Goal: Task Accomplishment & Management: Complete application form

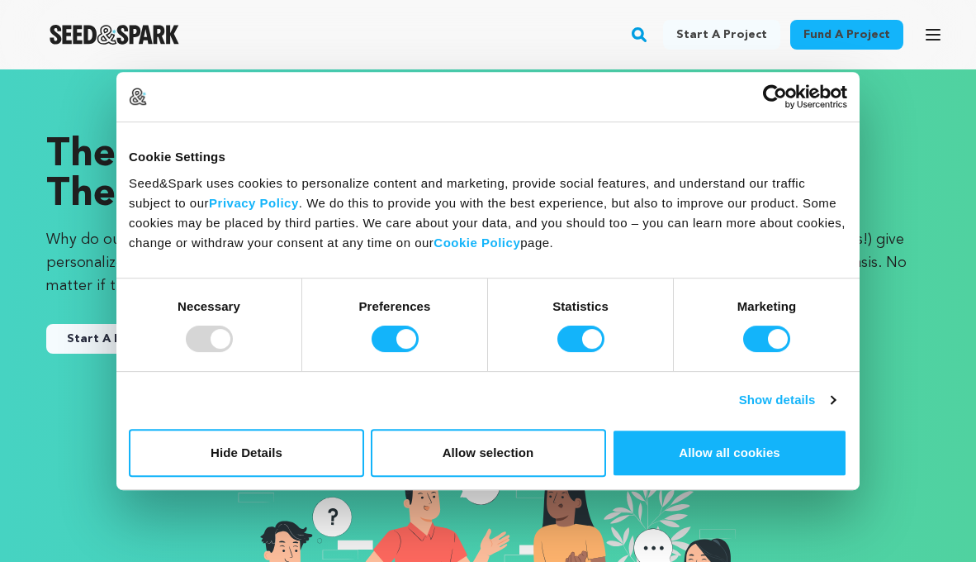
click at [748, 32] on link "Start a project" at bounding box center [721, 35] width 117 height 30
click at [886, 112] on div "The Highest Crowdfunding Success Rate in the World Why do our creators succeed?…" at bounding box center [488, 442] width 963 height 680
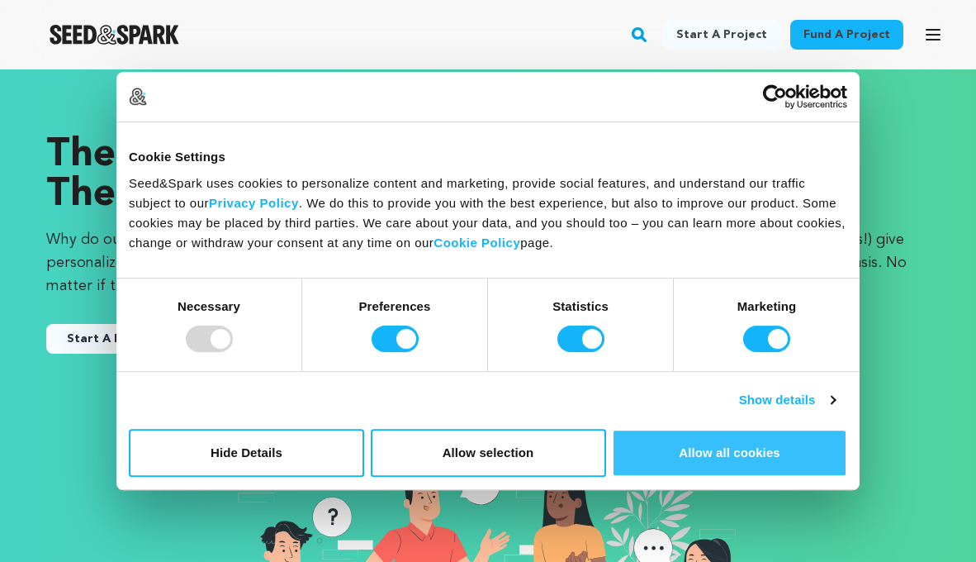
click at [727, 445] on button "Allow all cookies" at bounding box center [729, 453] width 235 height 48
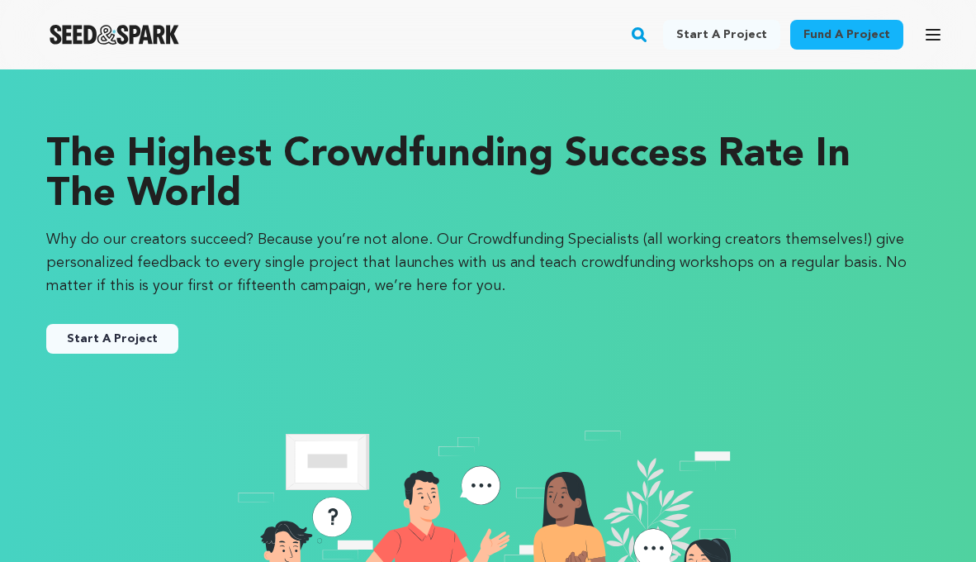
click at [130, 339] on button "Start A Project" at bounding box center [112, 339] width 132 height 30
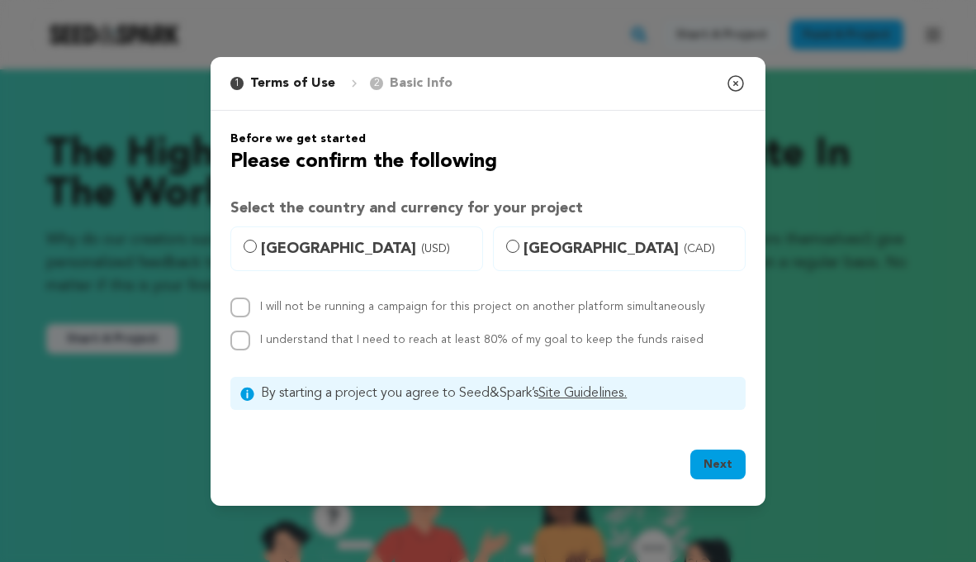
click at [330, 244] on span "[GEOGRAPHIC_DATA] (USD)" at bounding box center [366, 248] width 211 height 23
click at [257, 244] on input "[GEOGRAPHIC_DATA] (USD)" at bounding box center [250, 246] width 13 height 13
radio input "true"
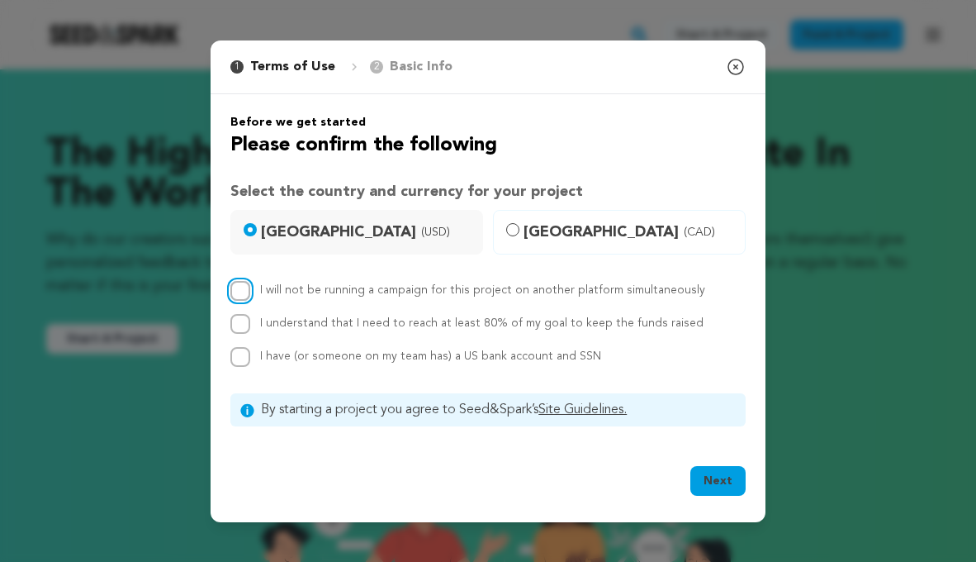
click at [245, 292] on input "I will not be running a campaign for this project on another platform simultane…" at bounding box center [240, 291] width 20 height 20
checkbox input "true"
click at [244, 320] on input "I understand that I need to reach at least 80% of my goal to keep the funds rai…" at bounding box center [240, 324] width 20 height 20
checkbox input "true"
click at [244, 364] on input "I have (or someone on my team has) a US bank account and SSN" at bounding box center [240, 357] width 20 height 20
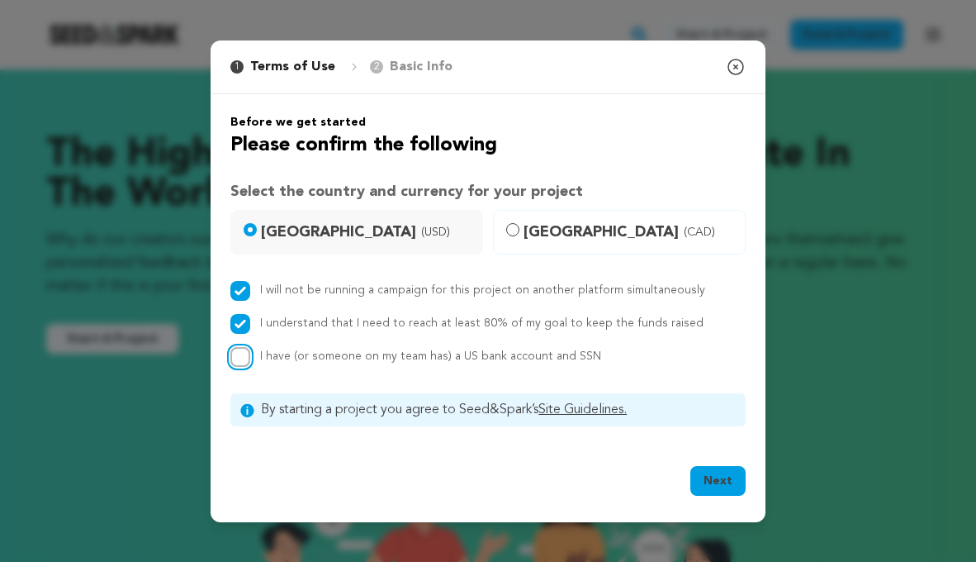
checkbox input "true"
click at [713, 476] on button "Next" at bounding box center [717, 481] width 55 height 30
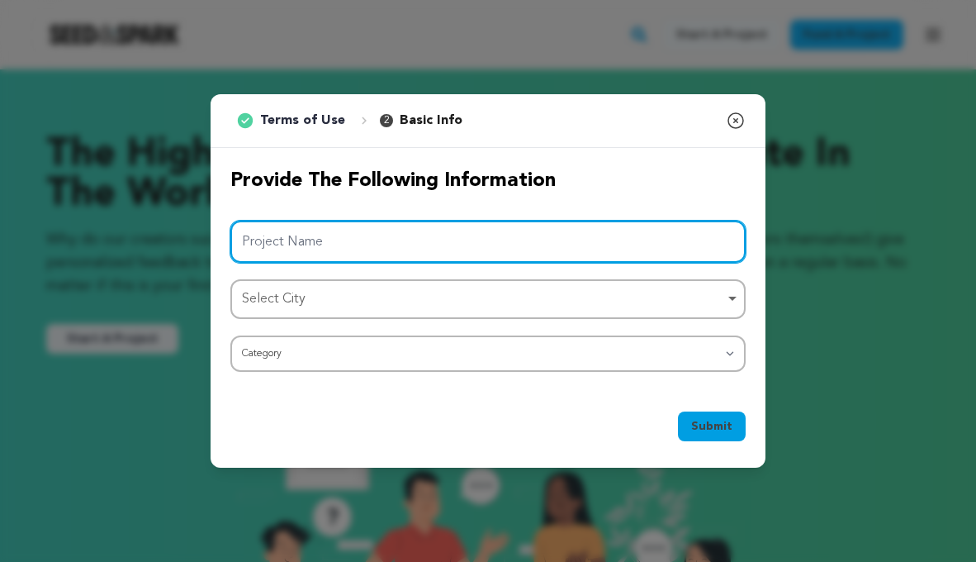
click at [472, 235] on input "Project Name" at bounding box center [487, 242] width 515 height 42
type input "POA"
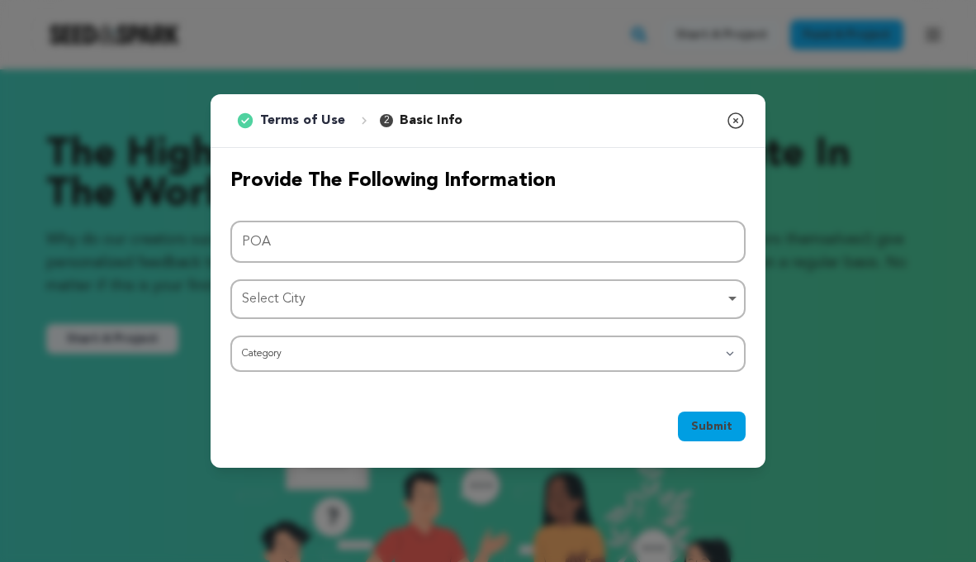
click at [382, 297] on div "Select City Remove item" at bounding box center [483, 299] width 482 height 24
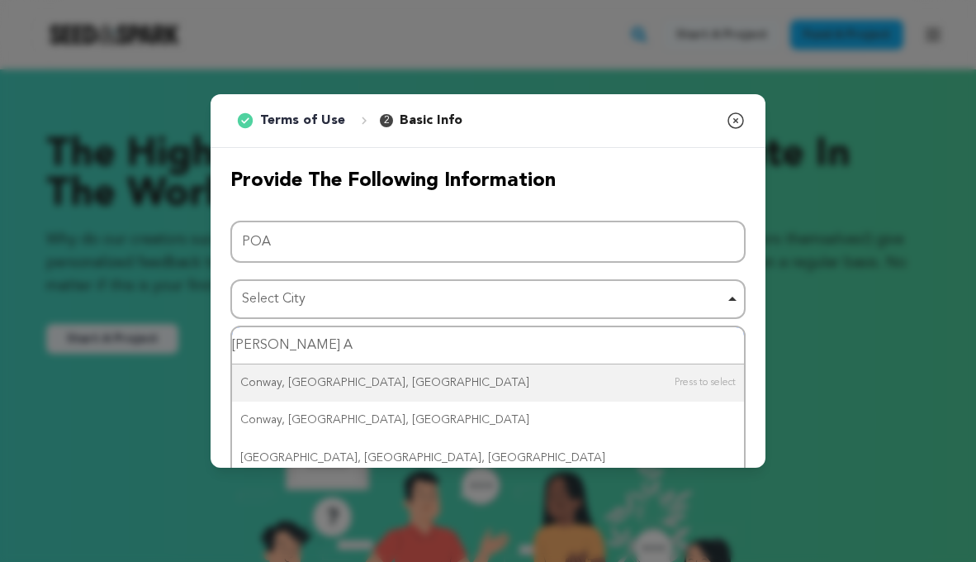
type input "Conway AR"
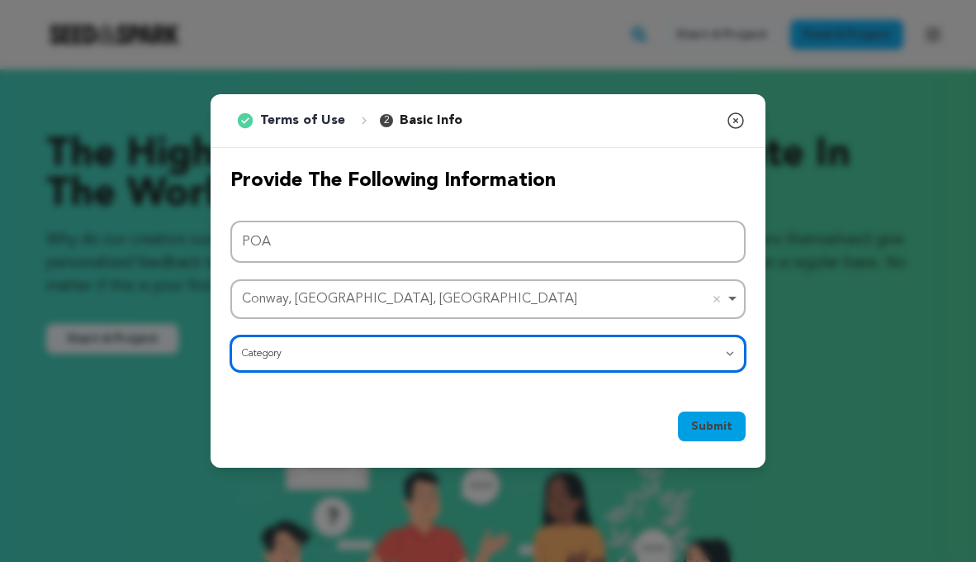
click at [306, 350] on select "Category Film Feature Film Short Series Film Festival Company Music Video VR Ex…" at bounding box center [487, 353] width 515 height 36
select select "383"
click at [230, 335] on select "Category Film Feature Film Short Series Film Festival Company Music Video VR Ex…" at bounding box center [487, 353] width 515 height 36
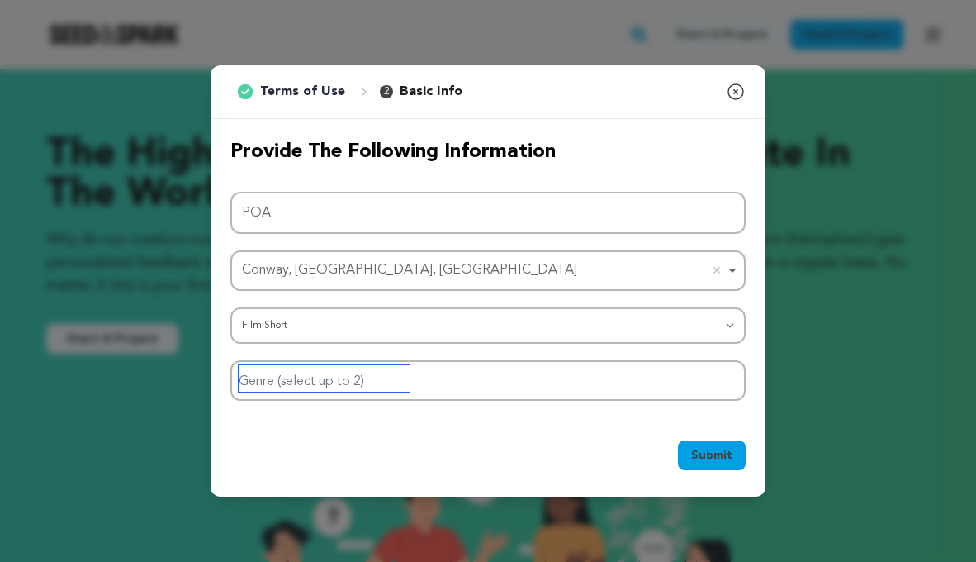
click at [350, 382] on input "Genre (select up to 2)" at bounding box center [324, 378] width 171 height 26
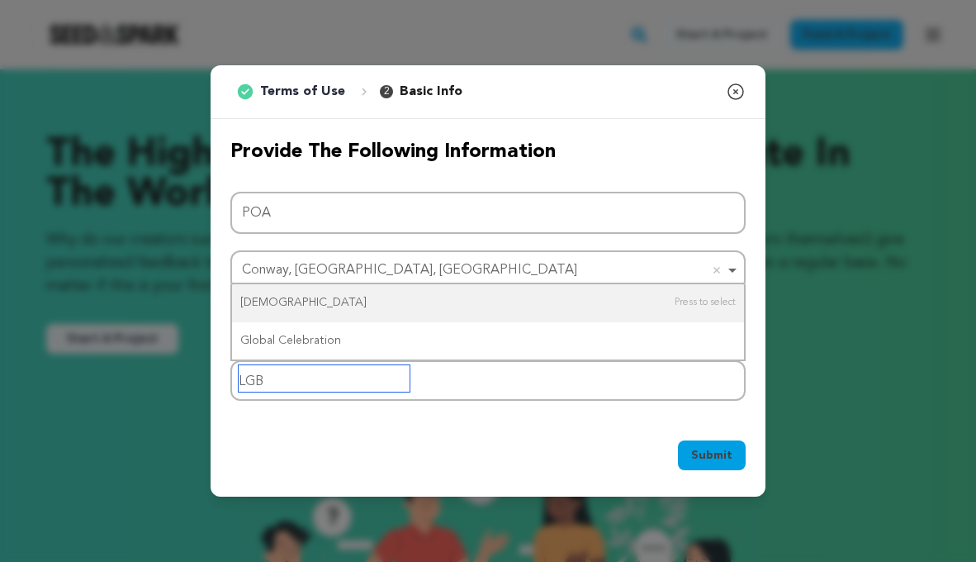
type input "LG"
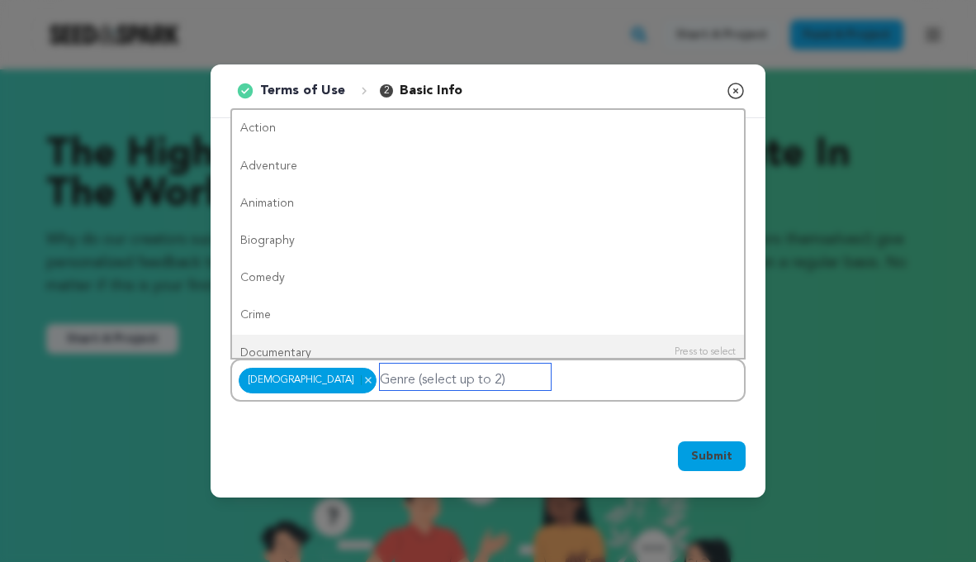
click at [401, 379] on input "Genre (select up to 2)" at bounding box center [465, 376] width 171 height 26
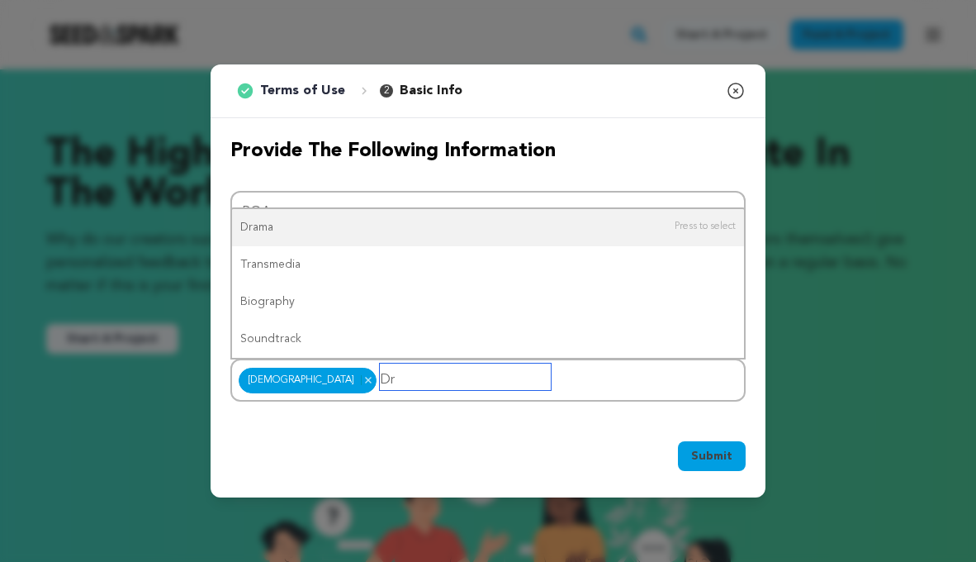
type input "D"
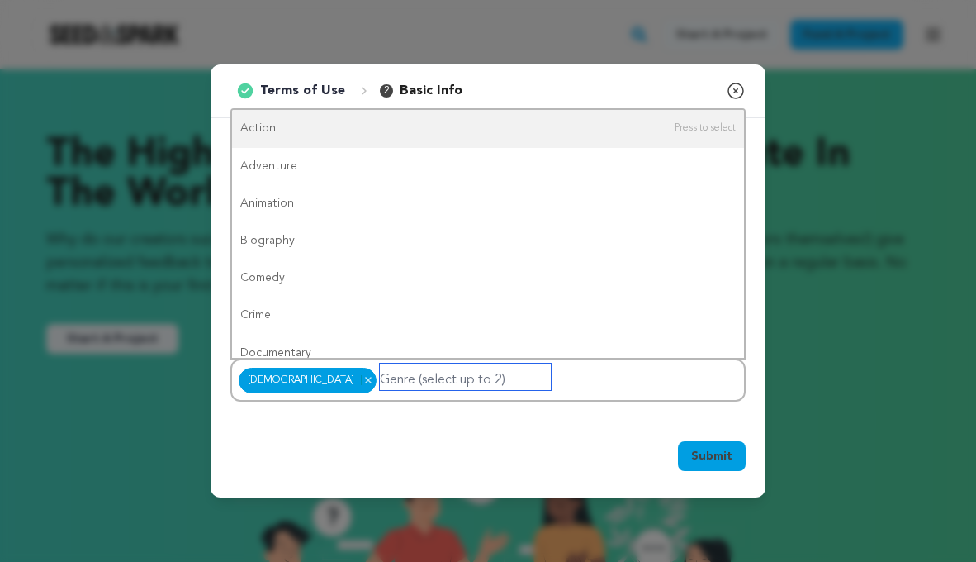
type input "A"
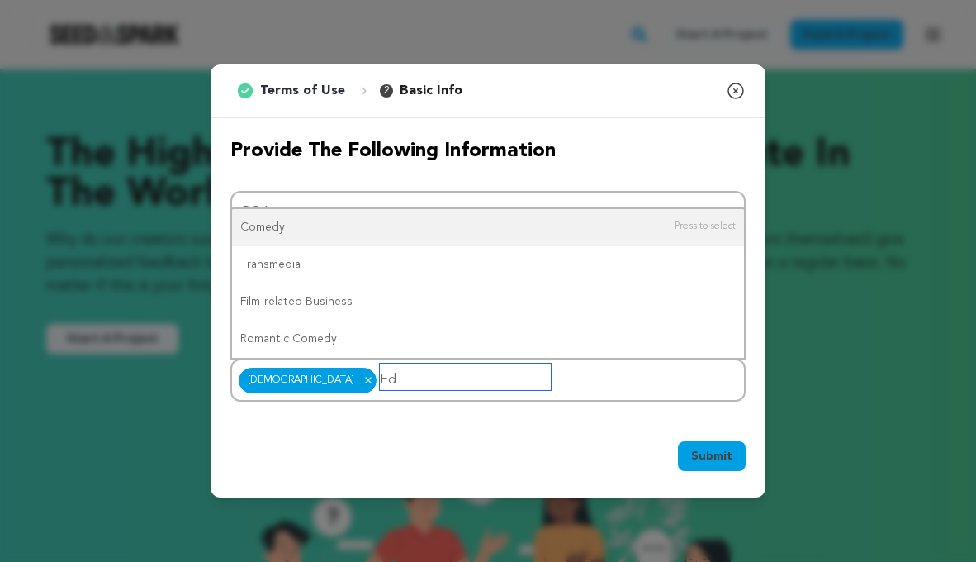
type input "E"
type input "d"
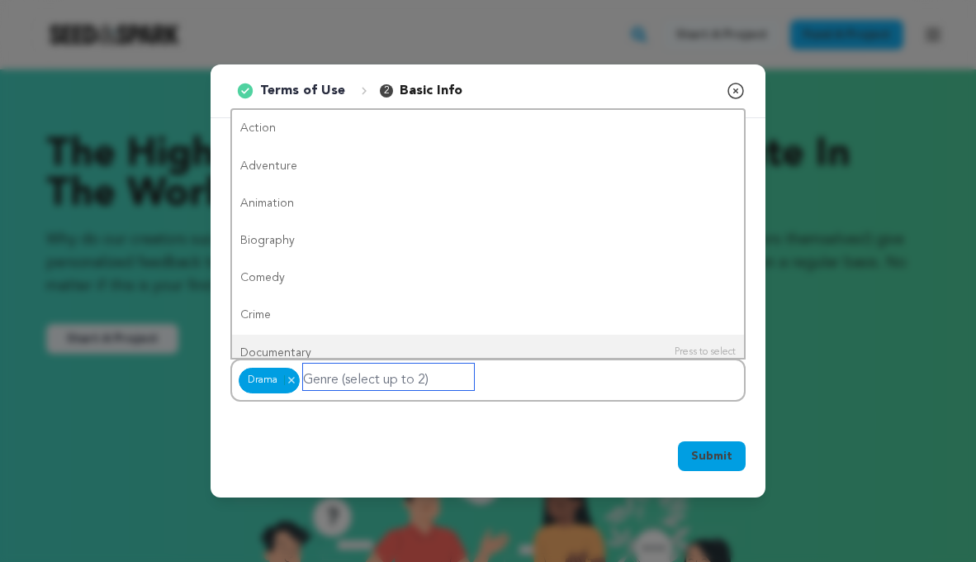
click at [382, 382] on input "Genre (select up to 2)" at bounding box center [388, 376] width 171 height 26
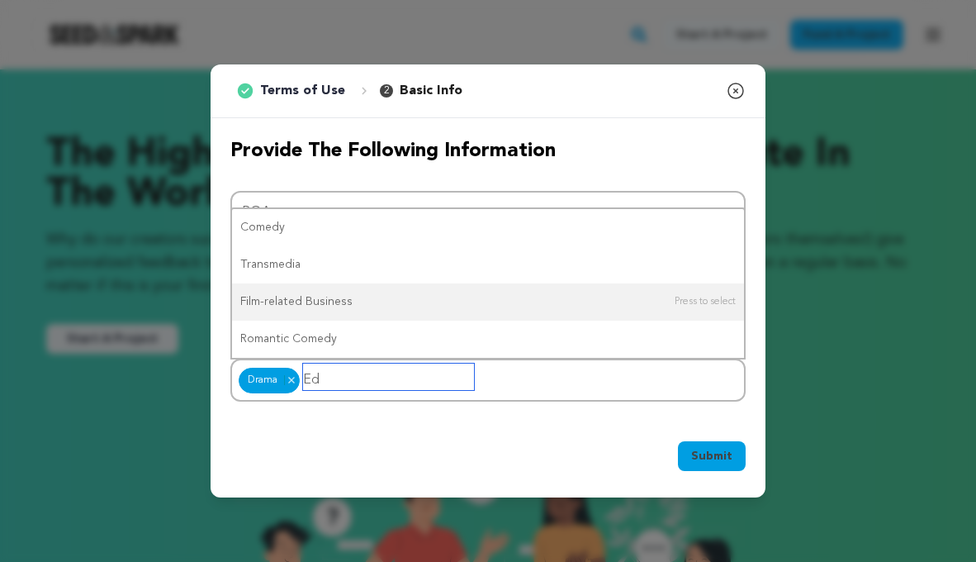
type input "E"
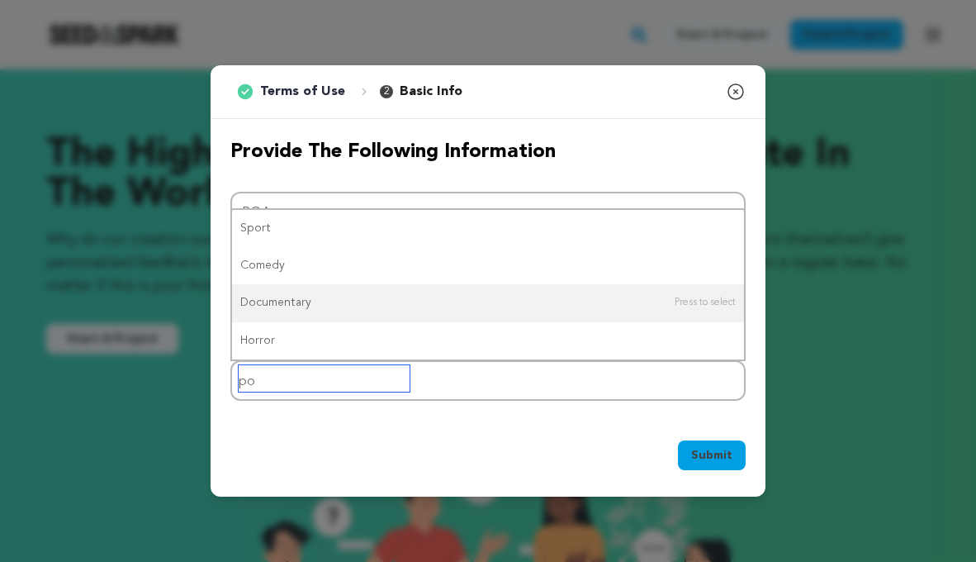
type input "p"
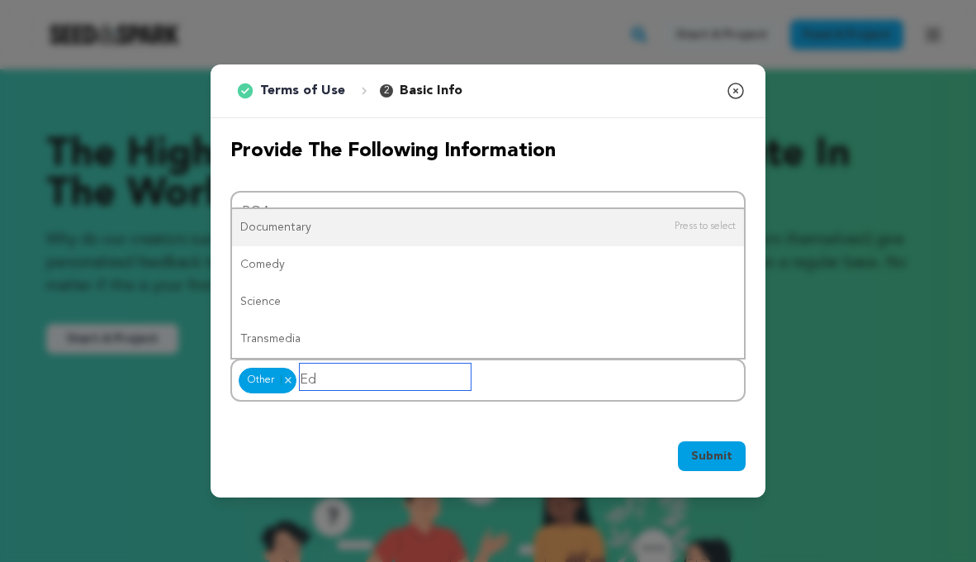
type input "E"
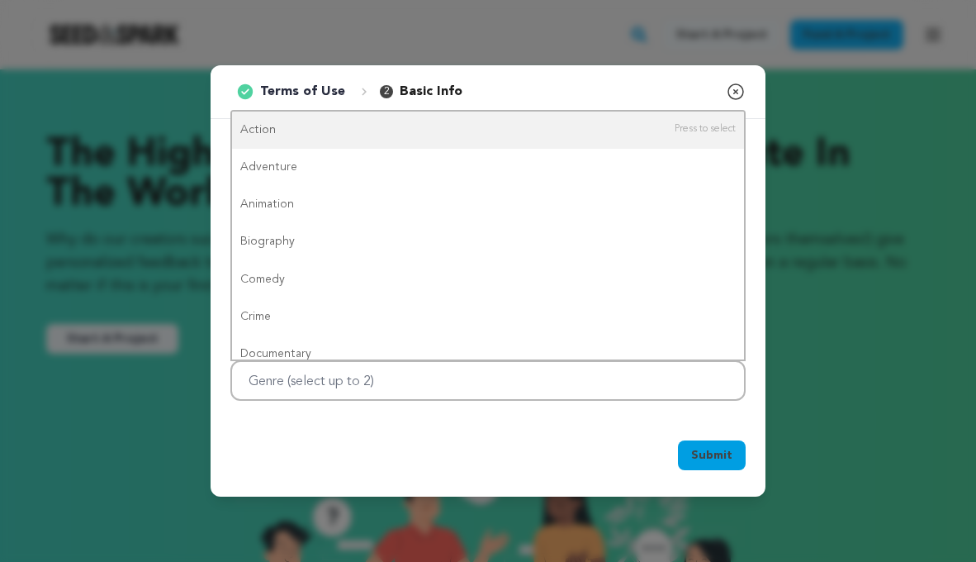
click at [408, 536] on div "1 Terms of Use 2 Basic Info You started your project! Close modal Provide the f…" at bounding box center [488, 281] width 976 height 562
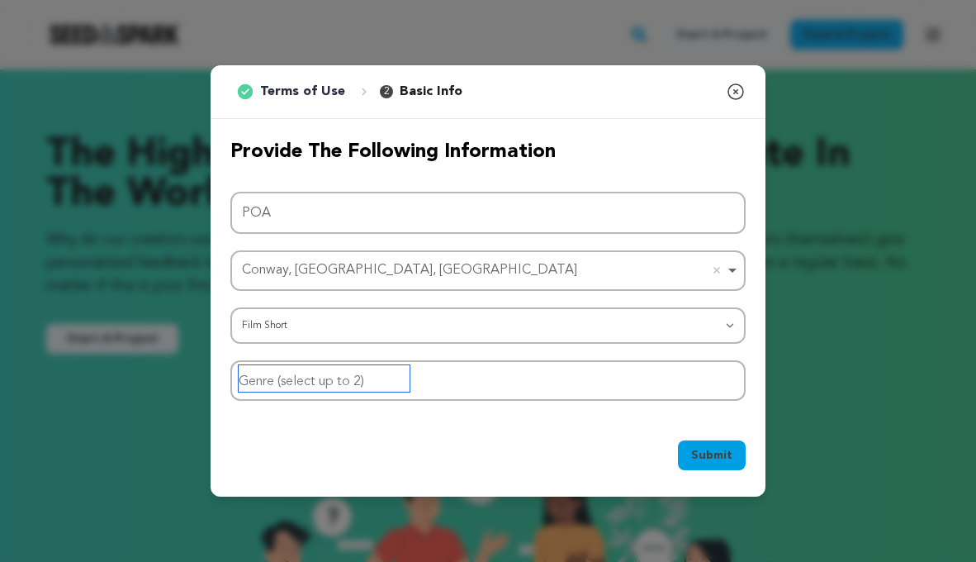
click at [340, 382] on input "Genre (select up to 2)" at bounding box center [324, 378] width 171 height 26
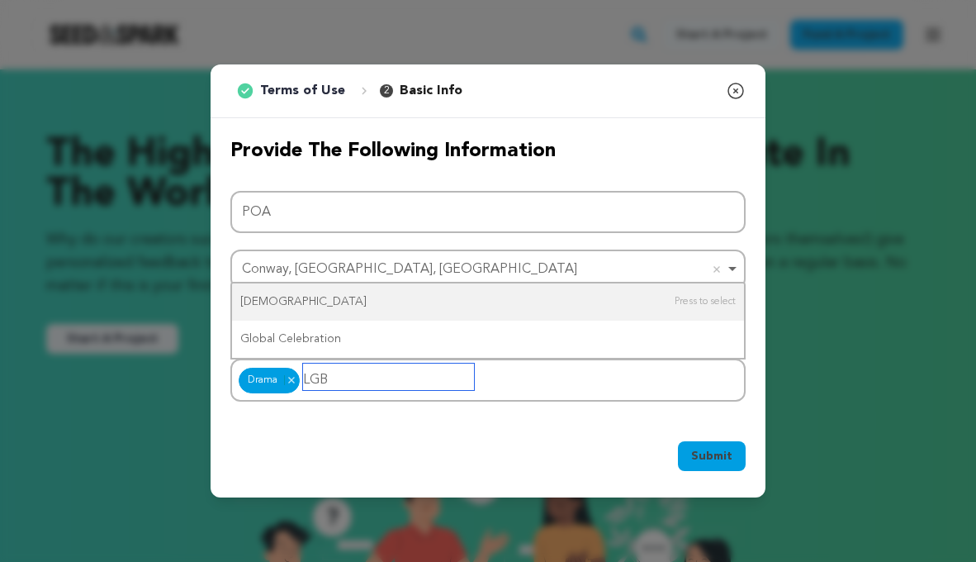
type input "LGBT"
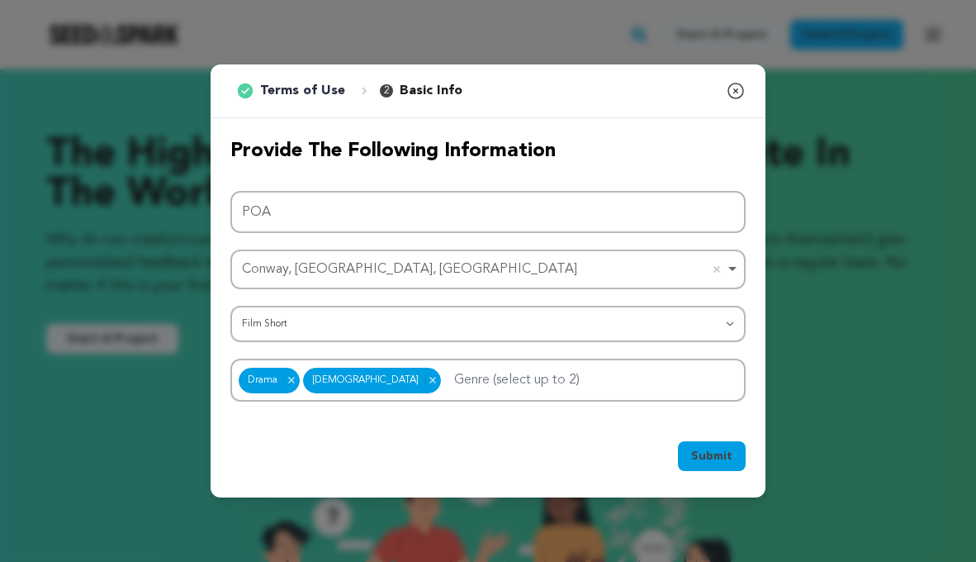
click at [703, 458] on span "Submit" at bounding box center [711, 456] width 41 height 17
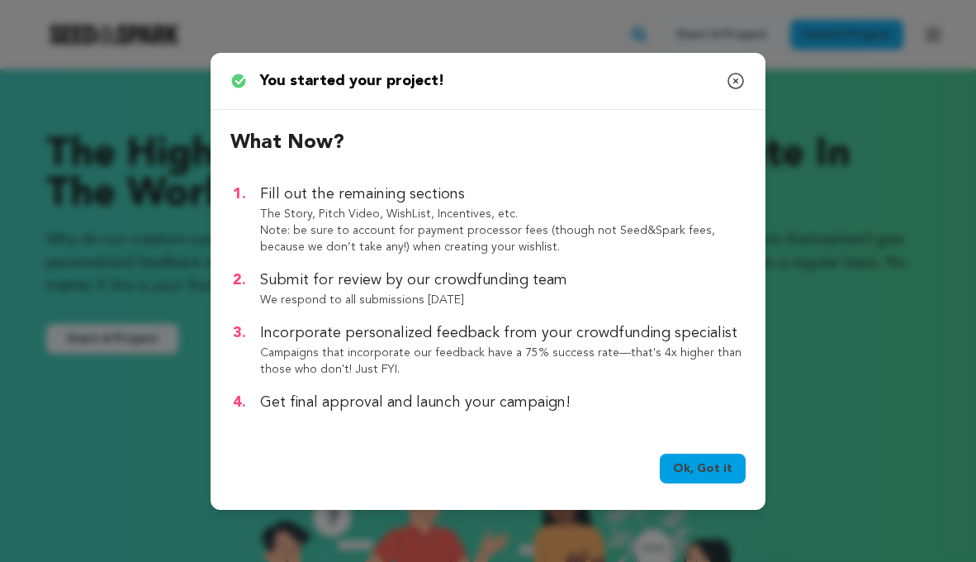
click at [705, 462] on link "Ok, Got it" at bounding box center [703, 468] width 86 height 30
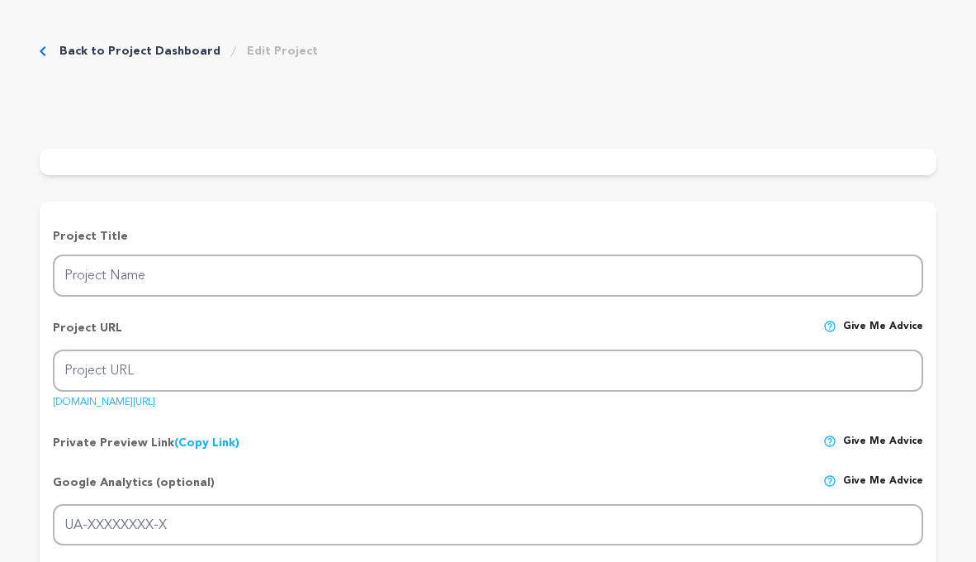
type input "POA"
type input "poa"
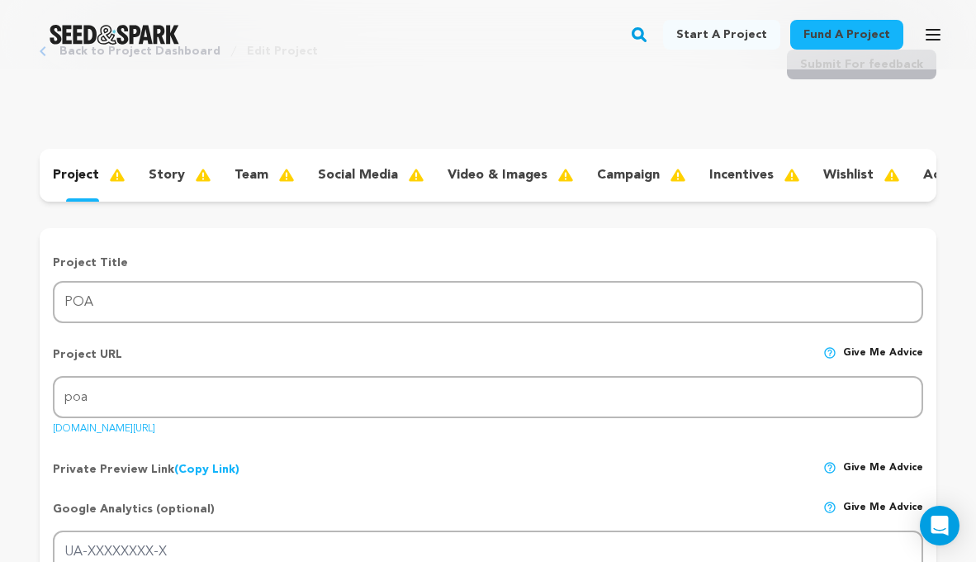
scroll to position [84, 0]
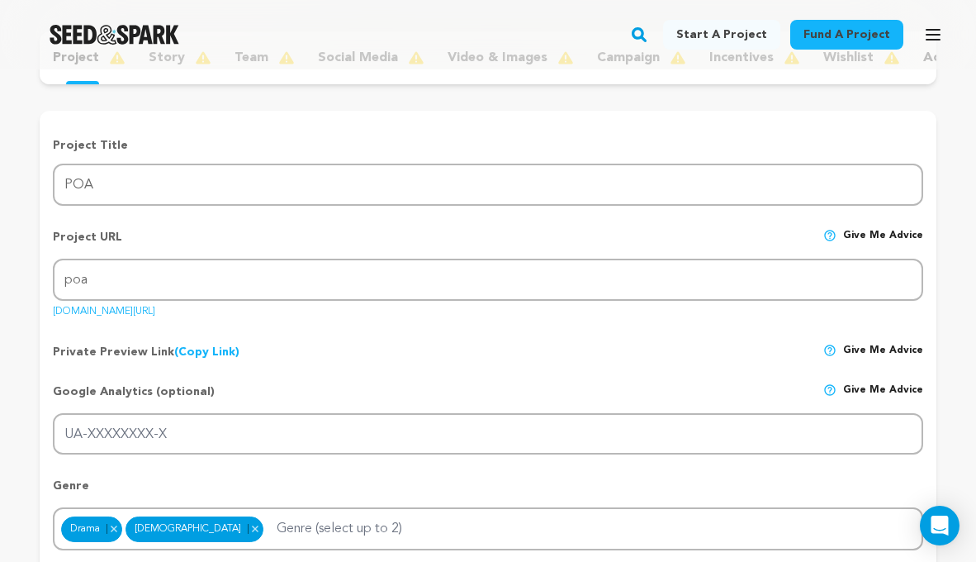
scroll to position [200, 0]
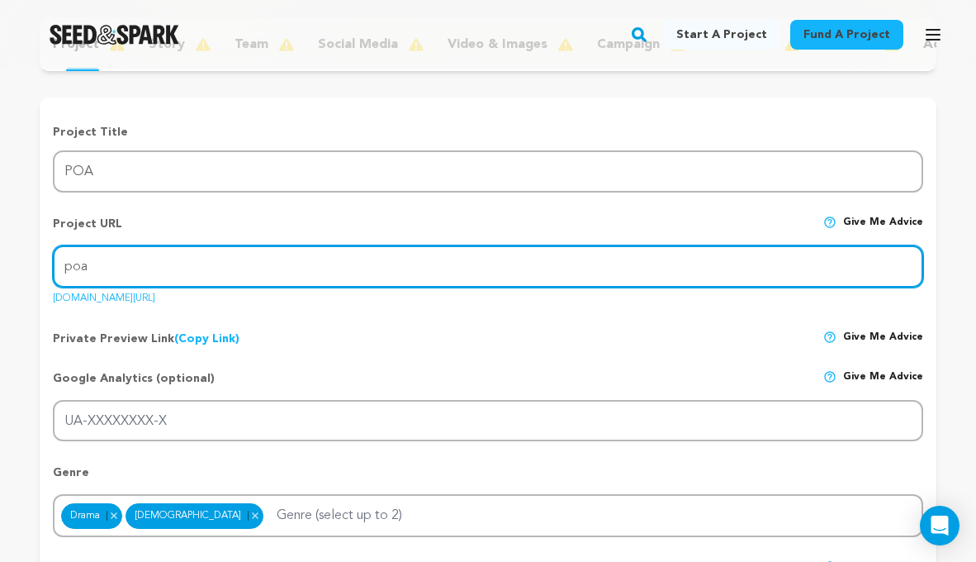
click at [197, 268] on input "poa" at bounding box center [488, 266] width 871 height 42
drag, startPoint x: 173, startPoint y: 266, endPoint x: 0, endPoint y: 263, distance: 172.6
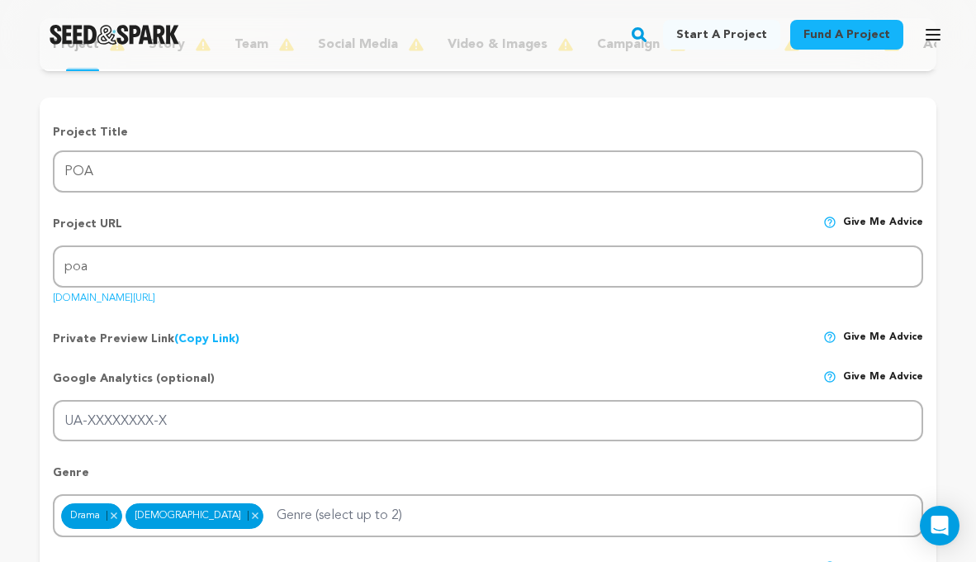
click at [447, 343] on div "Private Preview Link (Copy Link) Copy private preview link Give me advice" at bounding box center [488, 332] width 871 height 30
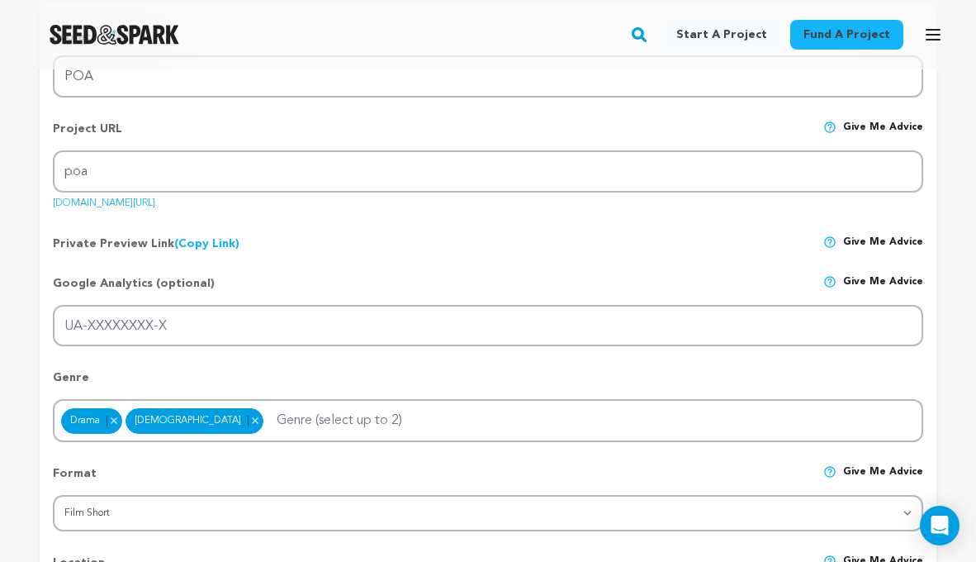
scroll to position [297, 0]
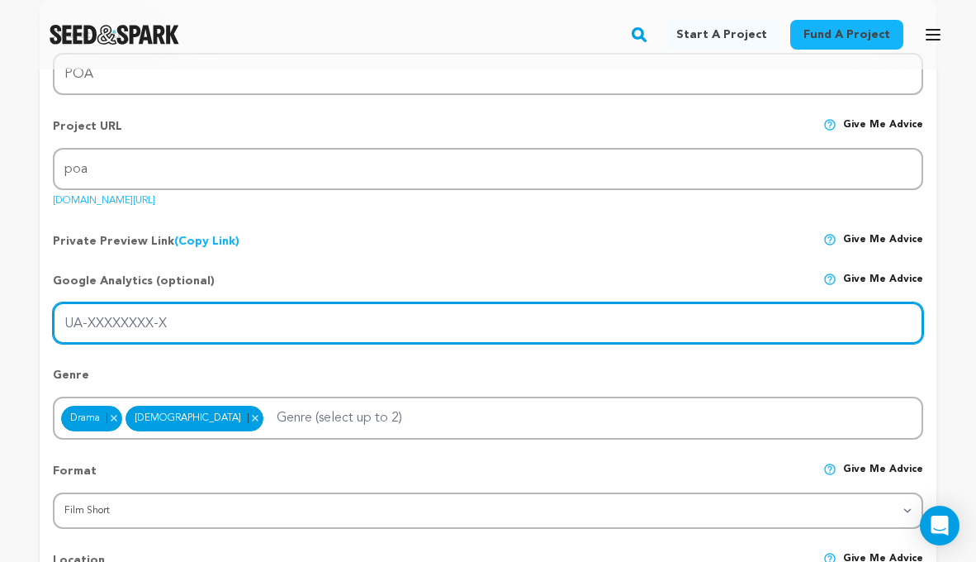
click at [410, 335] on input "UA-XXXXXXXX-X" at bounding box center [488, 323] width 871 height 42
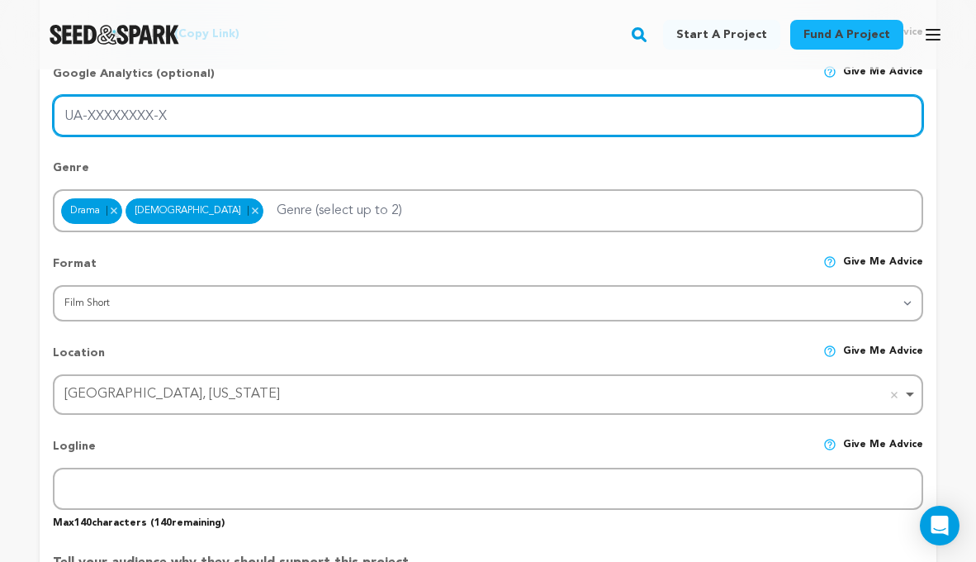
scroll to position [516, 0]
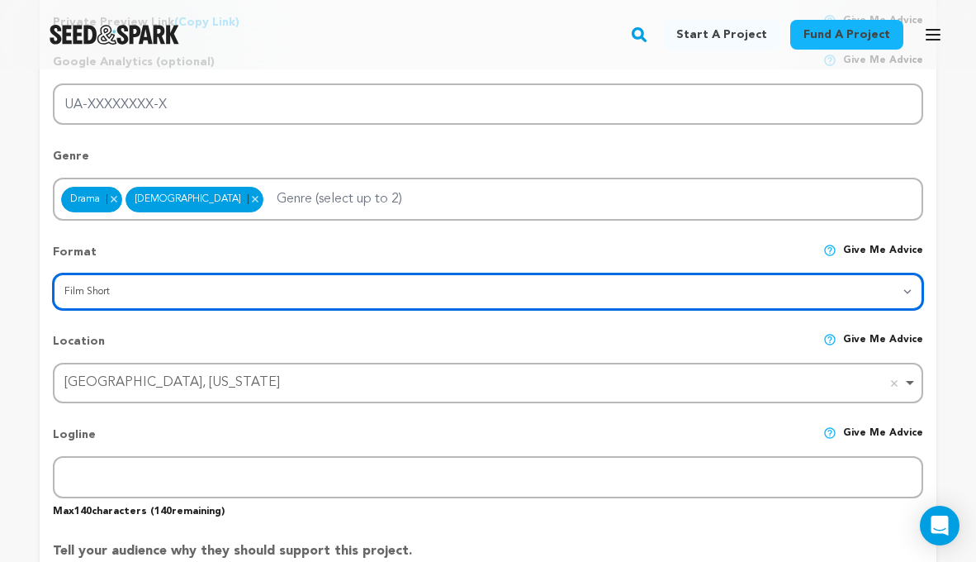
click at [394, 287] on select "Category Film Feature Film Short Series VR Experience Film Festival Company Mus…" at bounding box center [488, 291] width 871 height 36
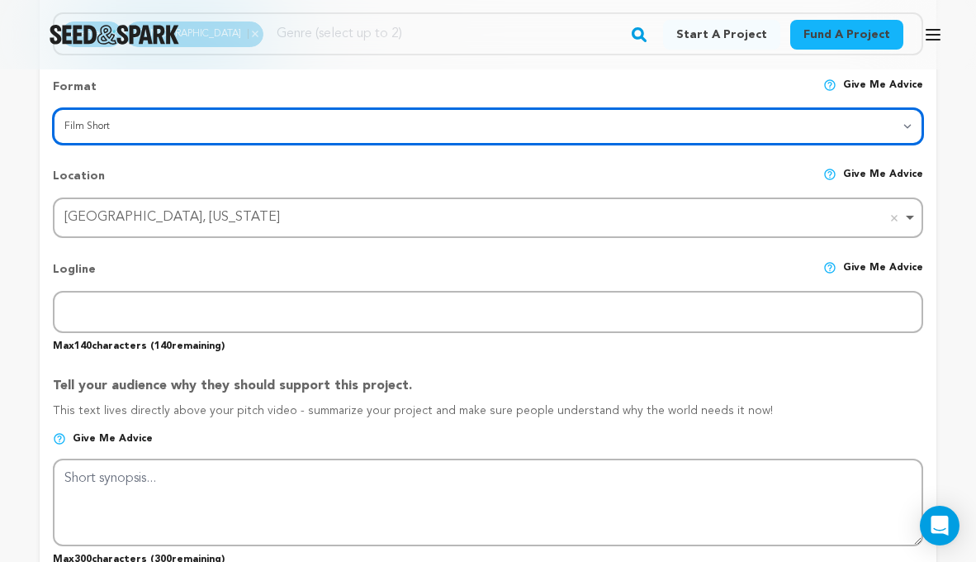
scroll to position [693, 0]
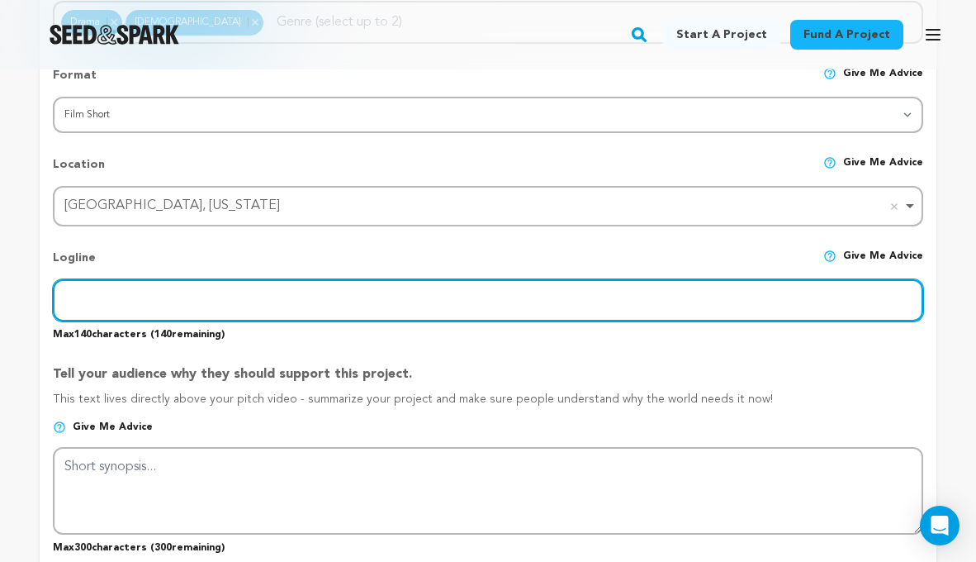
click at [417, 307] on input "text" at bounding box center [488, 300] width 871 height 42
paste input "In the wake of overturning [PERSON_NAME] [PERSON_NAME], a wife and her mother-i…"
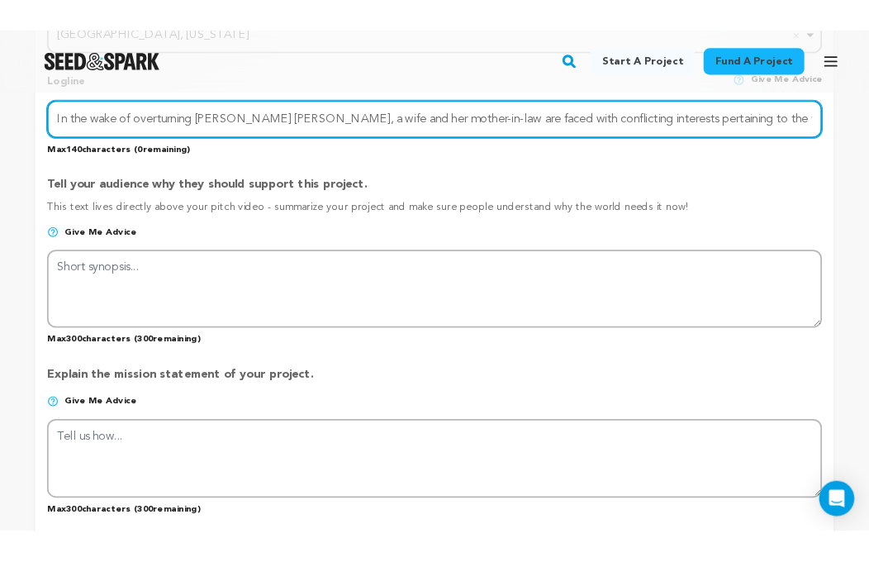
scroll to position [894, 0]
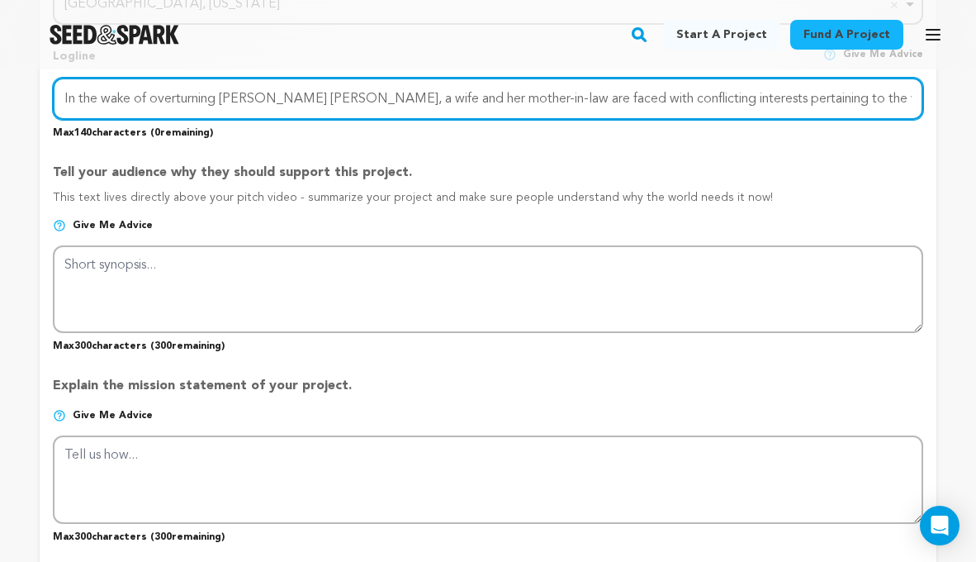
type input "In the wake of overturning [PERSON_NAME] [PERSON_NAME], a wife and her mother-i…"
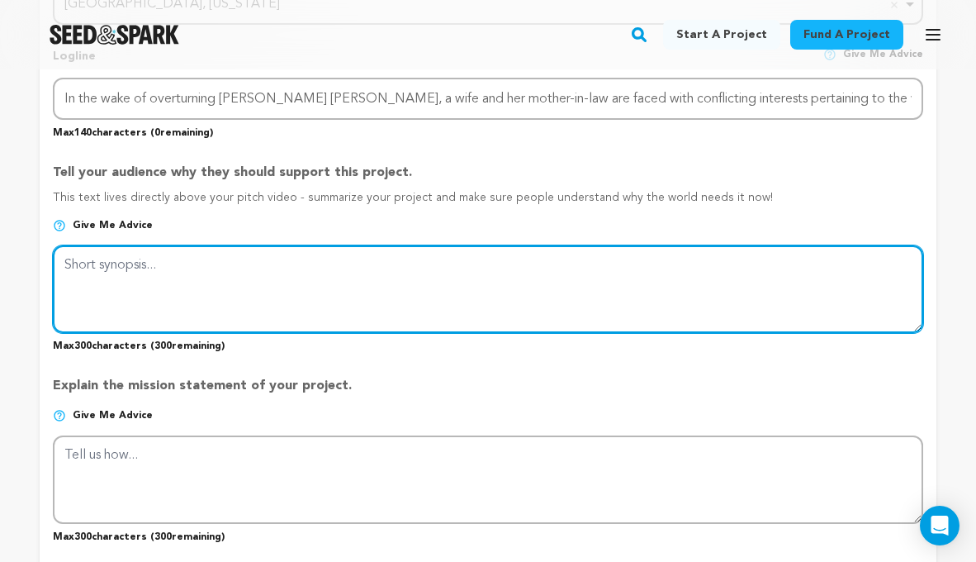
click at [298, 291] on textarea at bounding box center [488, 289] width 871 height 88
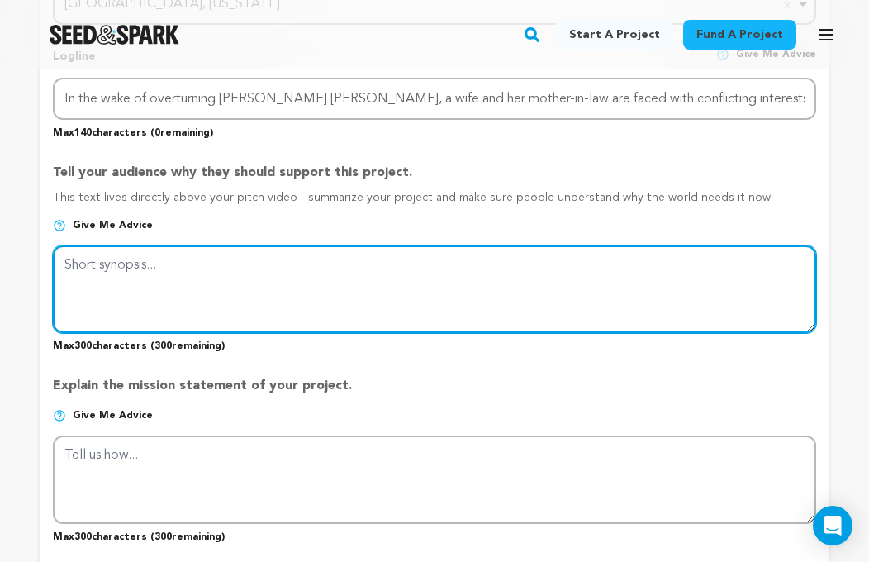
paste textarea "POA is a short film under 4 minutes that examines the importance of same-sex-ma…"
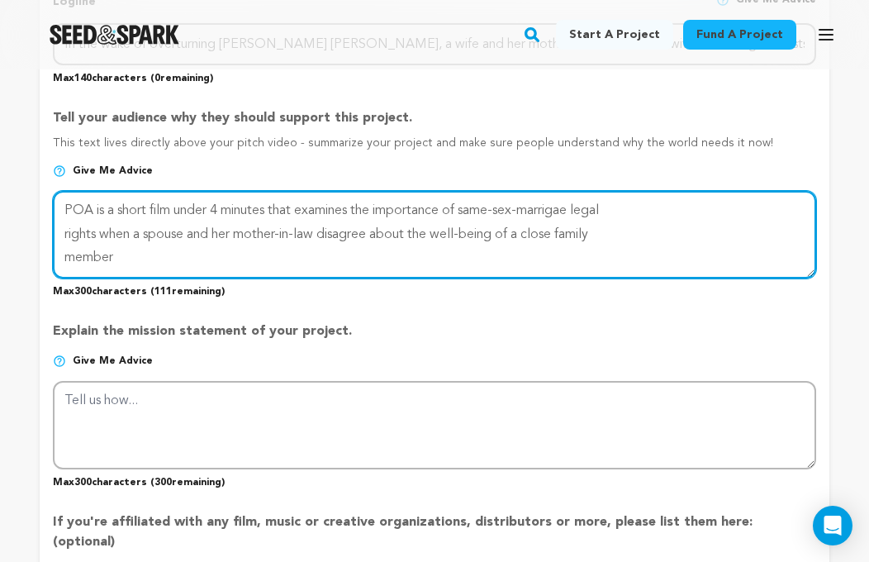
scroll to position [944, 0]
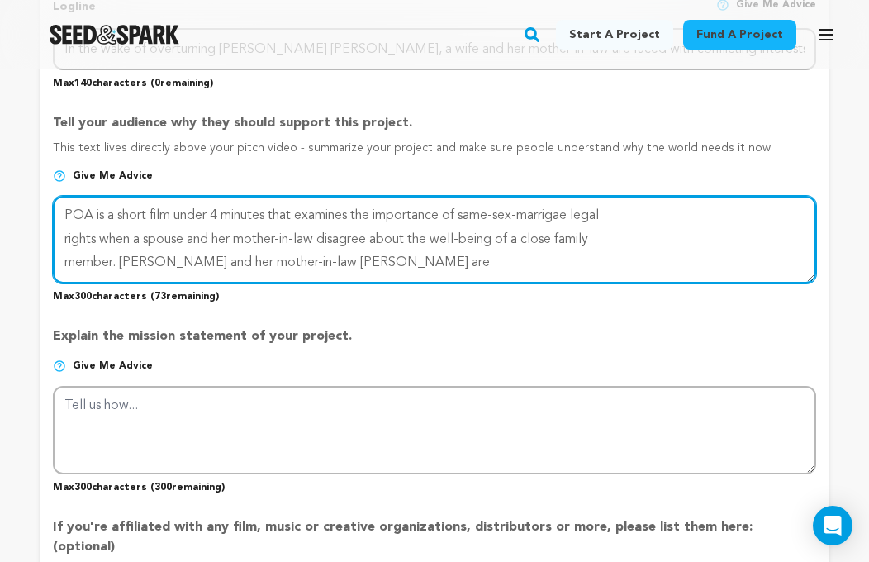
drag, startPoint x: 359, startPoint y: 260, endPoint x: 120, endPoint y: 260, distance: 239.5
click at [120, 260] on textarea at bounding box center [434, 240] width 763 height 88
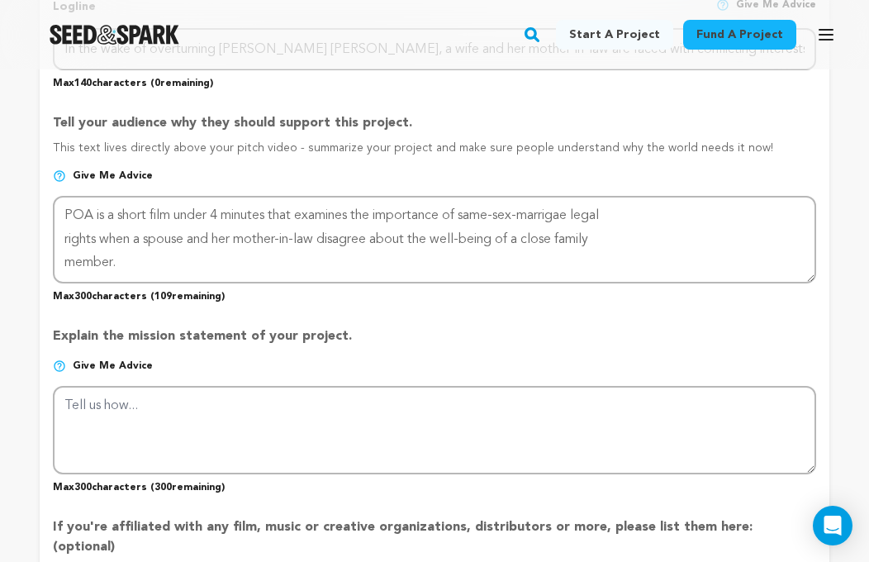
click at [279, 297] on p "Max 300 characters ( 109 remaining)" at bounding box center [434, 293] width 763 height 20
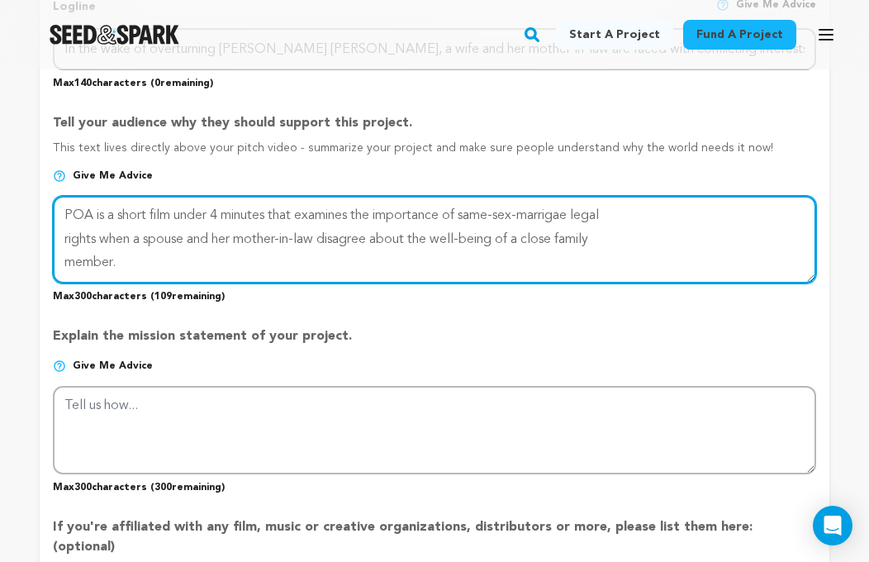
click at [209, 258] on textarea at bounding box center [434, 240] width 763 height 88
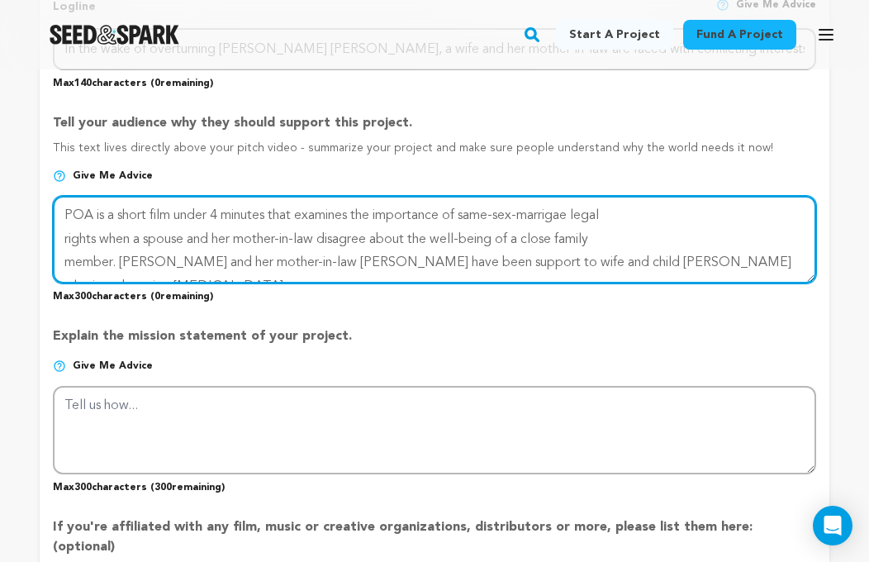
drag, startPoint x: 799, startPoint y: 260, endPoint x: 116, endPoint y: 256, distance: 683.0
click at [116, 256] on textarea at bounding box center [434, 240] width 763 height 88
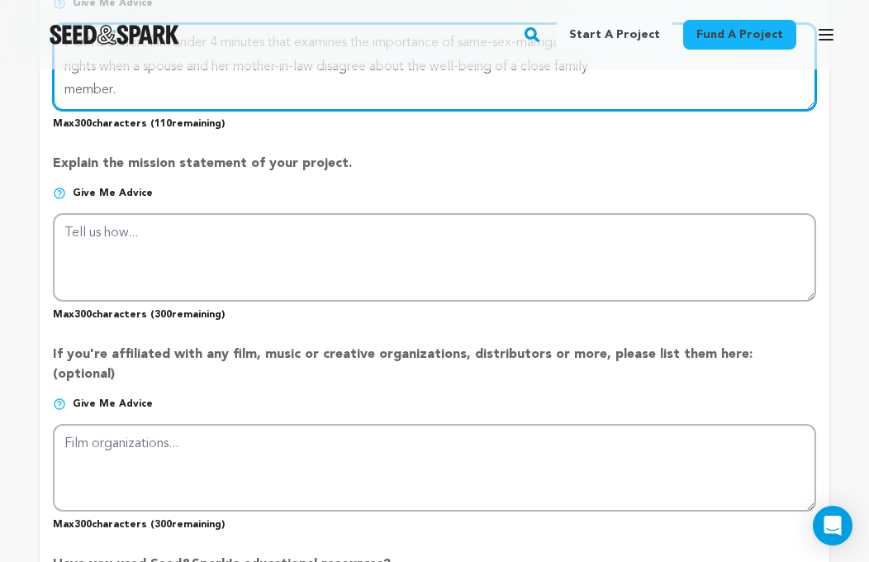
scroll to position [1124, 0]
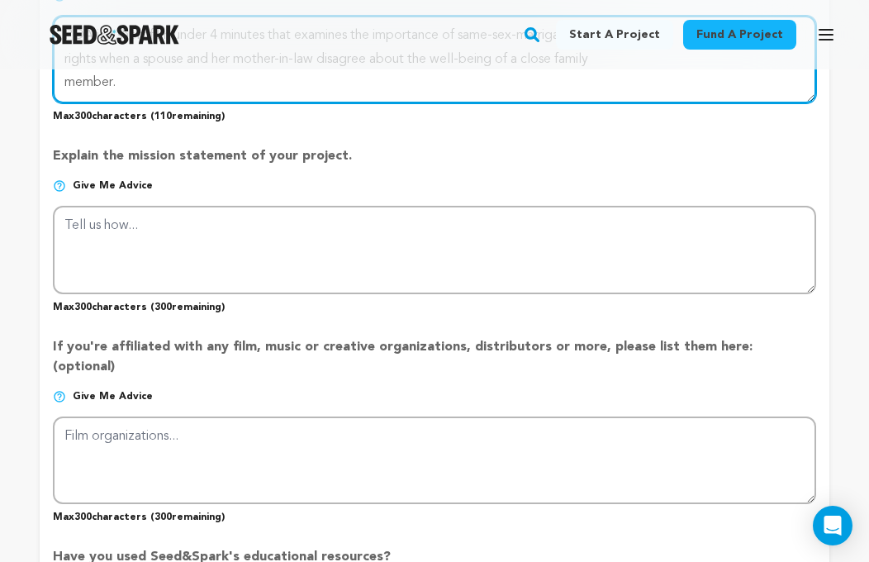
type textarea "POA is a short film under 4 minutes that examines the importance of same-sex-ma…"
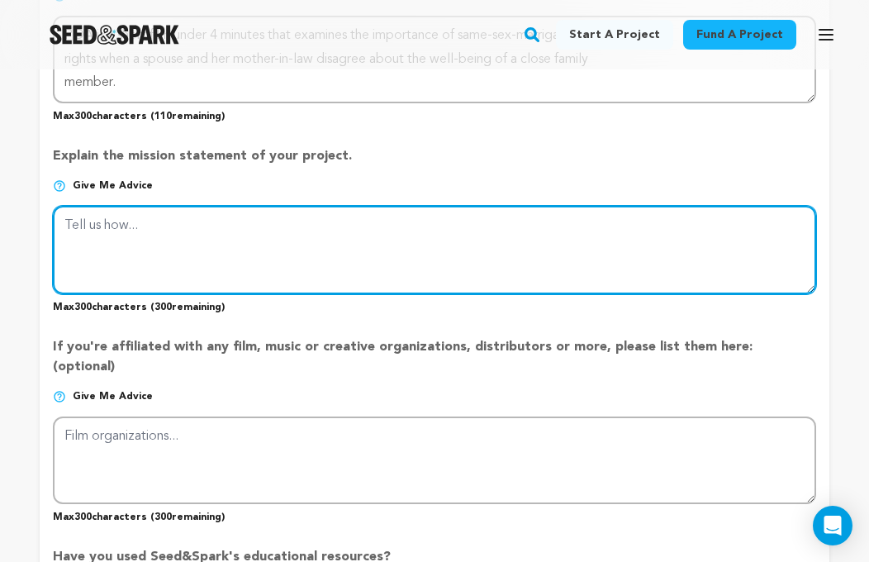
click at [220, 253] on textarea at bounding box center [434, 250] width 763 height 88
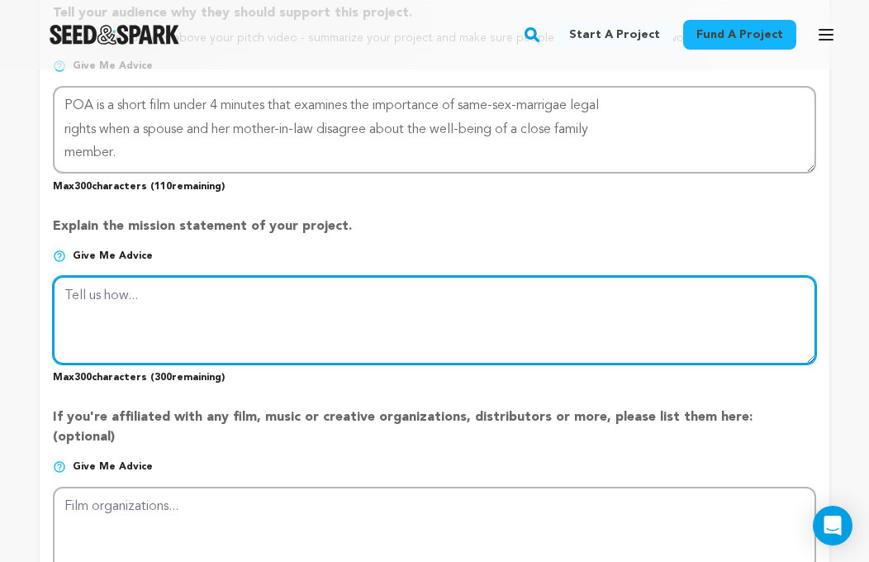
scroll to position [1066, 0]
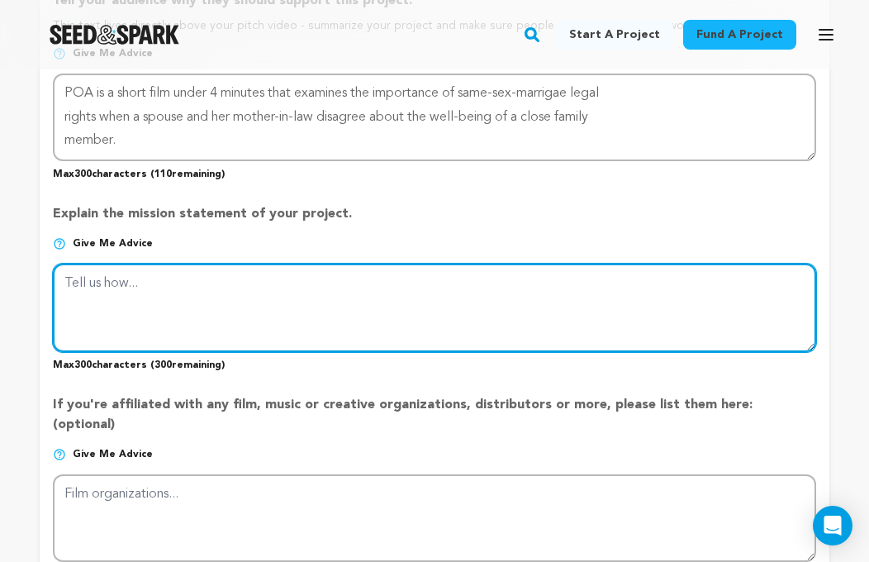
click at [171, 321] on textarea at bounding box center [434, 307] width 763 height 88
paste textarea "[PERSON_NAME] [PERSON_NAME] was a landmark 2015 U.S. Supreme Court case that es…"
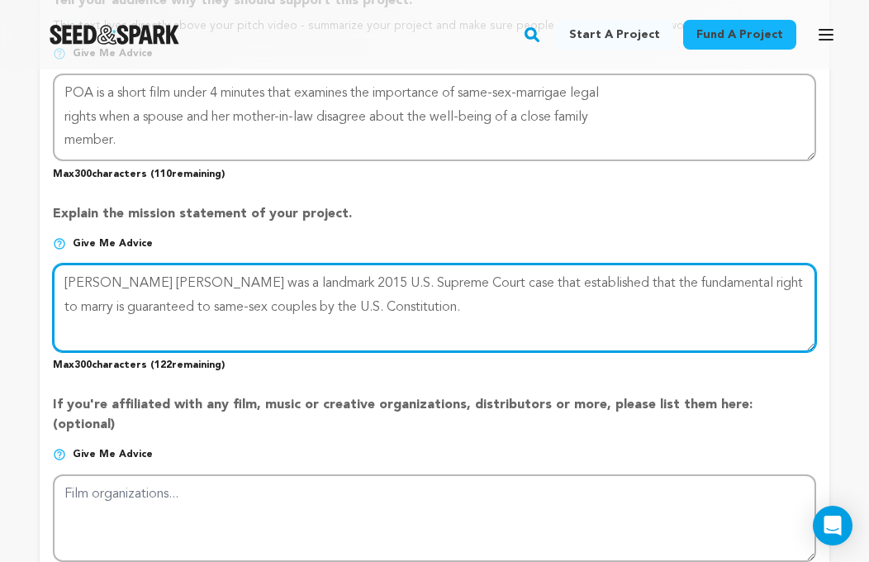
drag, startPoint x: 434, startPoint y: 299, endPoint x: 307, endPoint y: 308, distance: 127.5
click at [307, 308] on textarea at bounding box center [434, 307] width 763 height 88
click at [468, 265] on textarea at bounding box center [434, 307] width 763 height 88
click at [411, 306] on textarea at bounding box center [434, 307] width 763 height 88
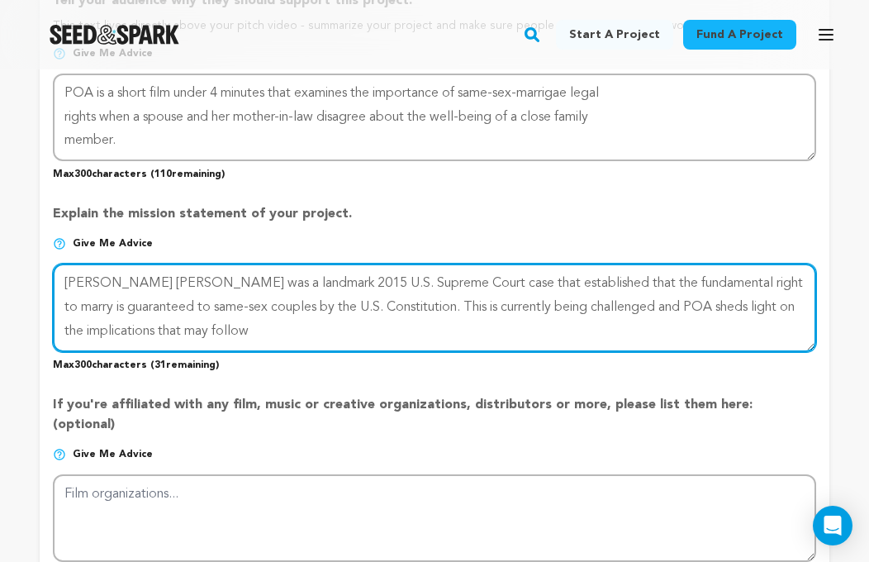
drag, startPoint x: 272, startPoint y: 334, endPoint x: 208, endPoint y: 320, distance: 65.0
click at [208, 320] on textarea at bounding box center [434, 307] width 763 height 88
drag, startPoint x: 400, startPoint y: 304, endPoint x: 195, endPoint y: 281, distance: 206.1
click at [195, 281] on textarea at bounding box center [434, 307] width 763 height 88
click at [231, 288] on textarea at bounding box center [434, 307] width 763 height 88
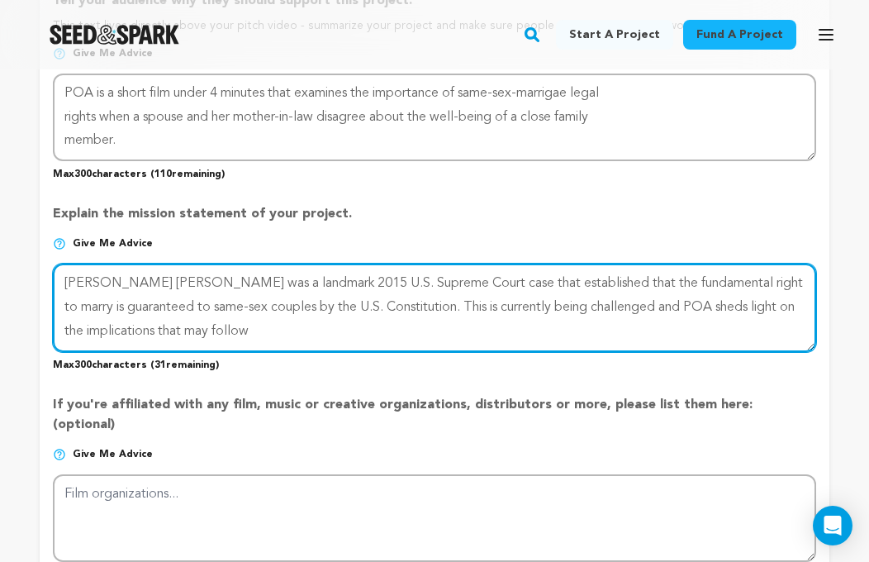
drag, startPoint x: 349, startPoint y: 281, endPoint x: 196, endPoint y: 281, distance: 153.6
click at [196, 281] on textarea at bounding box center [434, 307] width 763 height 88
click at [396, 281] on textarea at bounding box center [434, 307] width 763 height 88
click at [448, 282] on textarea at bounding box center [434, 307] width 763 height 88
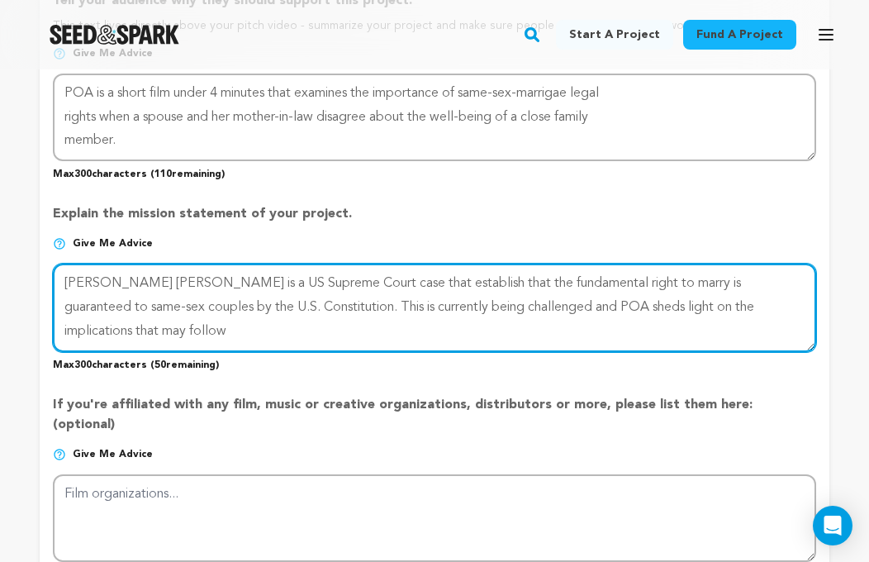
click at [448, 282] on textarea at bounding box center [434, 307] width 763 height 88
click at [263, 302] on textarea at bounding box center [434, 307] width 763 height 88
click at [797, 301] on textarea at bounding box center [434, 307] width 763 height 88
click at [331, 334] on textarea at bounding box center [434, 307] width 763 height 88
click at [332, 328] on textarea at bounding box center [434, 307] width 763 height 88
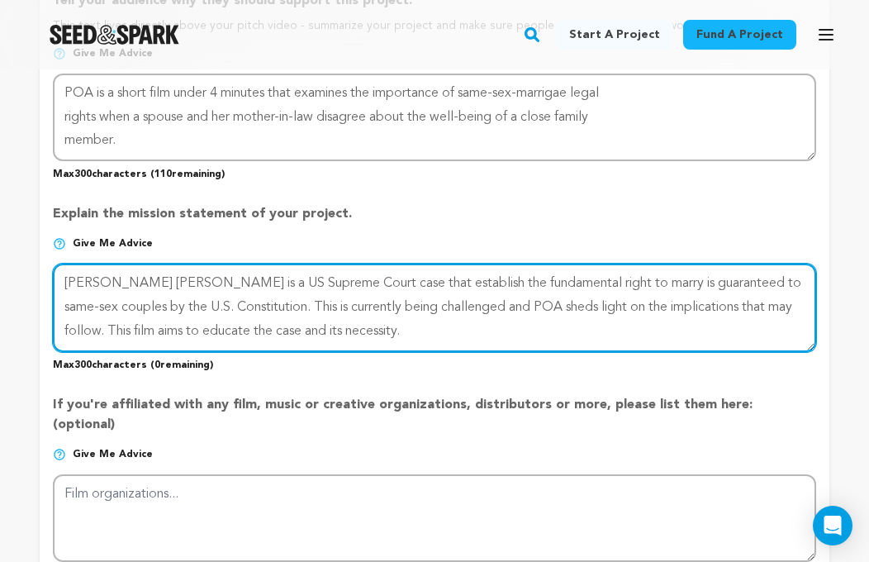
click at [391, 326] on textarea at bounding box center [434, 307] width 763 height 88
click at [598, 305] on textarea at bounding box center [434, 307] width 763 height 88
click at [593, 303] on textarea at bounding box center [434, 307] width 763 height 88
click at [610, 303] on textarea at bounding box center [434, 307] width 763 height 88
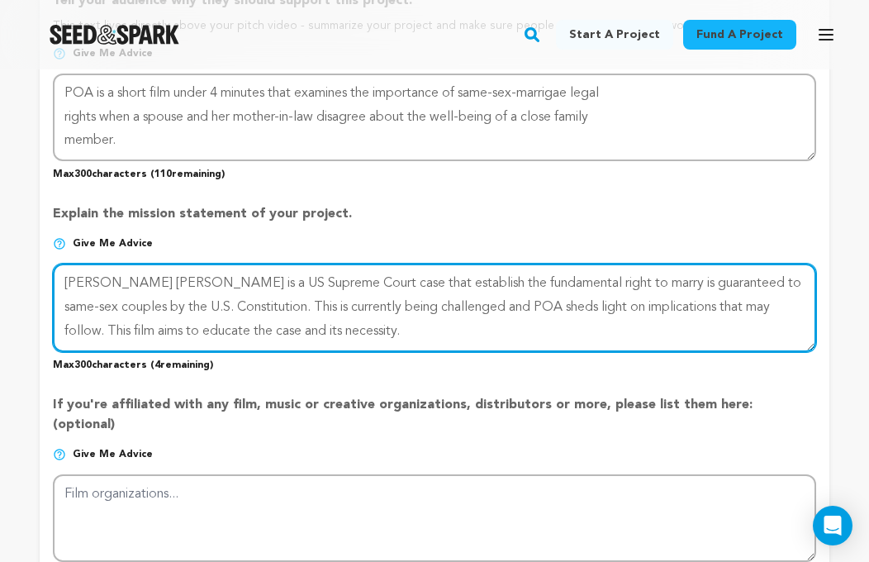
click at [778, 306] on textarea at bounding box center [434, 307] width 763 height 88
click at [789, 307] on textarea at bounding box center [434, 307] width 763 height 88
click at [789, 301] on textarea at bounding box center [434, 307] width 763 height 88
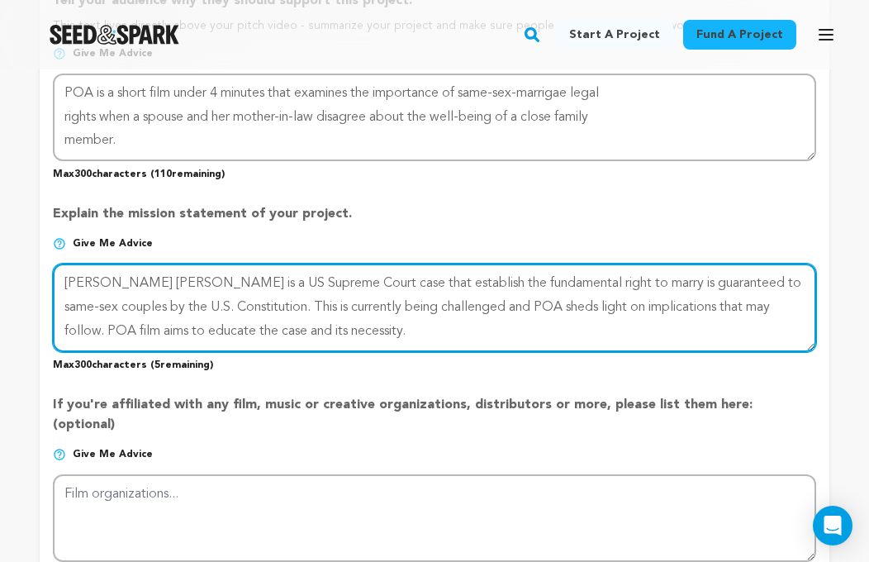
click at [160, 327] on textarea at bounding box center [434, 307] width 763 height 88
drag, startPoint x: 354, startPoint y: 331, endPoint x: 204, endPoint y: 330, distance: 150.3
click at [204, 330] on textarea at bounding box center [434, 307] width 763 height 88
click at [149, 329] on textarea at bounding box center [434, 307] width 763 height 88
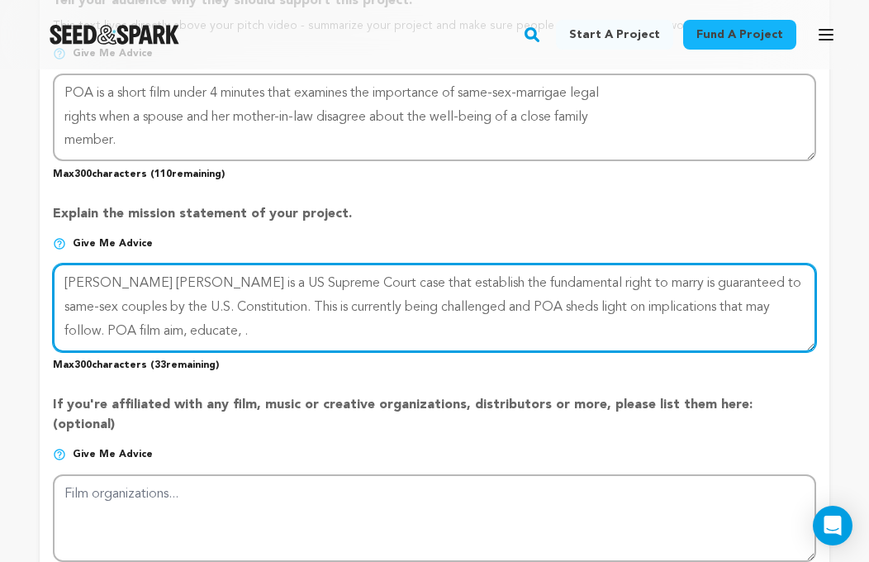
click at [109, 325] on textarea at bounding box center [434, 307] width 763 height 88
click at [121, 332] on textarea at bounding box center [434, 307] width 763 height 88
click at [186, 331] on textarea at bounding box center [434, 307] width 763 height 88
drag, startPoint x: 325, startPoint y: 329, endPoint x: 247, endPoint y: 325, distance: 77.7
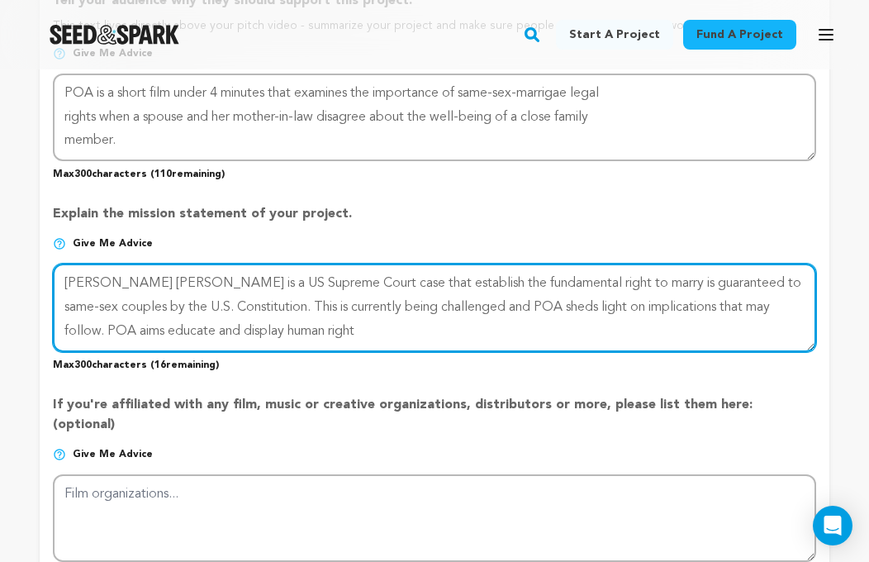
click at [247, 325] on textarea at bounding box center [434, 307] width 763 height 88
click at [334, 334] on textarea at bounding box center [434, 307] width 763 height 88
click at [320, 328] on textarea at bounding box center [434, 307] width 763 height 88
click at [192, 334] on textarea at bounding box center [434, 307] width 763 height 88
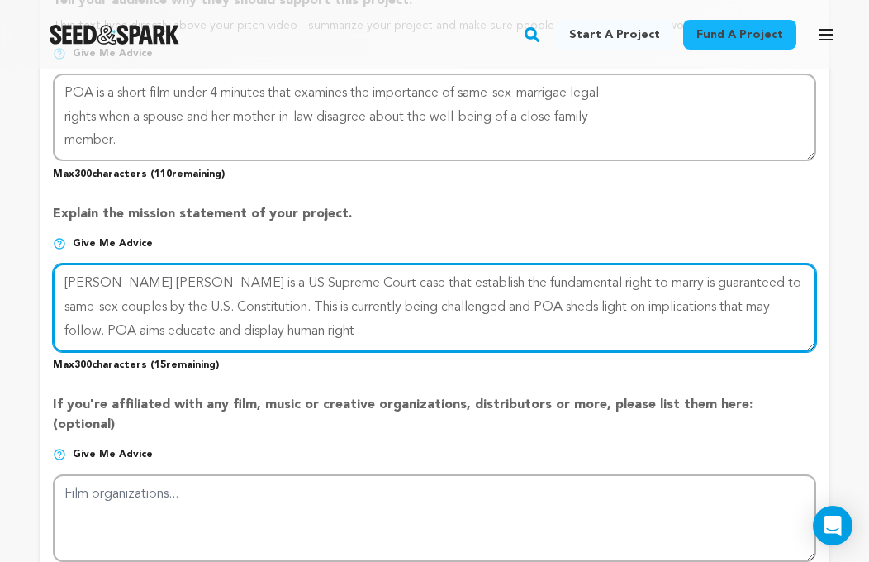
click at [368, 330] on textarea at bounding box center [434, 307] width 763 height 88
click at [323, 328] on textarea at bounding box center [434, 307] width 763 height 88
drag, startPoint x: 329, startPoint y: 331, endPoint x: 173, endPoint y: 334, distance: 155.3
click at [173, 334] on textarea at bounding box center [434, 307] width 763 height 88
click at [334, 336] on textarea at bounding box center [434, 307] width 763 height 88
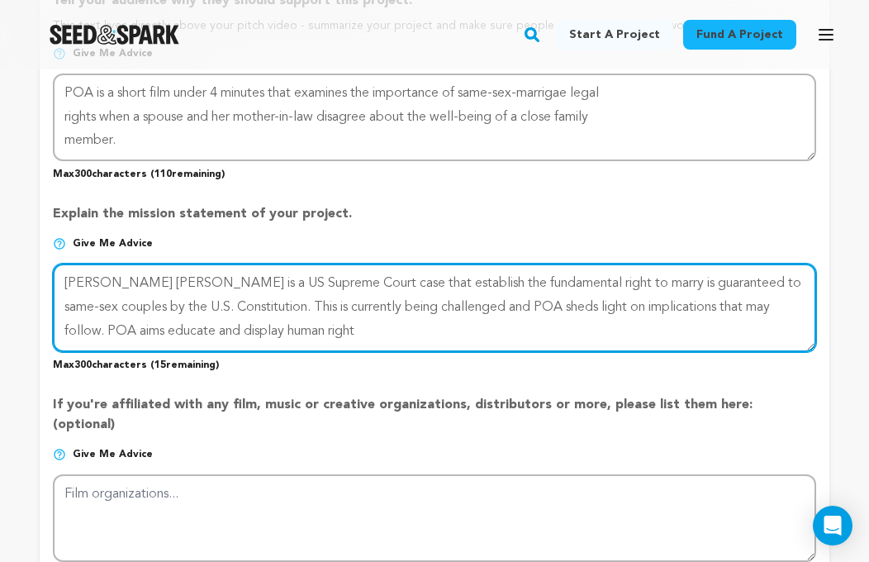
drag, startPoint x: 336, startPoint y: 335, endPoint x: 173, endPoint y: 335, distance: 162.7
click at [173, 335] on textarea at bounding box center [434, 307] width 763 height 88
drag, startPoint x: 459, startPoint y: 304, endPoint x: 769, endPoint y: 305, distance: 309.7
click at [769, 305] on textarea at bounding box center [434, 307] width 763 height 88
click at [476, 306] on textarea at bounding box center [434, 307] width 763 height 88
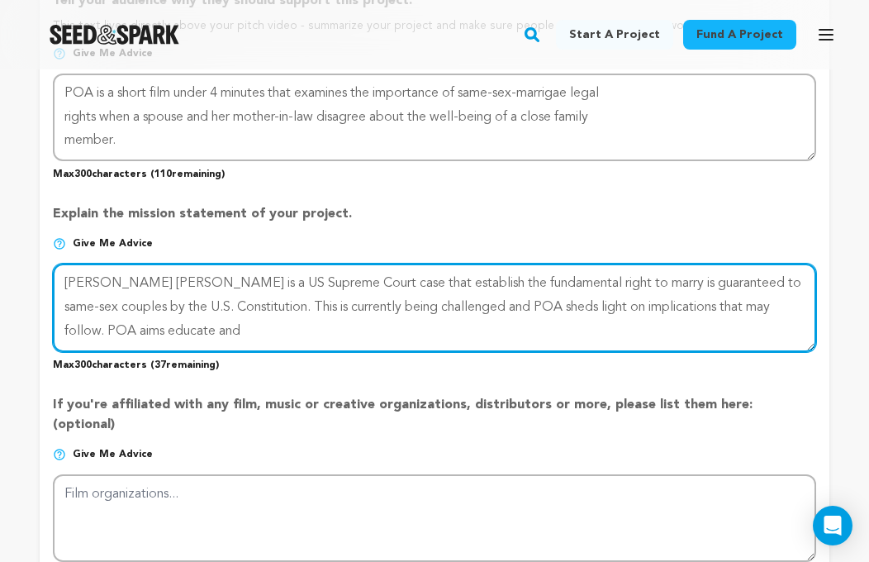
click at [476, 306] on textarea at bounding box center [434, 307] width 763 height 88
drag, startPoint x: 249, startPoint y: 332, endPoint x: 97, endPoint y: 333, distance: 152.8
click at [97, 333] on textarea at bounding box center [434, 307] width 763 height 88
click at [579, 305] on textarea at bounding box center [434, 307] width 763 height 88
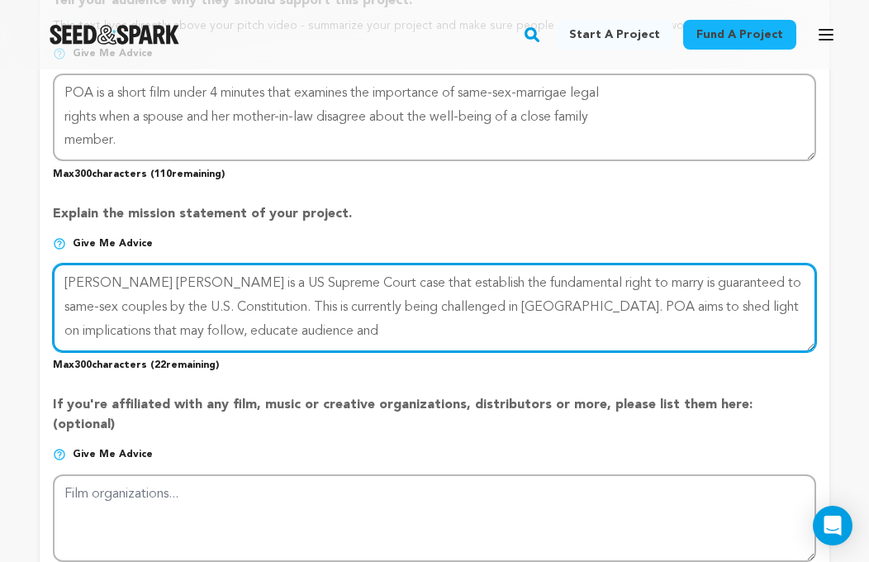
click at [289, 329] on textarea at bounding box center [434, 307] width 763 height 88
click at [293, 324] on textarea at bounding box center [434, 307] width 763 height 88
drag, startPoint x: 667, startPoint y: 306, endPoint x: 610, endPoint y: 308, distance: 57.8
click at [610, 308] on textarea at bounding box center [434, 307] width 763 height 88
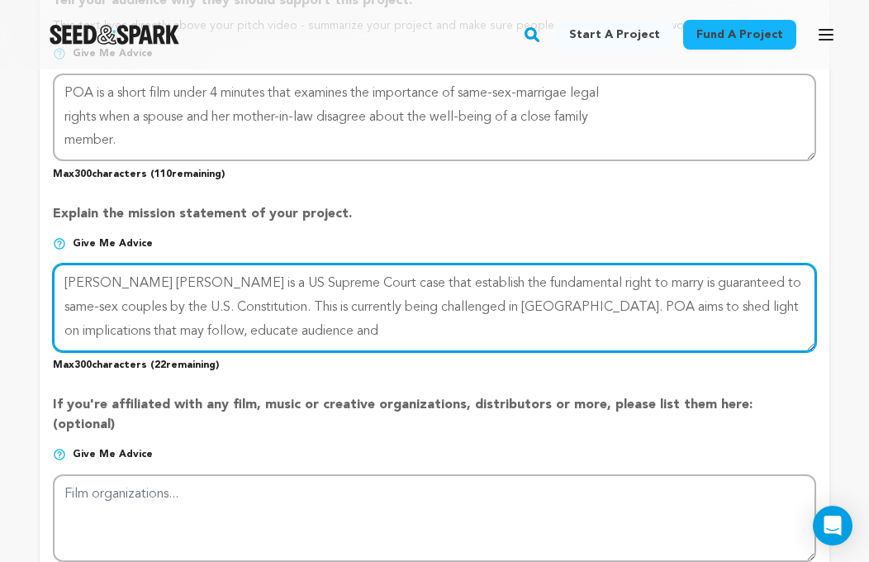
click at [671, 301] on textarea at bounding box center [434, 307] width 763 height 88
drag, startPoint x: 669, startPoint y: 301, endPoint x: 611, endPoint y: 300, distance: 57.8
click at [611, 300] on textarea at bounding box center [434, 307] width 763 height 88
click at [662, 308] on textarea at bounding box center [434, 307] width 763 height 88
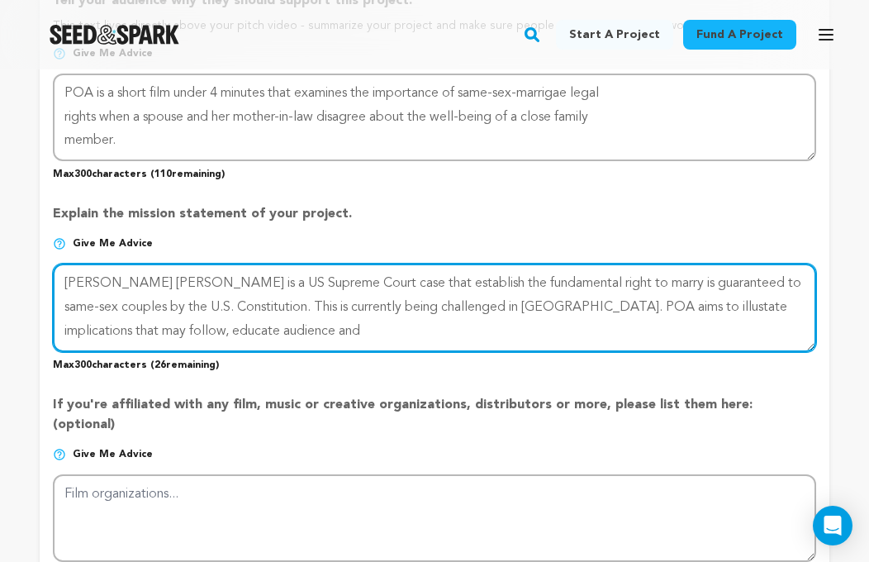
click at [640, 320] on textarea at bounding box center [434, 307] width 763 height 88
click at [625, 303] on textarea at bounding box center [434, 307] width 763 height 88
click at [526, 347] on textarea at bounding box center [434, 307] width 763 height 88
click at [155, 330] on textarea at bounding box center [434, 307] width 763 height 88
click at [273, 323] on textarea at bounding box center [434, 307] width 763 height 88
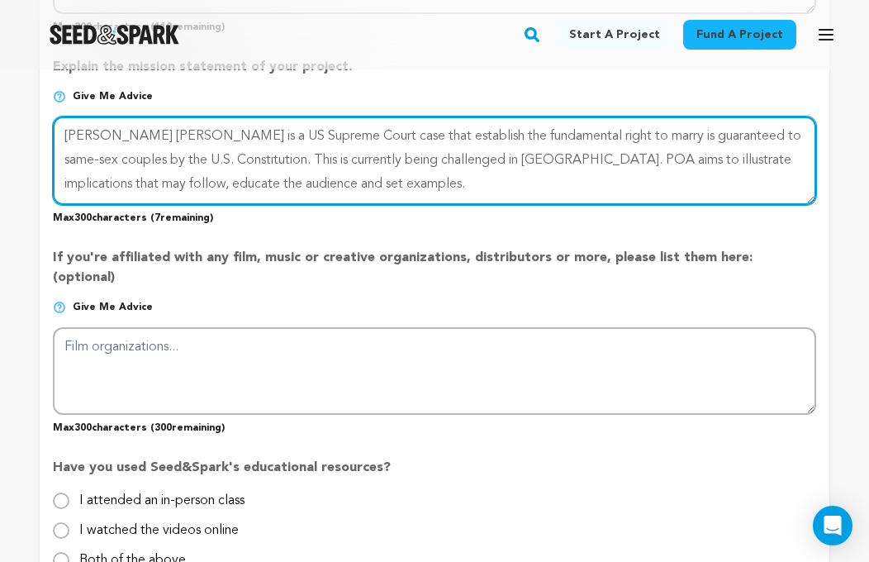
scroll to position [1222, 0]
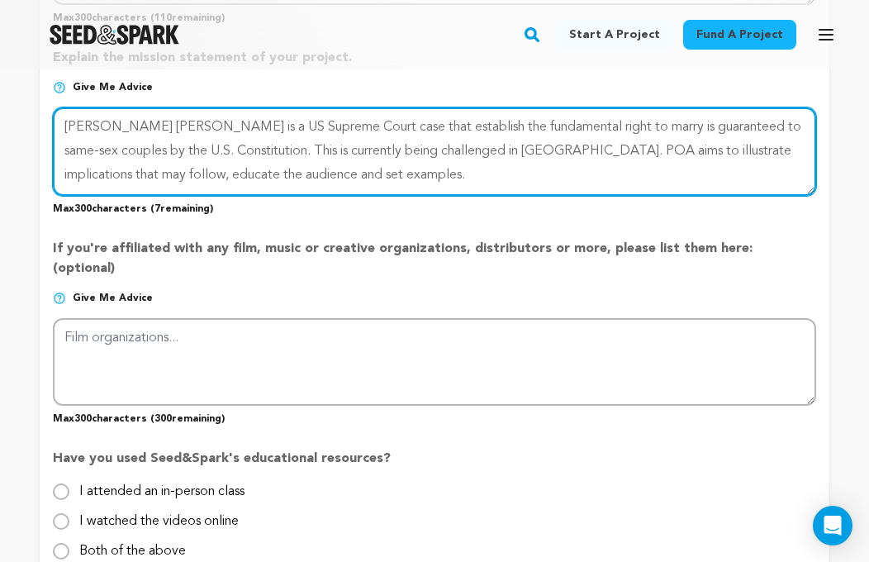
type textarea "[PERSON_NAME] [PERSON_NAME] is a US Supreme Court case that establish the funda…"
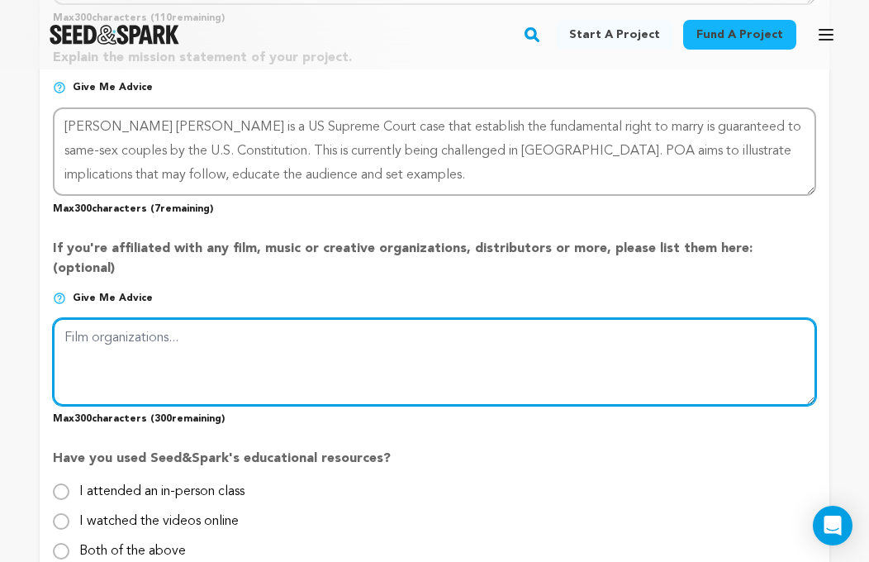
click at [387, 325] on textarea at bounding box center [434, 362] width 763 height 88
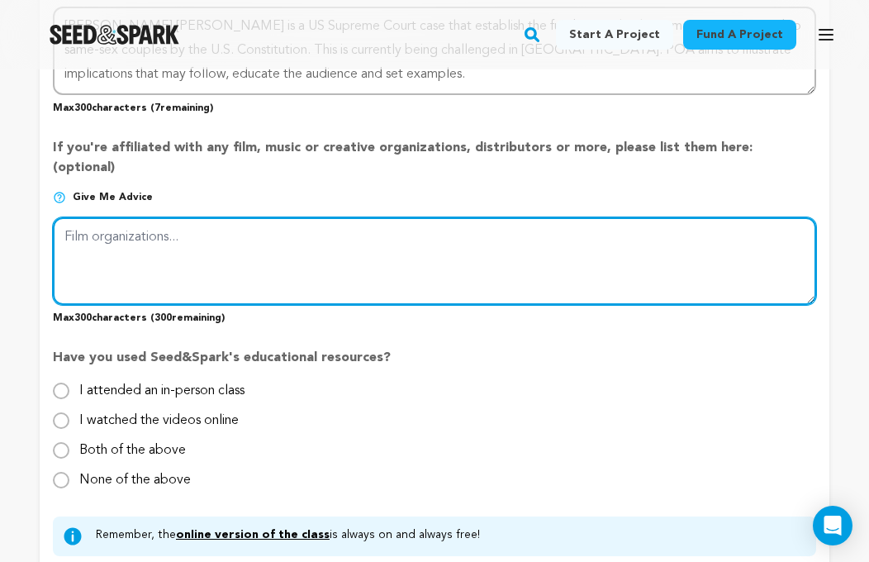
scroll to position [1326, 0]
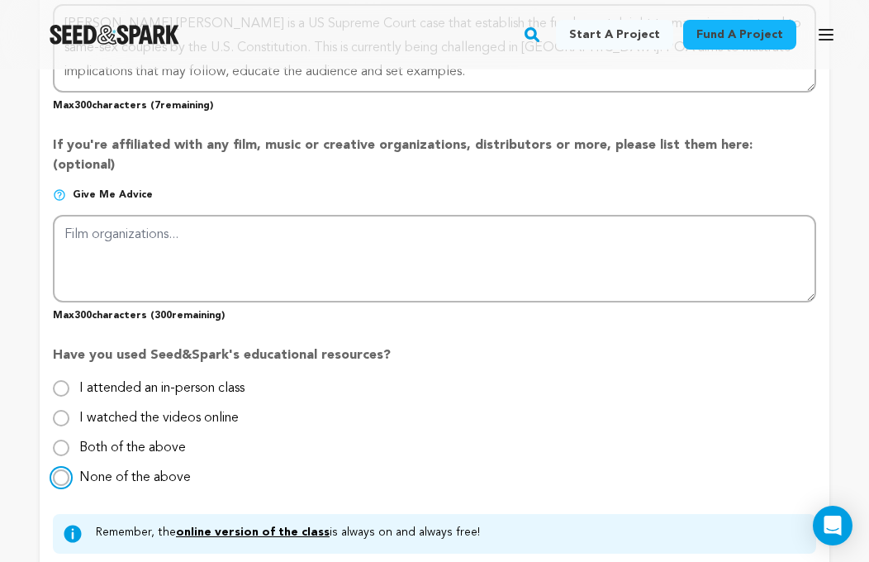
click at [67, 469] on input "None of the above" at bounding box center [61, 477] width 17 height 17
radio input "true"
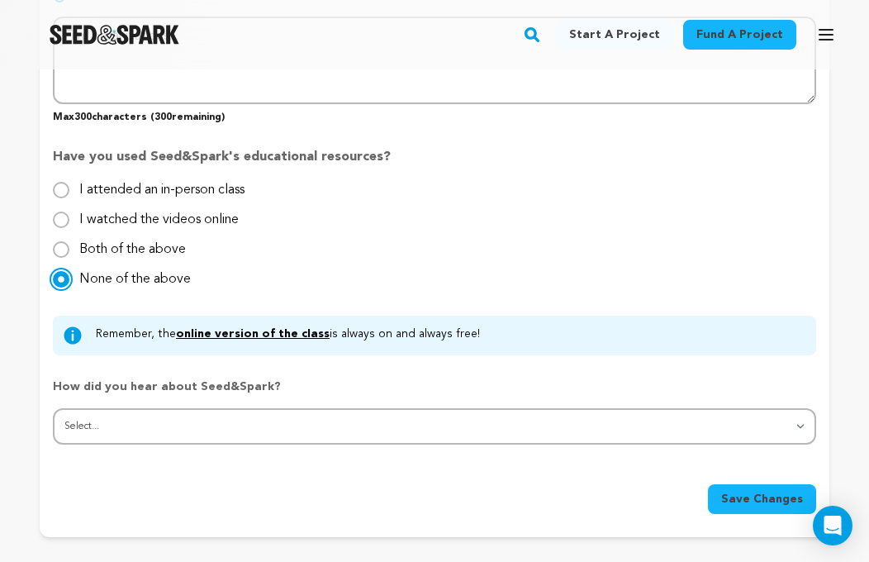
scroll to position [1532, 0]
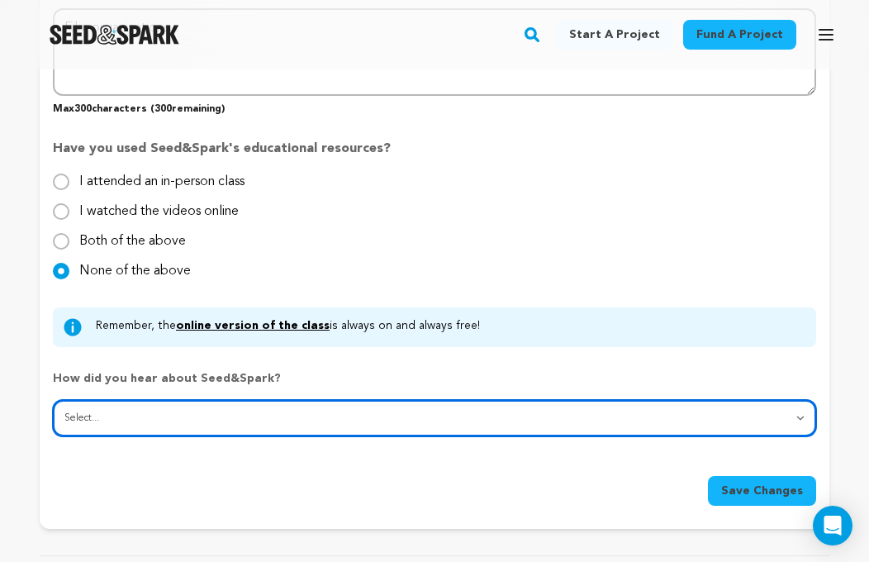
click at [300, 400] on select "Select... From a friend Social media Film festival or film organization Took an…" at bounding box center [434, 418] width 763 height 36
select select "4"
click at [53, 400] on select "Select... From a friend Social media Film festival or film organization Took an…" at bounding box center [434, 418] width 763 height 36
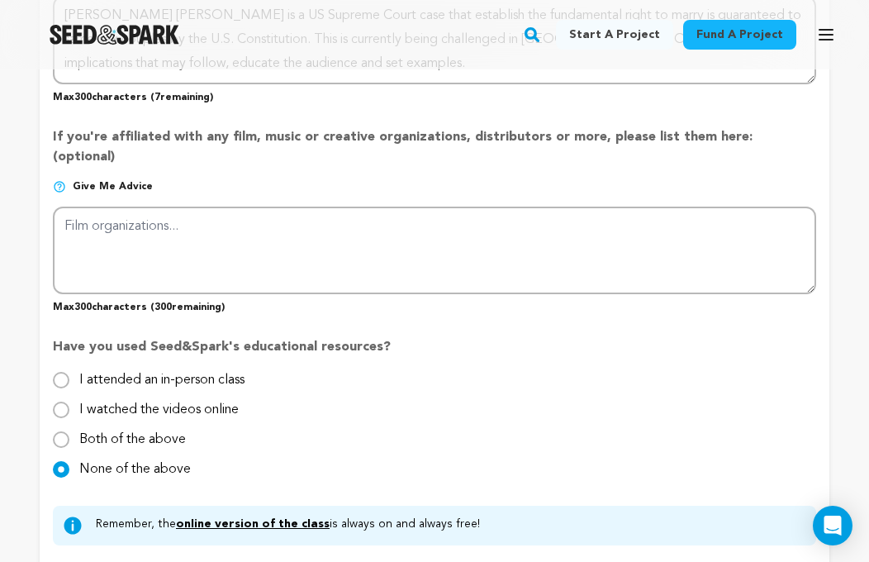
scroll to position [1329, 0]
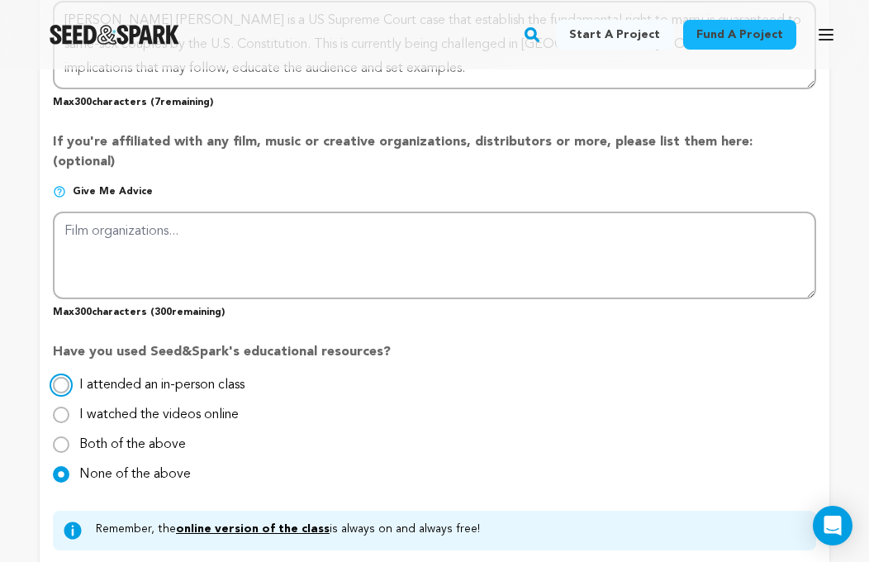
click at [64, 377] on input "I attended an in-person class" at bounding box center [61, 385] width 17 height 17
radio input "true"
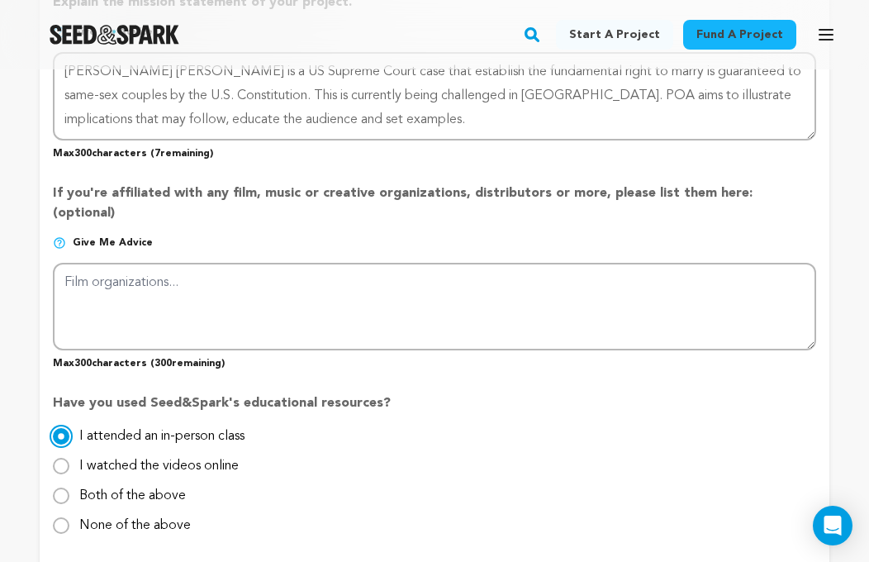
scroll to position [1281, 0]
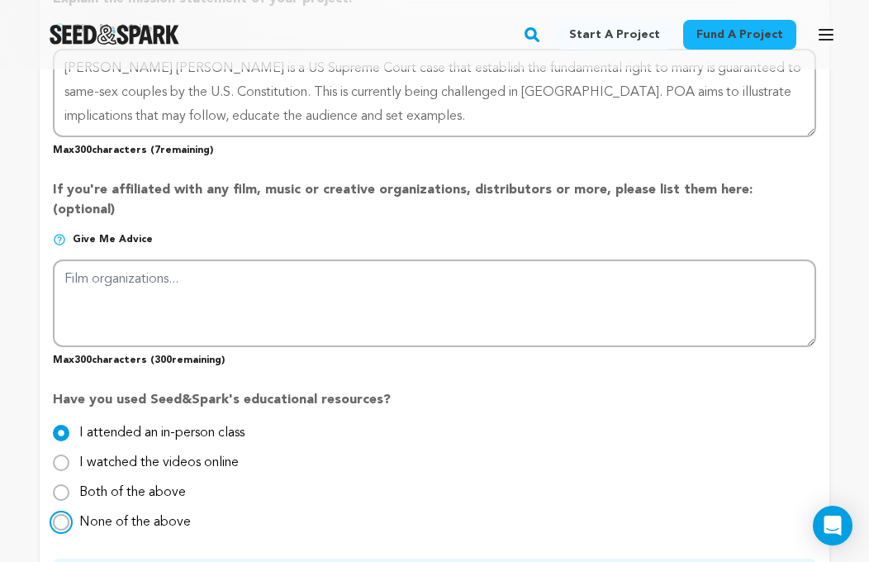
click at [55, 514] on input "None of the above" at bounding box center [61, 522] width 17 height 17
radio input "true"
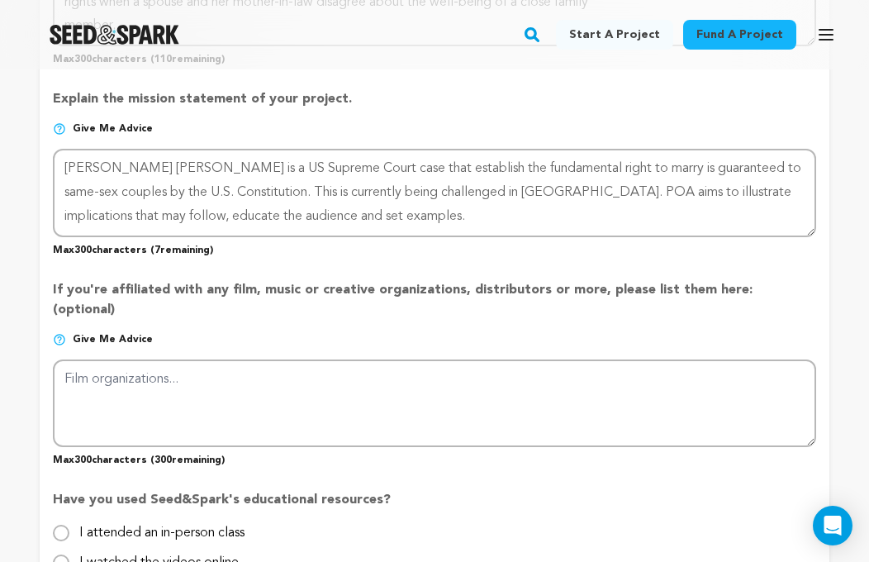
scroll to position [1177, 0]
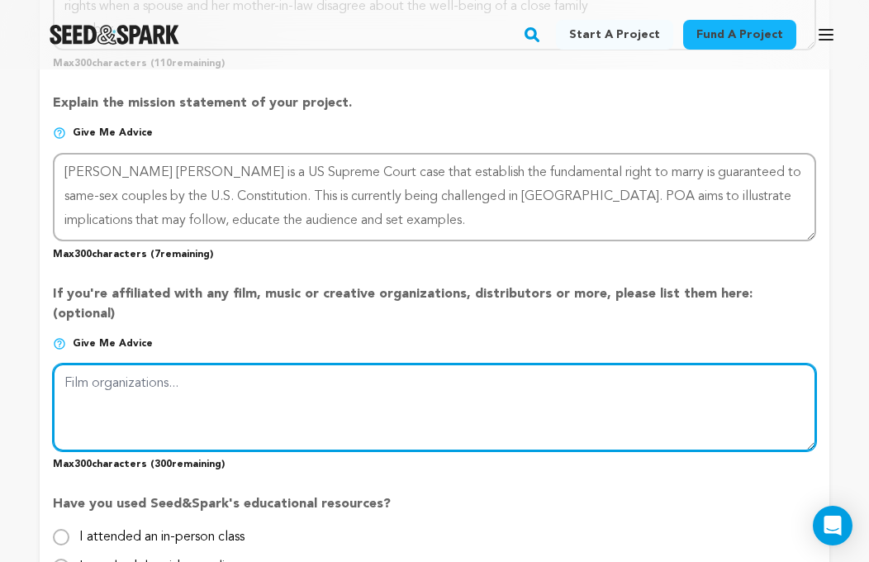
click at [391, 397] on textarea at bounding box center [434, 407] width 763 height 88
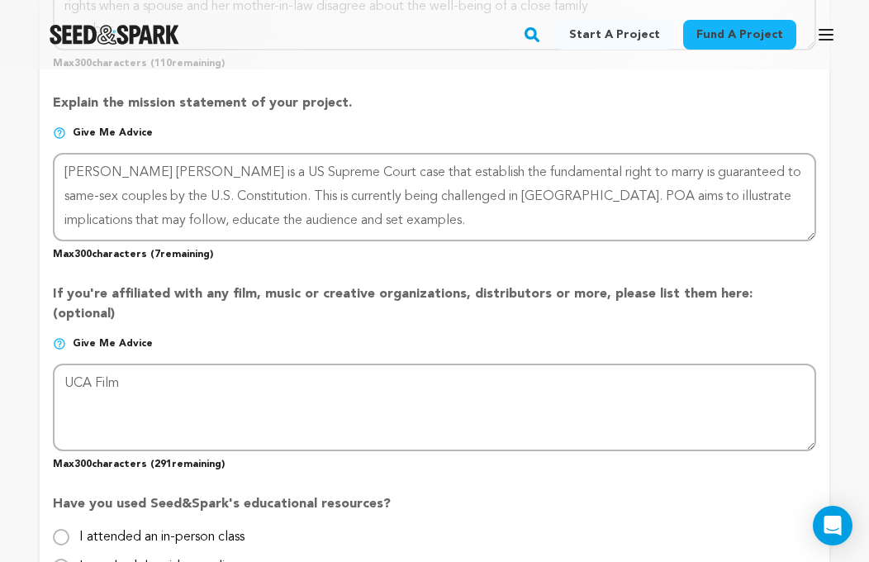
drag, startPoint x: 165, startPoint y: 337, endPoint x: -20, endPoint y: 337, distance: 185.0
click at [0, 337] on html "Fund a project Start a project Search" at bounding box center [434, 302] width 869 height 2958
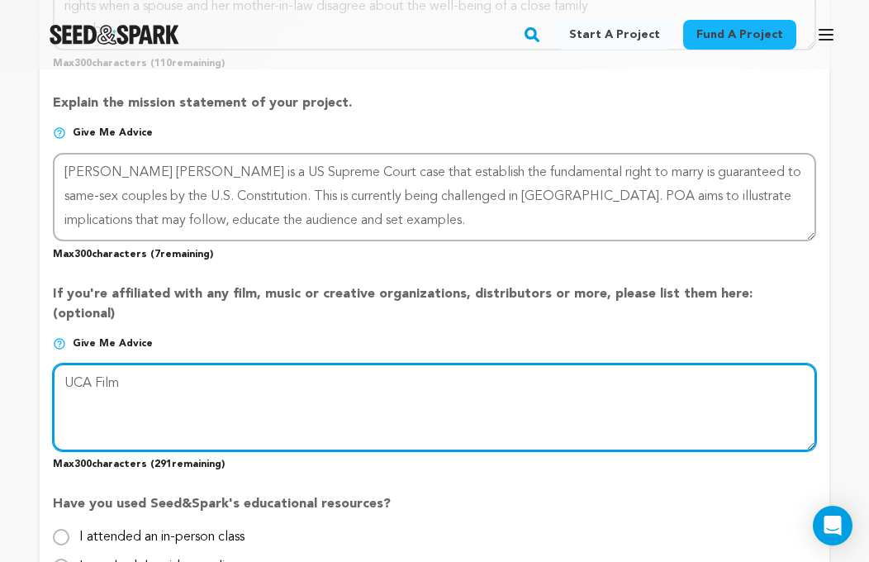
click at [152, 363] on textarea at bounding box center [434, 407] width 763 height 88
drag, startPoint x: 154, startPoint y: 357, endPoint x: -14, endPoint y: 357, distance: 167.7
click at [0, 357] on html "Fund a project Start a project Search" at bounding box center [434, 302] width 869 height 2958
click at [85, 363] on textarea at bounding box center [434, 407] width 763 height 88
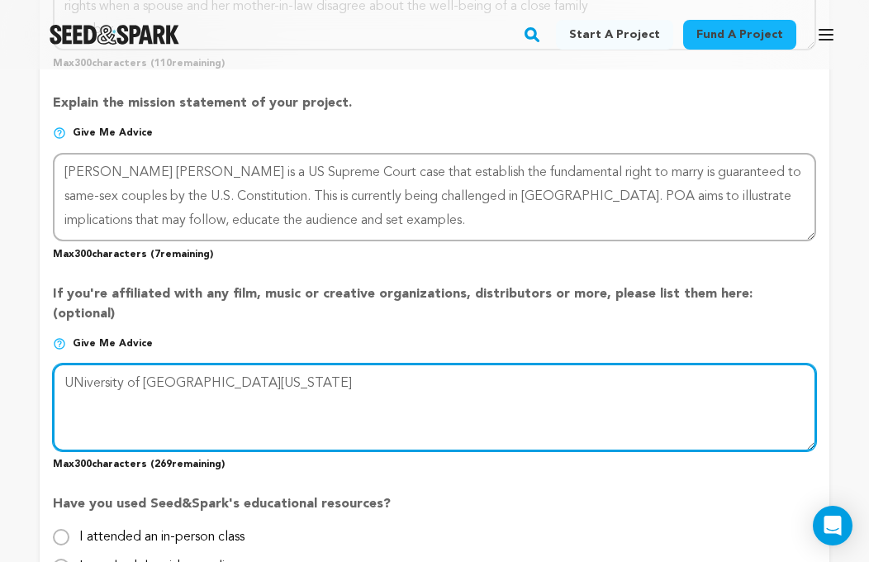
click at [83, 363] on textarea at bounding box center [434, 407] width 763 height 88
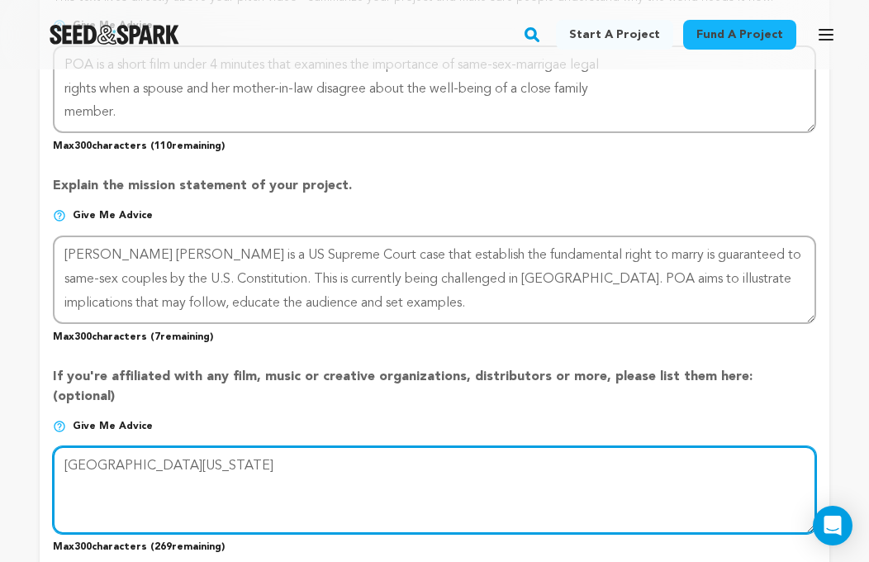
scroll to position [1095, 0]
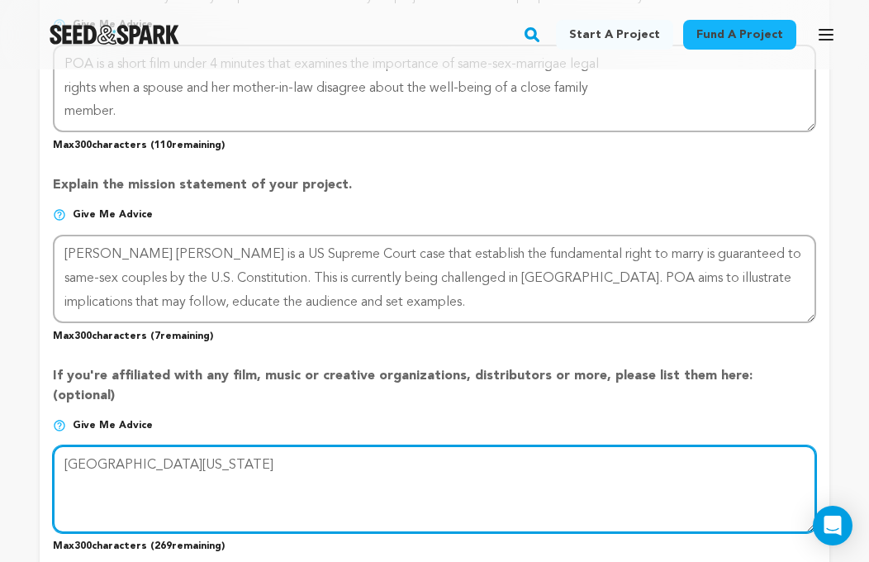
type textarea "[GEOGRAPHIC_DATA][US_STATE]"
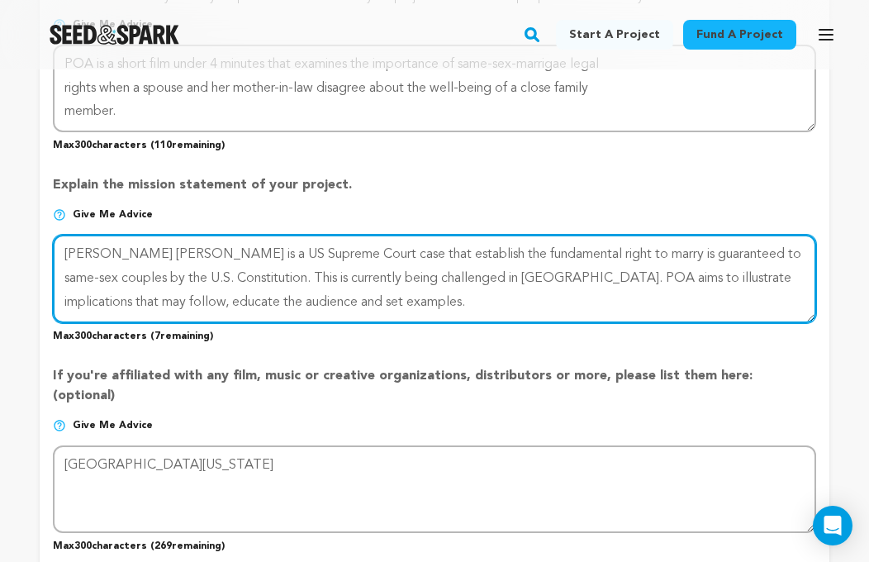
drag, startPoint x: 340, startPoint y: 303, endPoint x: 265, endPoint y: 304, distance: 75.2
click at [265, 304] on textarea at bounding box center [434, 279] width 763 height 88
click at [100, 301] on textarea at bounding box center [434, 279] width 763 height 88
click at [295, 299] on textarea at bounding box center [434, 279] width 763 height 88
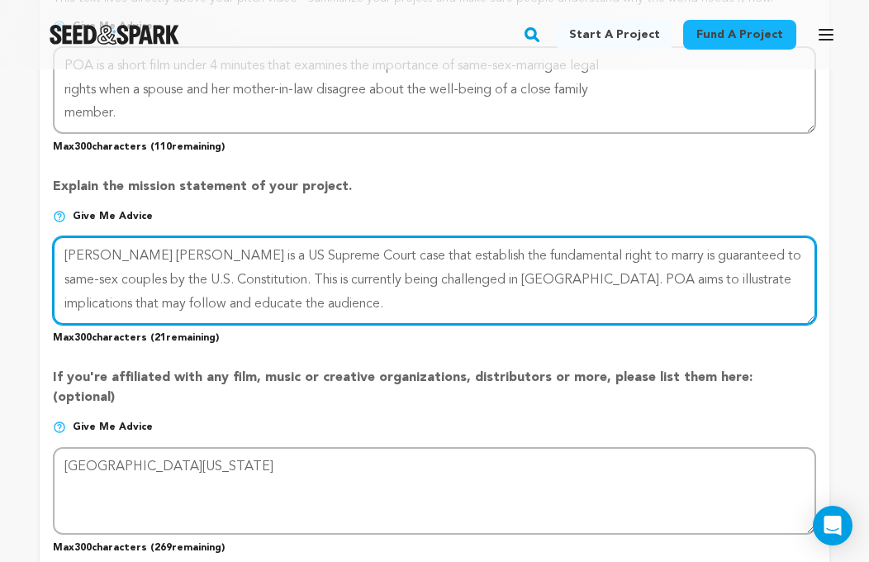
scroll to position [1084, 0]
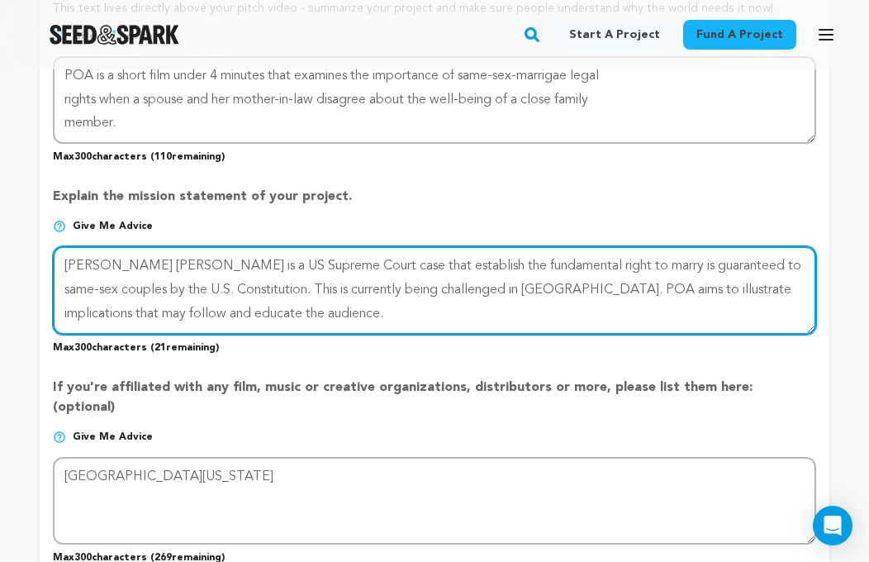
click at [116, 312] on textarea at bounding box center [434, 290] width 763 height 88
click at [167, 313] on textarea at bounding box center [434, 290] width 763 height 88
click at [331, 311] on textarea at bounding box center [434, 290] width 763 height 88
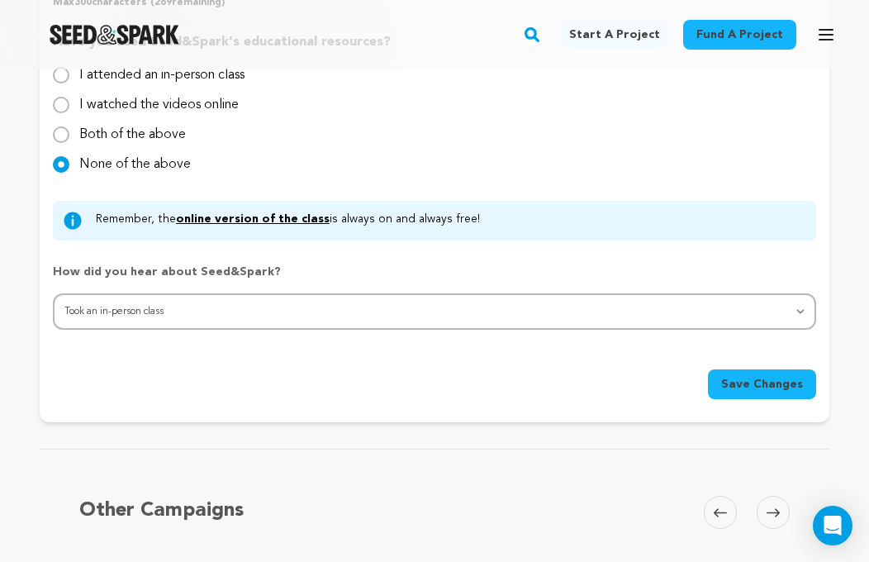
scroll to position [1635, 0]
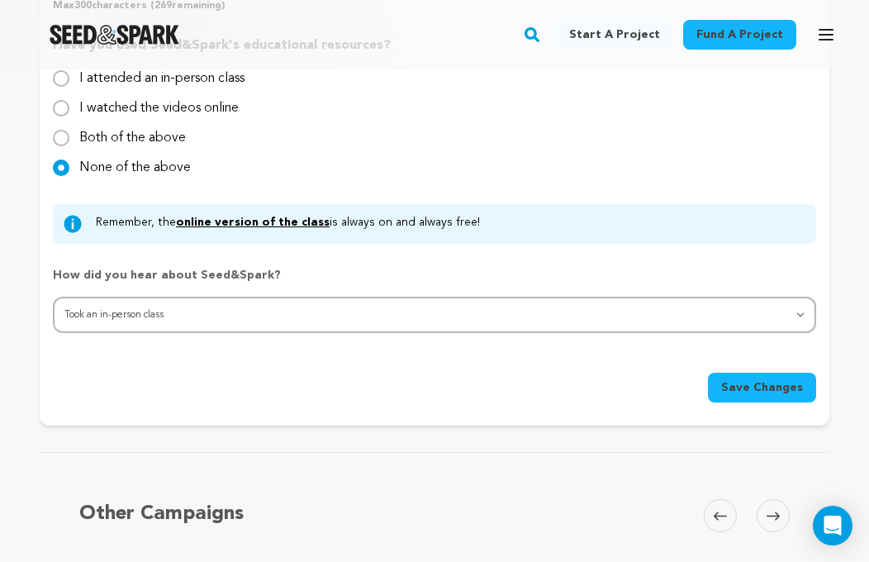
type textarea "[PERSON_NAME] [PERSON_NAME] is a US Supreme Court case that establish the funda…"
click at [739, 379] on span "Save Changes" at bounding box center [762, 387] width 82 height 17
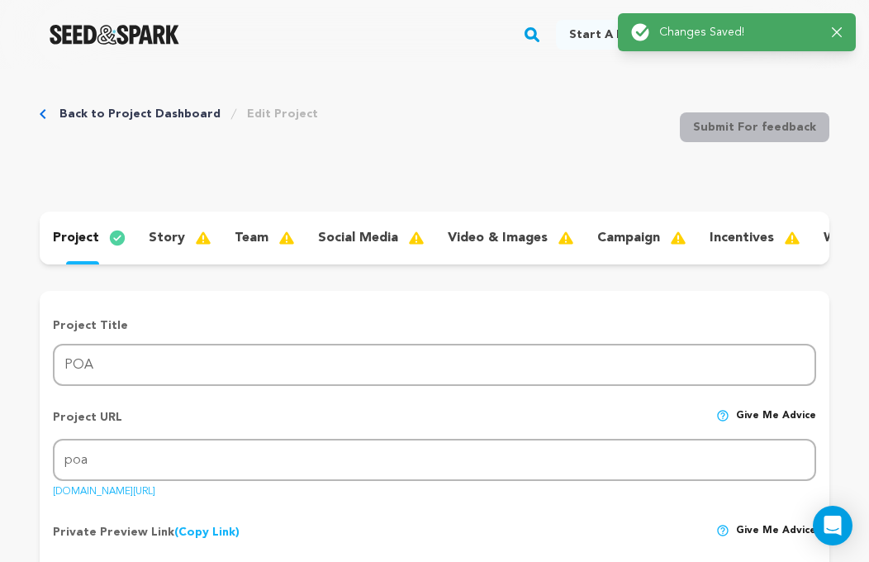
scroll to position [0, 0]
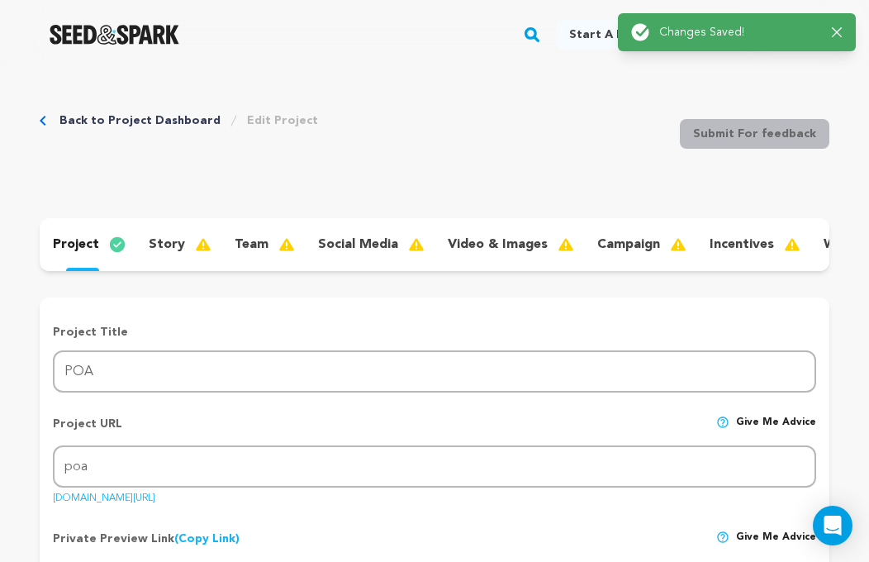
click at [170, 241] on p "story" at bounding box center [167, 245] width 36 height 20
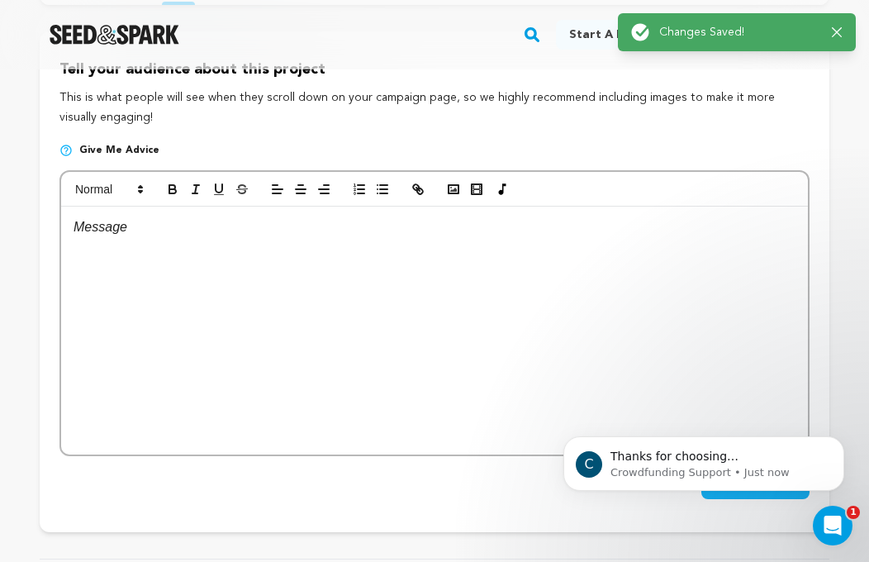
scroll to position [268, 0]
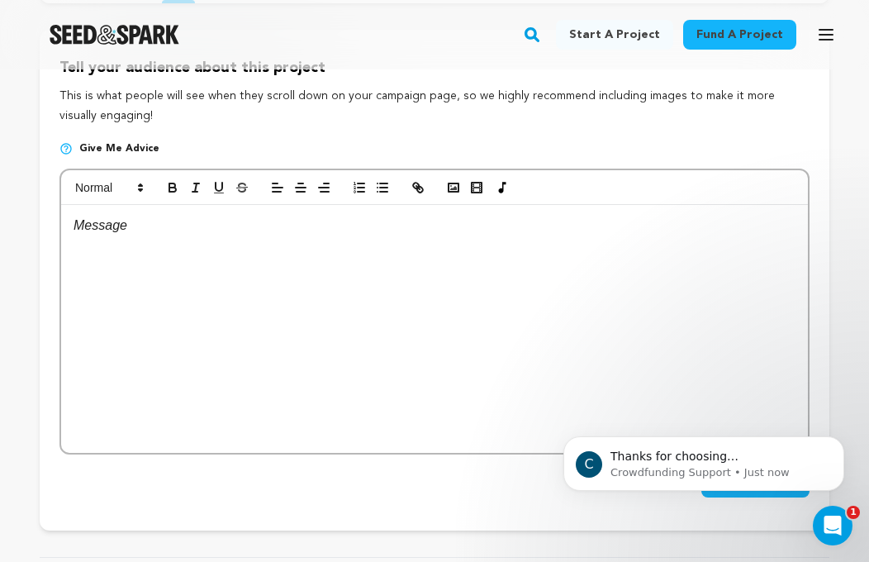
click at [274, 329] on div at bounding box center [434, 329] width 747 height 248
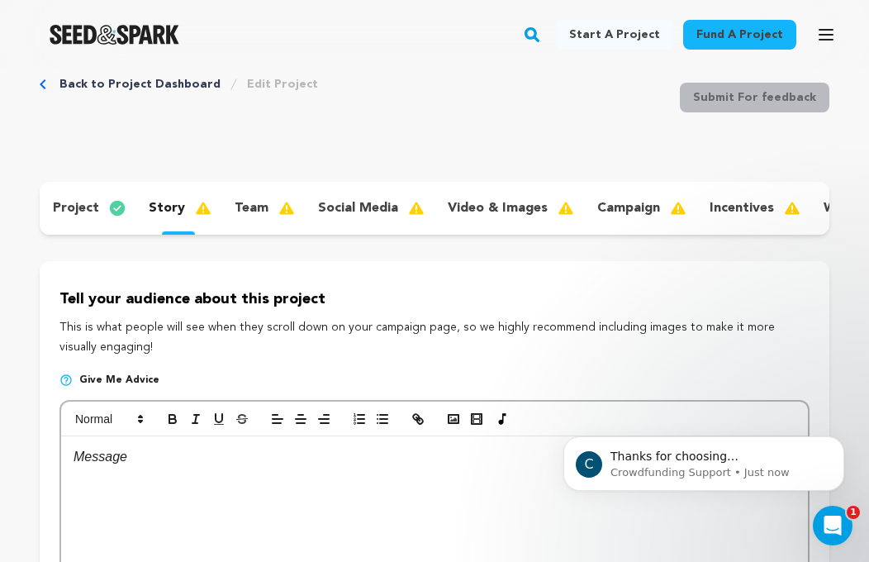
scroll to position [23, 0]
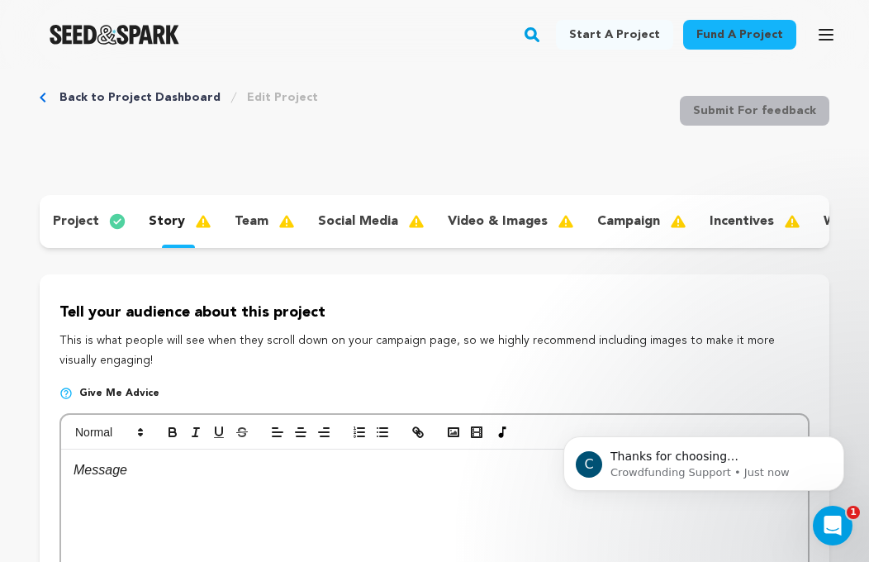
click at [260, 224] on p "team" at bounding box center [252, 221] width 34 height 20
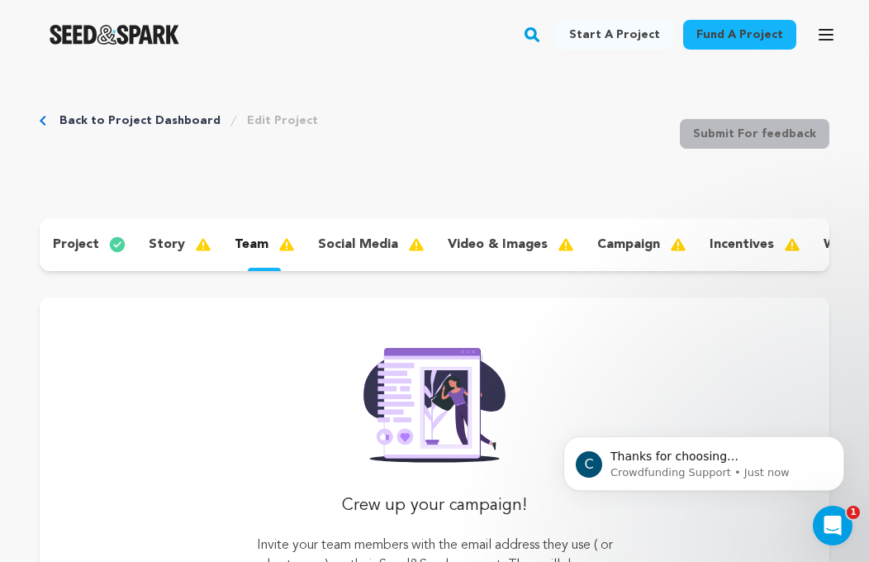
click at [163, 242] on p "story" at bounding box center [167, 245] width 36 height 20
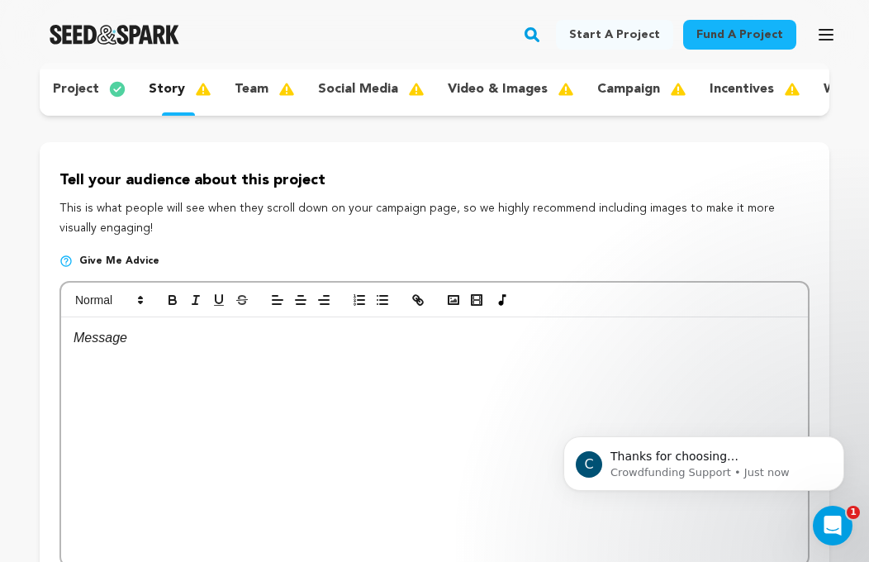
click at [358, 357] on div at bounding box center [434, 441] width 747 height 248
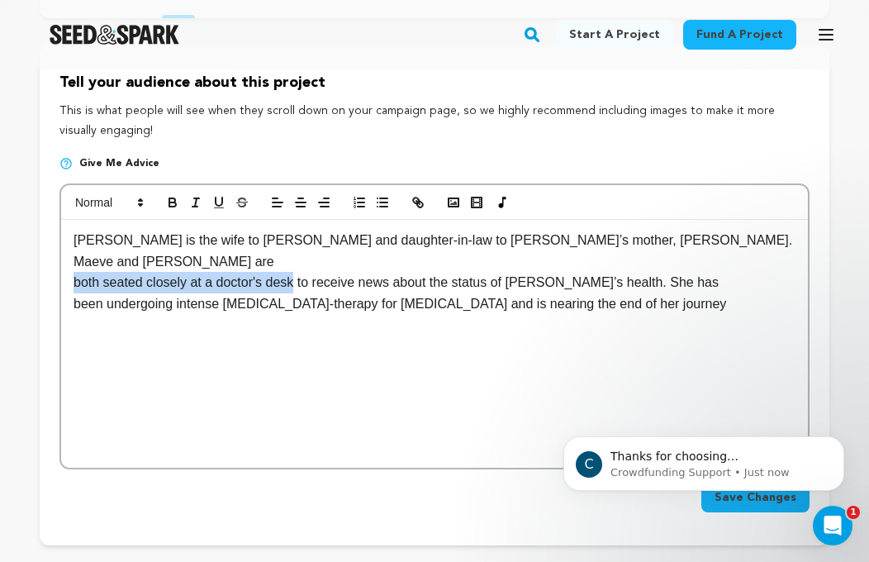
drag, startPoint x: 299, startPoint y: 262, endPoint x: 68, endPoint y: 254, distance: 231.4
click at [68, 254] on div "[PERSON_NAME] is the wife to [PERSON_NAME] and daughter-in-law to [PERSON_NAME]…" at bounding box center [434, 344] width 747 height 248
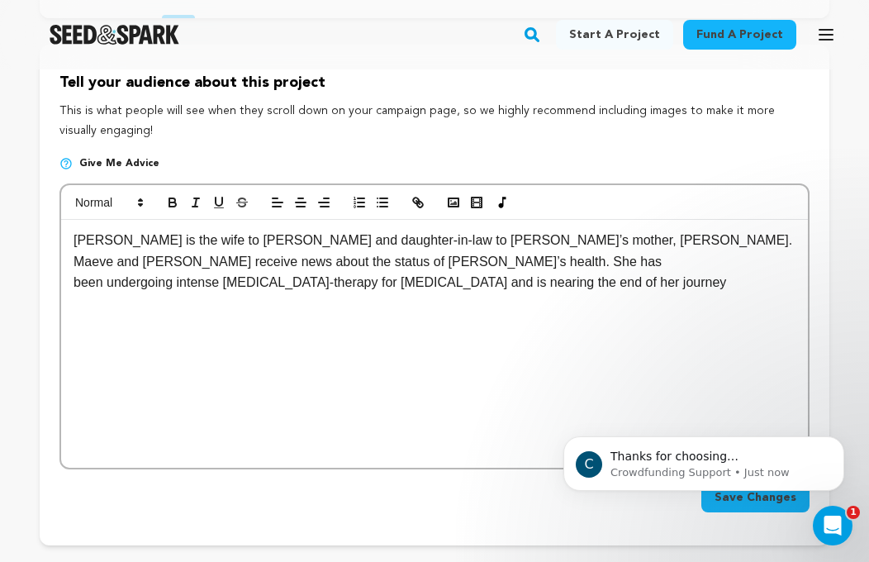
click at [173, 263] on p "[PERSON_NAME] is the wife to [PERSON_NAME] and daughter-in-law to [PERSON_NAME]…" at bounding box center [435, 251] width 722 height 42
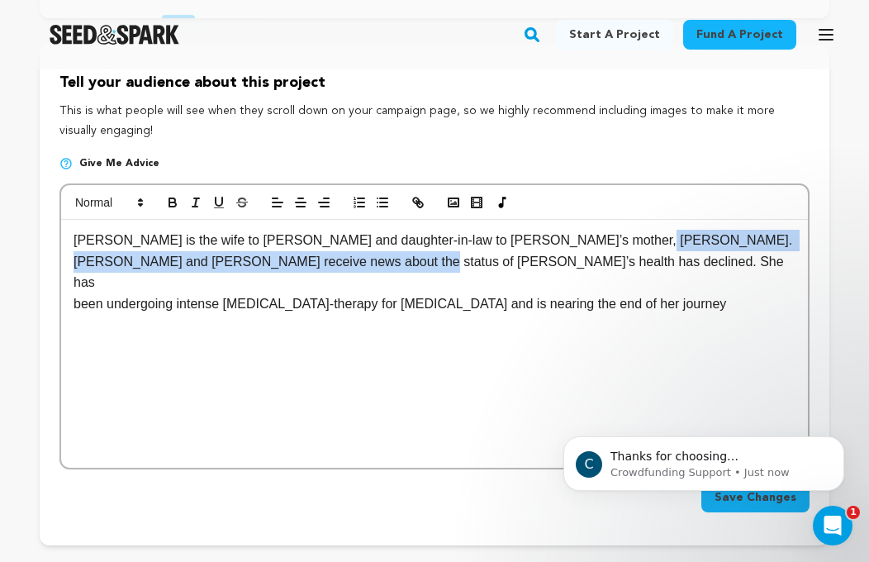
drag, startPoint x: 336, startPoint y: 260, endPoint x: 609, endPoint y: 249, distance: 272.8
click at [609, 249] on p "[PERSON_NAME] is the wife to [PERSON_NAME] and daughter-in-law to [PERSON_NAME]…" at bounding box center [435, 262] width 722 height 64
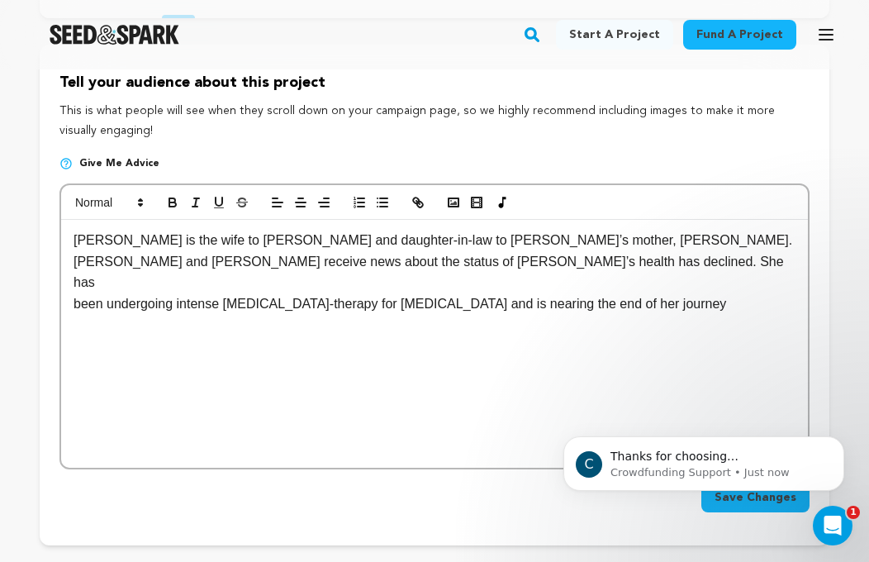
click at [482, 253] on p "[PERSON_NAME] is the wife to [PERSON_NAME] and daughter-in-law to [PERSON_NAME]…" at bounding box center [435, 262] width 722 height 64
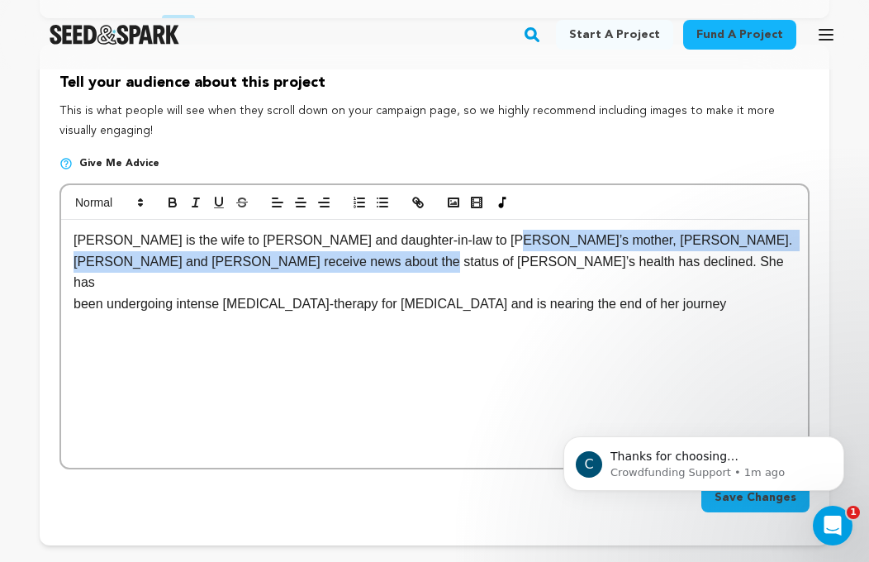
drag, startPoint x: 484, startPoint y: 261, endPoint x: 474, endPoint y: 240, distance: 23.7
click at [474, 240] on p "[PERSON_NAME] is the wife to [PERSON_NAME] and daughter-in-law to [PERSON_NAME]…" at bounding box center [435, 262] width 722 height 64
click at [540, 268] on p "[PERSON_NAME] is the wife to [PERSON_NAME] and daughter-in-law to [PERSON_NAME]…" at bounding box center [435, 262] width 722 height 64
drag, startPoint x: 533, startPoint y: 267, endPoint x: 504, endPoint y: 236, distance: 42.1
click at [504, 236] on p "[PERSON_NAME] is the wife to [PERSON_NAME] and daughter-in-law to [PERSON_NAME]…" at bounding box center [435, 262] width 722 height 64
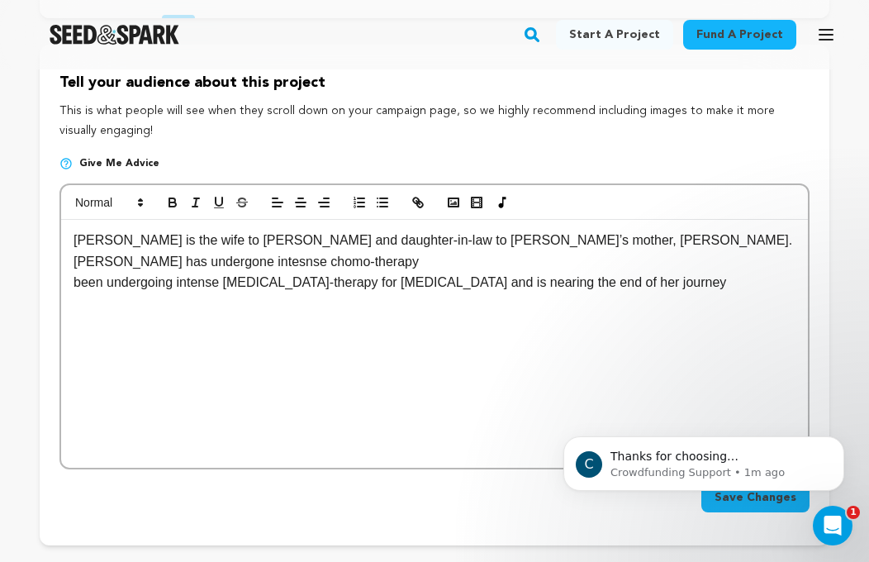
click at [728, 247] on p "[PERSON_NAME] is the wife to [PERSON_NAME] and daughter-in-law to [PERSON_NAME]…" at bounding box center [435, 251] width 722 height 42
click at [663, 239] on p "[PERSON_NAME] is the wife to [PERSON_NAME] and daughter-in-law to [PERSON_NAME]…" at bounding box center [435, 251] width 722 height 42
click at [659, 272] on p "been undergoing intense [MEDICAL_DATA]-therapy for [MEDICAL_DATA] and is nearin…" at bounding box center [435, 282] width 722 height 21
click at [714, 240] on p "[PERSON_NAME] is the wife to [PERSON_NAME] and daughter-in-law to [PERSON_NAME]…" at bounding box center [435, 251] width 722 height 42
click at [719, 272] on p "been undergoing intense [MEDICAL_DATA]-therapy for [MEDICAL_DATA] and is nearin…" at bounding box center [435, 282] width 722 height 21
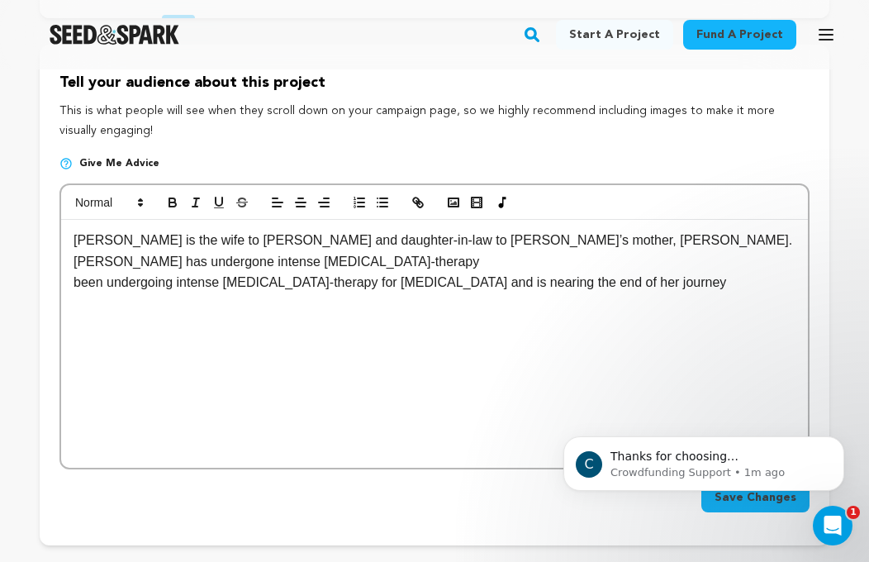
click at [789, 237] on p "[PERSON_NAME] is the wife to [PERSON_NAME] and daughter-in-law to [PERSON_NAME]…" at bounding box center [435, 251] width 722 height 42
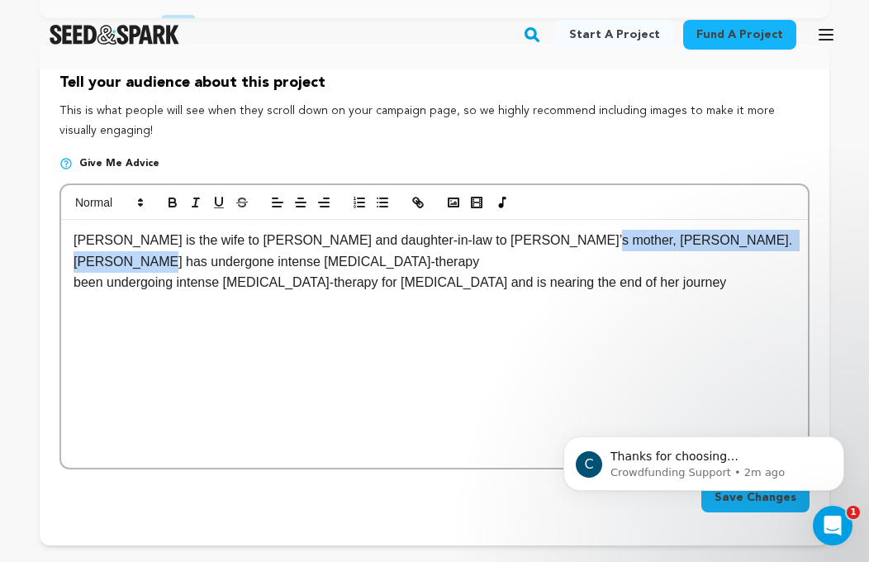
drag, startPoint x: 788, startPoint y: 240, endPoint x: 543, endPoint y: 244, distance: 244.5
click at [543, 244] on p "[PERSON_NAME] is the wife to [PERSON_NAME] and daughter-in-law to [PERSON_NAME]…" at bounding box center [435, 251] width 722 height 42
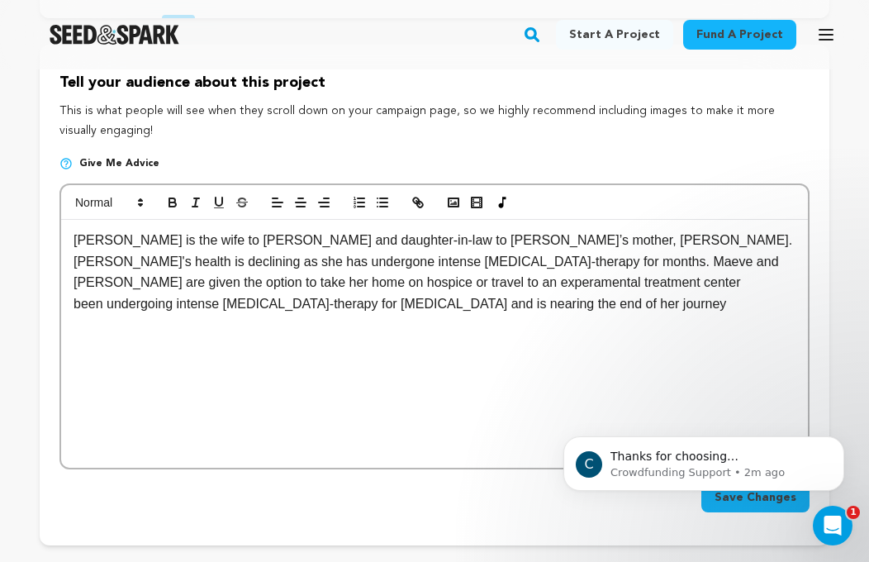
click at [205, 285] on p "[PERSON_NAME] is the wife to [PERSON_NAME] and daughter-in-law to [PERSON_NAME]…" at bounding box center [435, 262] width 722 height 64
click at [322, 275] on p "[PERSON_NAME] is the wife to [PERSON_NAME] and daughter-in-law to [PERSON_NAME]…" at bounding box center [435, 262] width 722 height 64
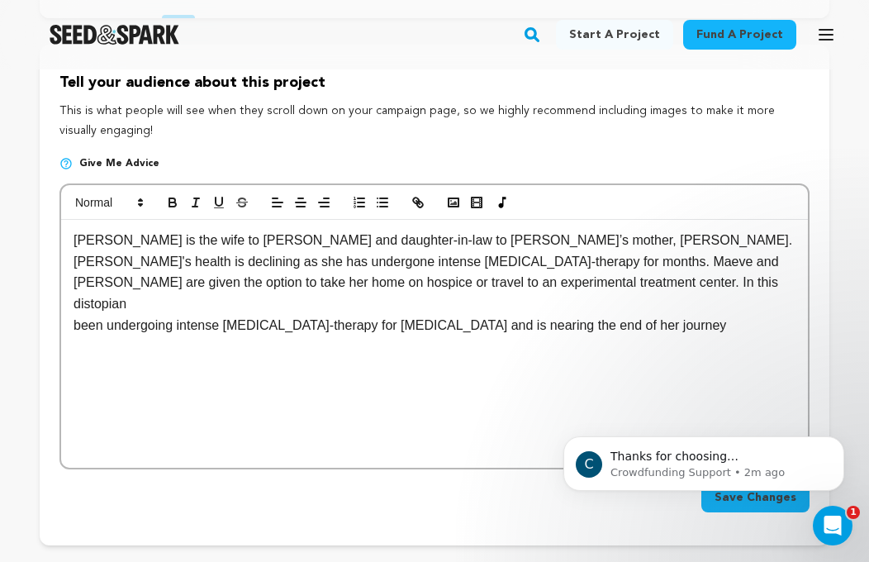
click at [399, 278] on p "[PERSON_NAME] is the wife to [PERSON_NAME] and daughter-in-law to [PERSON_NAME]…" at bounding box center [435, 272] width 722 height 84
click at [398, 290] on p "[PERSON_NAME] is the wife to [PERSON_NAME] and daughter-in-law to [PERSON_NAME]…" at bounding box center [435, 272] width 722 height 84
click at [475, 290] on p "[PERSON_NAME] is the wife to [PERSON_NAME] and daughter-in-law to [PERSON_NAME]…" at bounding box center [435, 272] width 722 height 84
click at [627, 315] on p "been undergoing intense [MEDICAL_DATA]-therapy for [MEDICAL_DATA] and is nearin…" at bounding box center [435, 325] width 722 height 21
click at [472, 282] on p "[PERSON_NAME] is the wife to [PERSON_NAME] and daughter-in-law to [PERSON_NAME]…" at bounding box center [435, 272] width 722 height 84
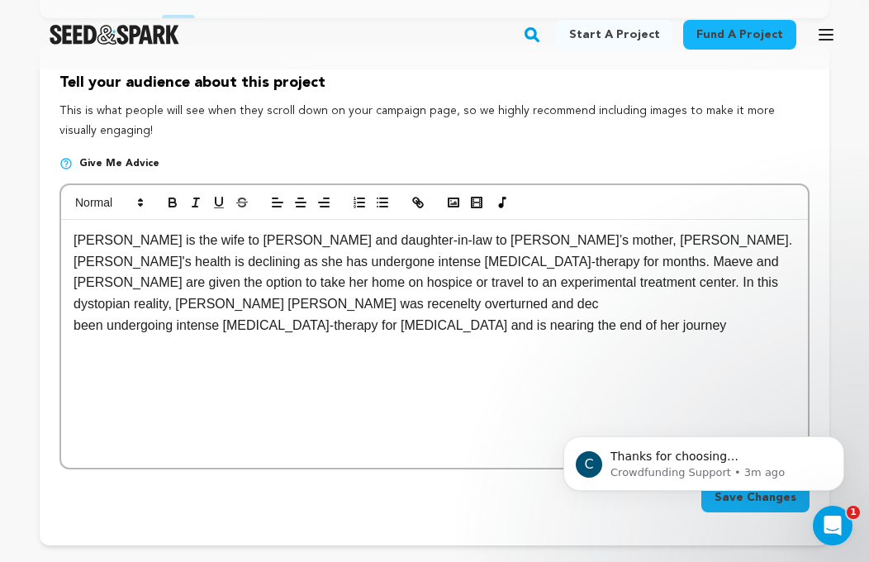
click at [325, 281] on p "[PERSON_NAME] is the wife to [PERSON_NAME] and daughter-in-law to [PERSON_NAME]…" at bounding box center [435, 272] width 722 height 84
click at [322, 285] on p "[PERSON_NAME] is the wife to [PERSON_NAME] and daughter-in-law to [PERSON_NAME]…" at bounding box center [435, 272] width 722 height 84
click at [603, 241] on p "[PERSON_NAME] is the wife to [PERSON_NAME] and daughter-in-law to [PERSON_NAME]…" at bounding box center [435, 272] width 722 height 84
click at [601, 241] on p "[PERSON_NAME] is the wife to [PERSON_NAME] and daughter-in-law to [PERSON_NAME]…" at bounding box center [435, 272] width 722 height 84
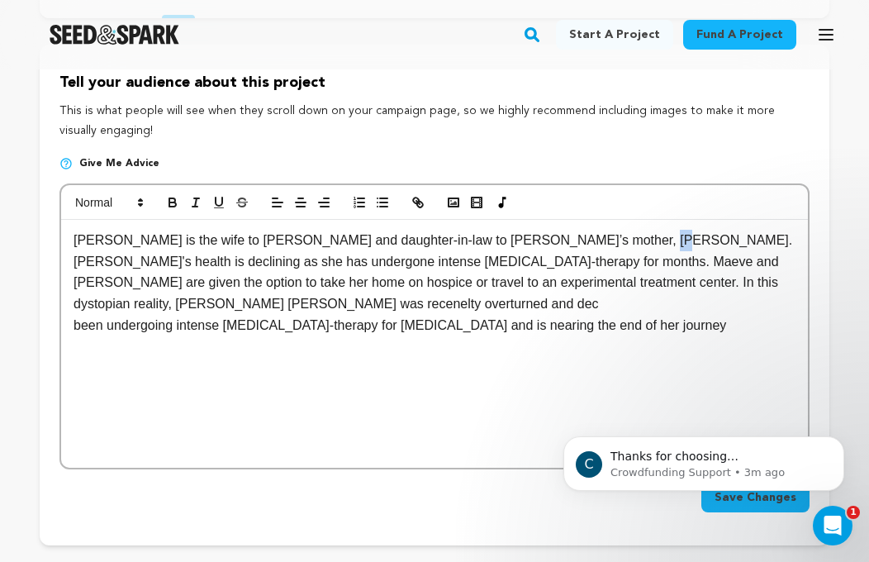
click at [601, 241] on p "[PERSON_NAME] is the wife to [PERSON_NAME] and daughter-in-law to [PERSON_NAME]…" at bounding box center [435, 272] width 722 height 84
click at [654, 241] on p "[PERSON_NAME] is the wife to [PERSON_NAME] and daughter-in-law to [PERSON_NAME]…" at bounding box center [435, 272] width 722 height 84
click at [684, 238] on p "[PERSON_NAME] is the wife to [PERSON_NAME] and daughter-in-law to [PERSON_NAME]…" at bounding box center [435, 272] width 722 height 84
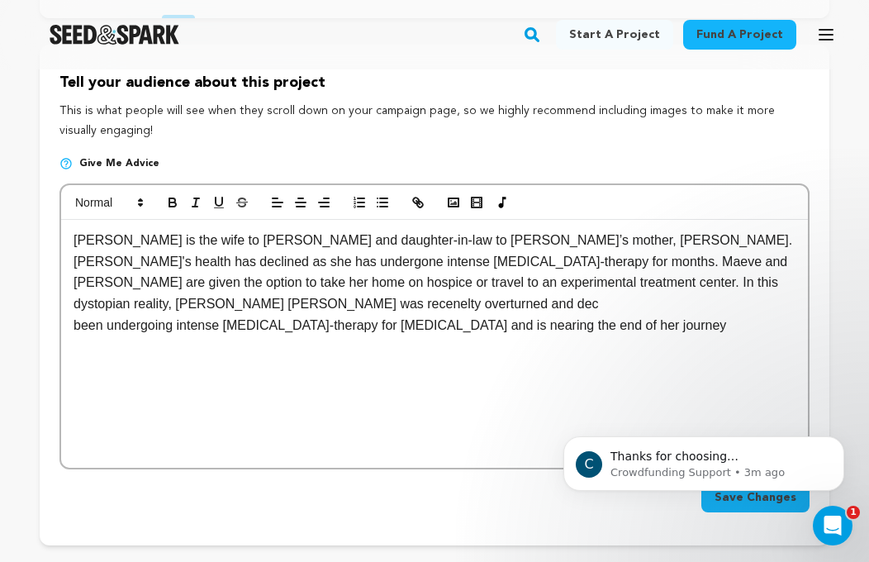
click at [498, 305] on p "[PERSON_NAME] is the wife to [PERSON_NAME] and daughter-in-law to [PERSON_NAME]…" at bounding box center [435, 272] width 722 height 84
click at [502, 284] on p "[PERSON_NAME] is the wife to [PERSON_NAME] and daughter-in-law to [PERSON_NAME]…" at bounding box center [435, 272] width 722 height 84
click at [638, 283] on p "[PERSON_NAME] is the wife to [PERSON_NAME] and daughter-in-law to [PERSON_NAME]…" at bounding box center [435, 272] width 722 height 84
drag, startPoint x: 306, startPoint y: 309, endPoint x: 451, endPoint y: 306, distance: 144.6
click at [451, 306] on p "[PERSON_NAME] is the wife to [PERSON_NAME] and daughter-in-law to [PERSON_NAME]…" at bounding box center [435, 272] width 722 height 84
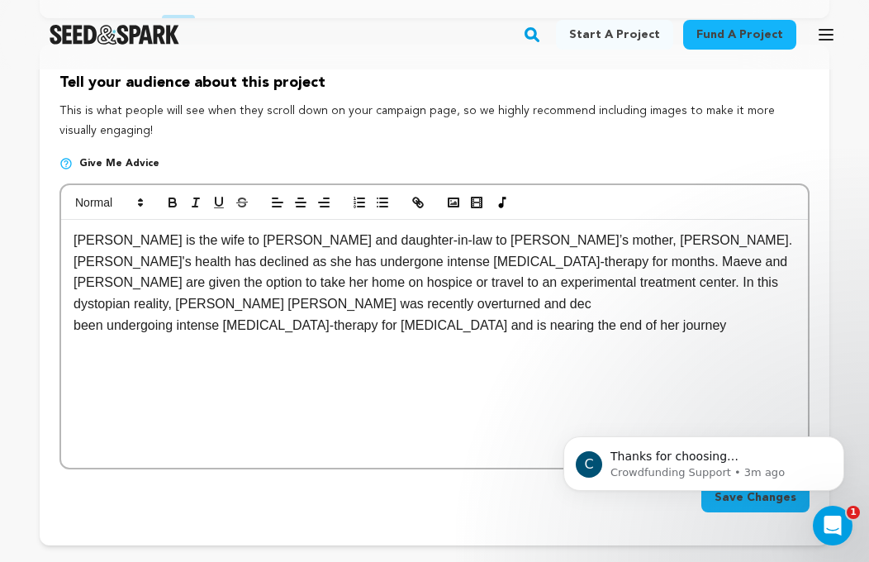
click at [331, 283] on p "[PERSON_NAME] is the wife to [PERSON_NAME] and daughter-in-law to [PERSON_NAME]…" at bounding box center [435, 272] width 722 height 84
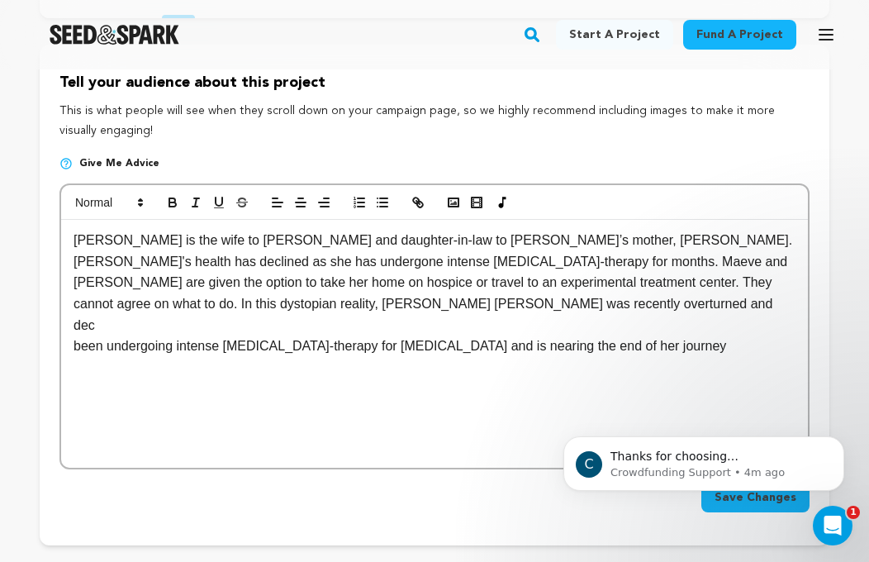
click at [334, 306] on p "[PERSON_NAME] is the wife to [PERSON_NAME] and daughter-in-law to [PERSON_NAME]…" at bounding box center [435, 283] width 722 height 106
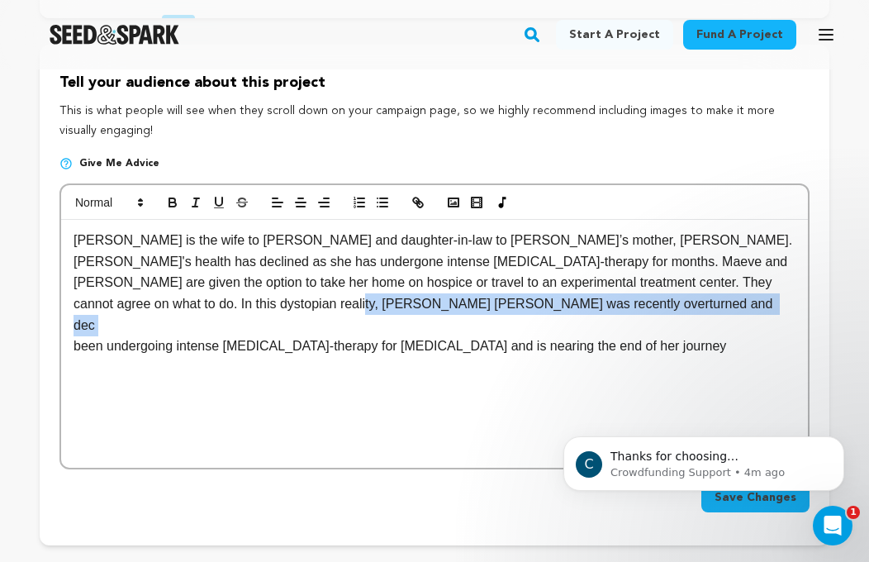
click at [334, 306] on p "[PERSON_NAME] is the wife to [PERSON_NAME] and daughter-in-law to [PERSON_NAME]…" at bounding box center [435, 283] width 722 height 106
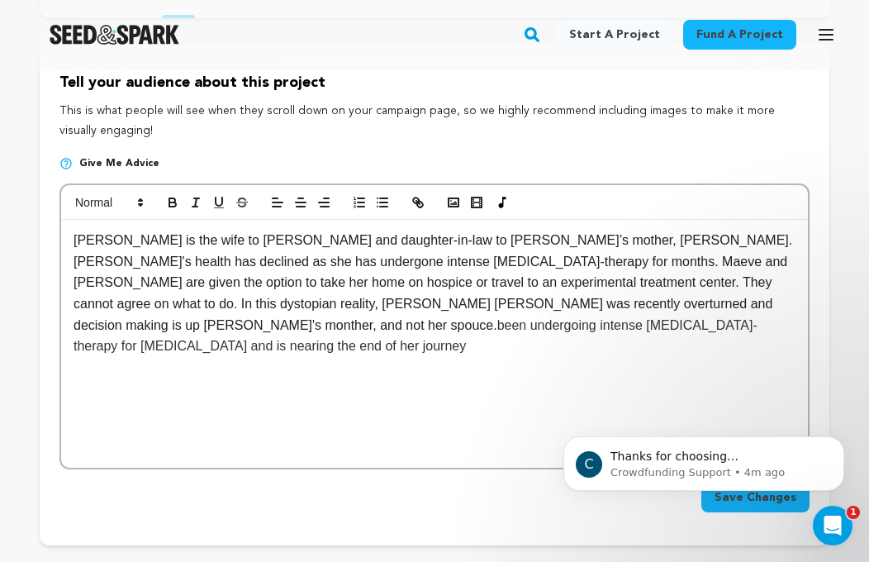
click at [515, 296] on p "[PERSON_NAME] is the wife to [PERSON_NAME] and daughter-in-law to [PERSON_NAME]…" at bounding box center [435, 293] width 722 height 127
click at [486, 307] on p "[PERSON_NAME] is the wife to [PERSON_NAME] and daughter-in-law to [PERSON_NAME]…" at bounding box center [435, 293] width 722 height 127
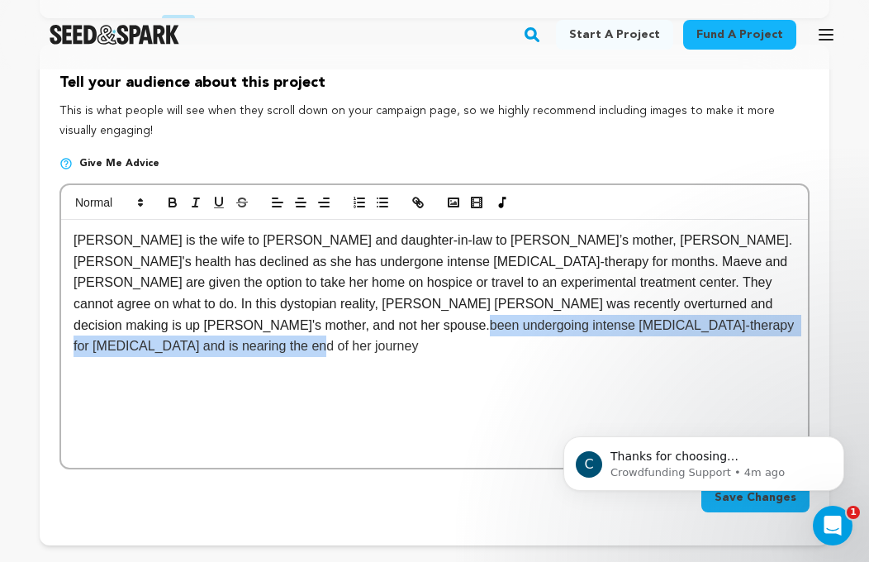
drag, startPoint x: 644, startPoint y: 322, endPoint x: 650, endPoint y: 303, distance: 19.9
click at [650, 303] on p "[PERSON_NAME] is the wife to [PERSON_NAME] and daughter-in-law to [PERSON_NAME]…" at bounding box center [435, 293] width 722 height 127
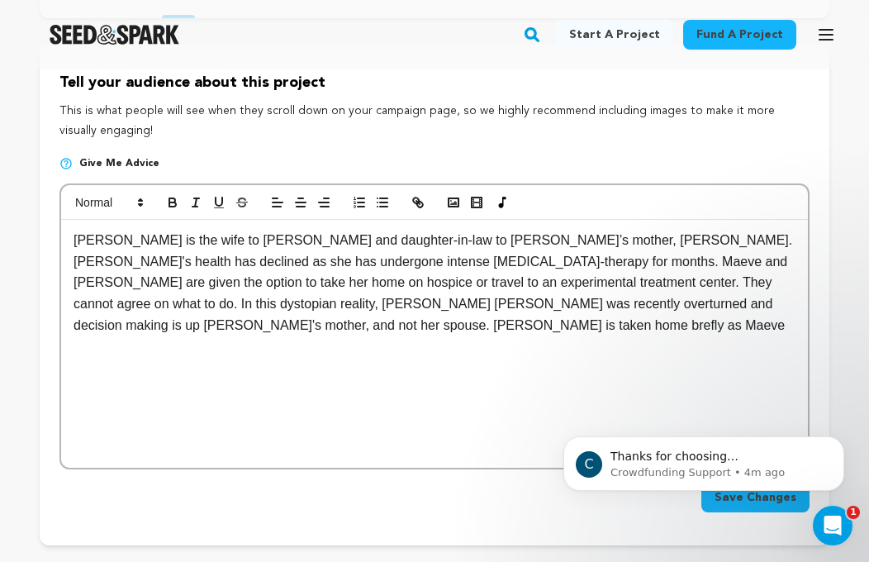
click at [74, 330] on p "[PERSON_NAME] is the wife to [PERSON_NAME] and daughter-in-law to [PERSON_NAME]…" at bounding box center [435, 283] width 722 height 106
click at [90, 321] on p "[PERSON_NAME] is the wife to [PERSON_NAME] and daughter-in-law to [PERSON_NAME]…" at bounding box center [435, 283] width 722 height 106
click at [176, 320] on p "[PERSON_NAME] is the wife to [PERSON_NAME] and daughter-in-law to [PERSON_NAME]…" at bounding box center [435, 283] width 722 height 106
click at [317, 326] on p "[PERSON_NAME] is the wife to [PERSON_NAME] and daughter-in-law to [PERSON_NAME]…" at bounding box center [435, 293] width 722 height 127
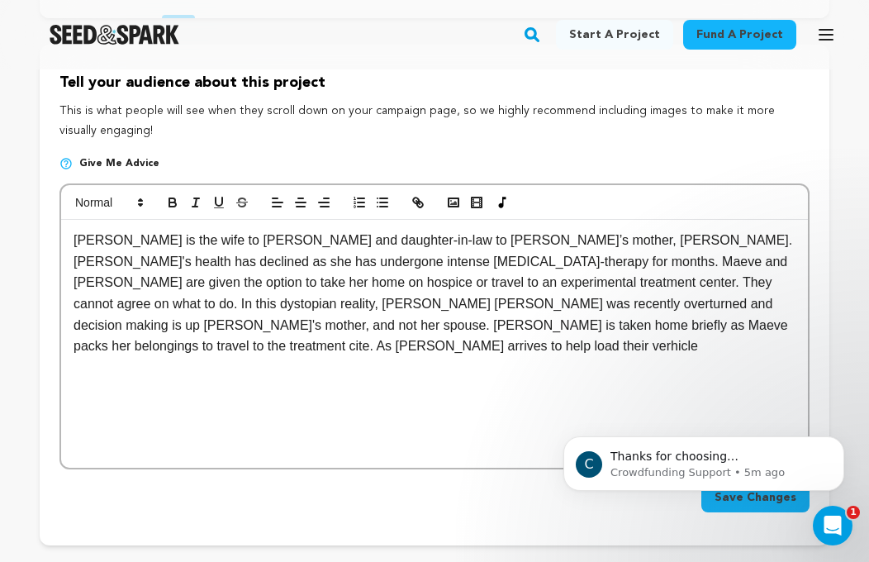
click at [714, 325] on p "[PERSON_NAME] is the wife to [PERSON_NAME] and daughter-in-law to [PERSON_NAME]…" at bounding box center [435, 293] width 722 height 127
click at [732, 321] on p "[PERSON_NAME] is the wife to [PERSON_NAME] and daughter-in-law to [PERSON_NAME]…" at bounding box center [435, 293] width 722 height 127
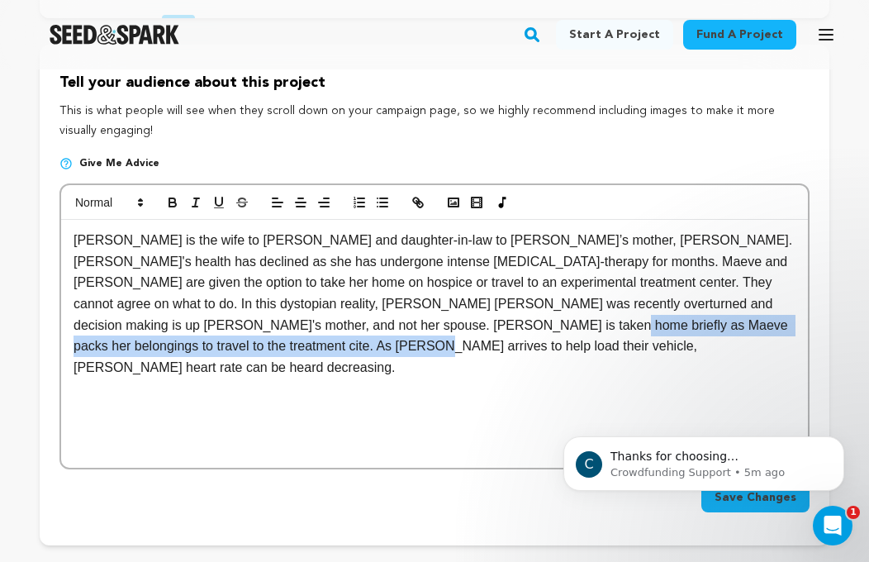
drag, startPoint x: 493, startPoint y: 339, endPoint x: 486, endPoint y: 318, distance: 22.5
click at [486, 318] on p "[PERSON_NAME] is the wife to [PERSON_NAME] and daughter-in-law to [PERSON_NAME]…" at bounding box center [435, 304] width 722 height 148
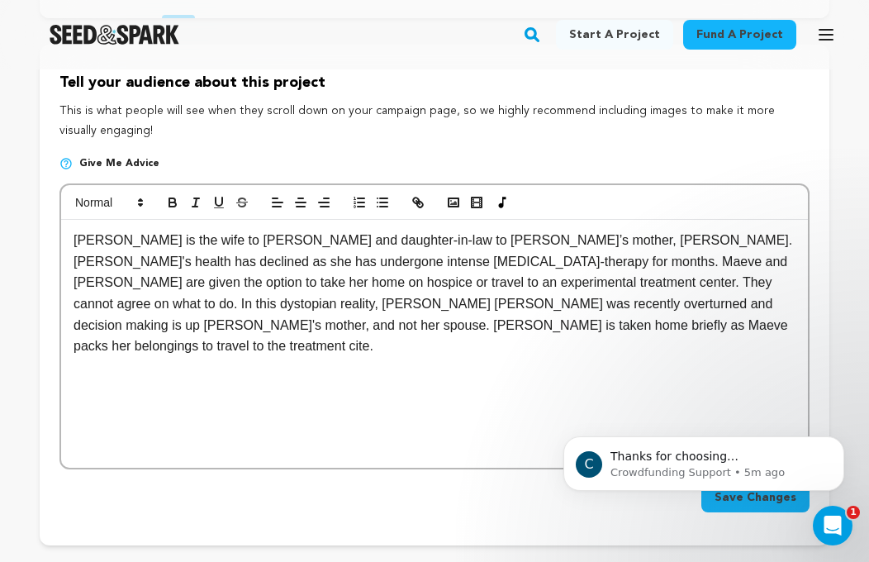
click at [576, 324] on p "[PERSON_NAME] is the wife to [PERSON_NAME] and daughter-in-law to [PERSON_NAME]…" at bounding box center [435, 293] width 722 height 127
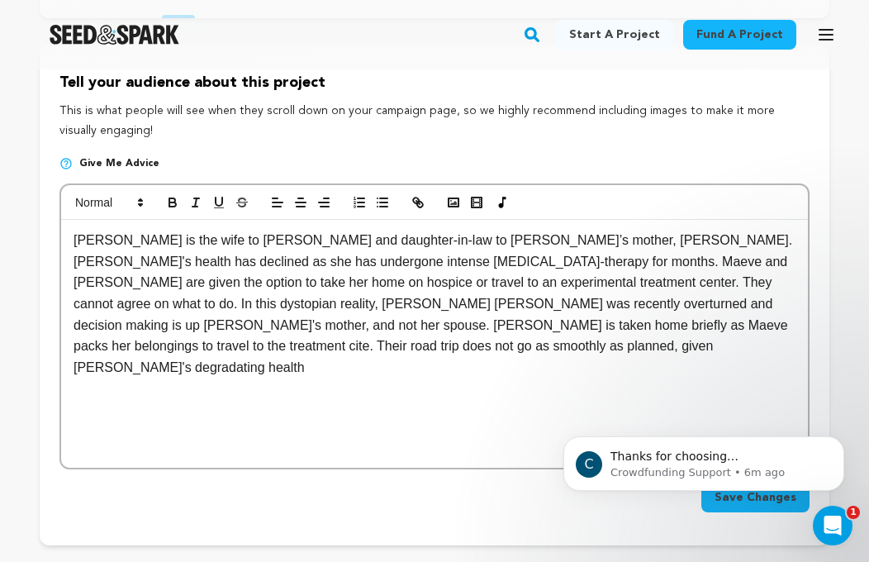
click at [188, 352] on p "[PERSON_NAME] is the wife to [PERSON_NAME] and daughter-in-law to [PERSON_NAME]…" at bounding box center [435, 304] width 722 height 148
click at [254, 340] on p "[PERSON_NAME] is the wife to [PERSON_NAME] and daughter-in-law to [PERSON_NAME]…" at bounding box center [435, 304] width 722 height 148
drag, startPoint x: 295, startPoint y: 348, endPoint x: 233, endPoint y: 349, distance: 61.9
click at [233, 349] on p "[PERSON_NAME] is the wife to [PERSON_NAME] and daughter-in-law to [PERSON_NAME]…" at bounding box center [435, 304] width 722 height 148
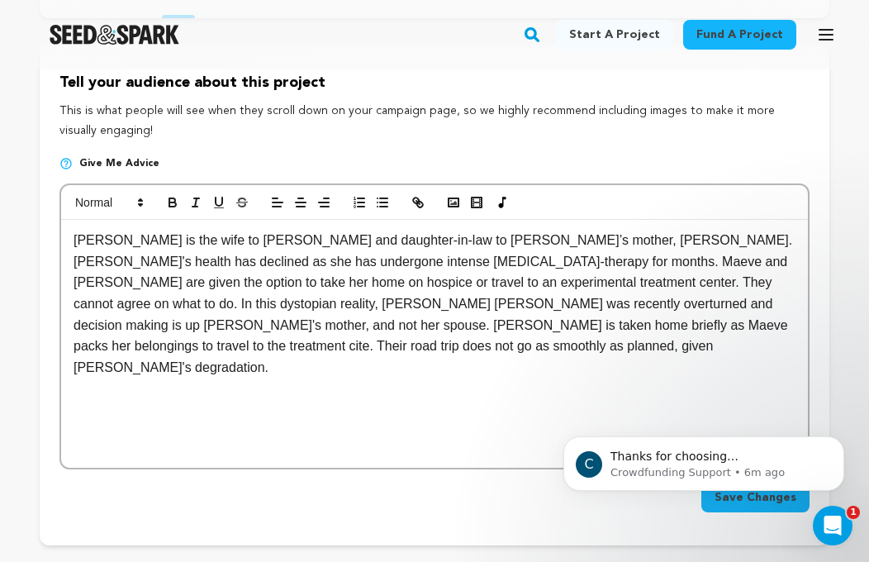
click at [193, 350] on p "[PERSON_NAME] is the wife to [PERSON_NAME] and daughter-in-law to [PERSON_NAME]…" at bounding box center [435, 304] width 722 height 148
copy p "degradation"
click at [194, 350] on p "[PERSON_NAME] is the wife to [PERSON_NAME] and daughter-in-law to [PERSON_NAME]…" at bounding box center [435, 304] width 722 height 148
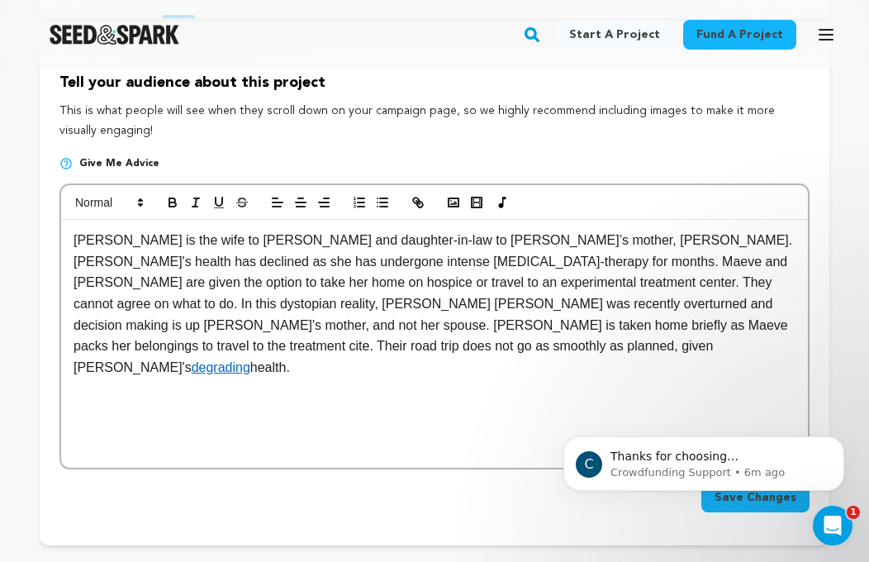
click at [192, 360] on link "degrading" at bounding box center [221, 367] width 59 height 14
click at [149, 351] on p "[PERSON_NAME] is the wife to [PERSON_NAME] and daughter-in-law to [PERSON_NAME]…" at bounding box center [435, 304] width 722 height 148
click at [153, 351] on p "[PERSON_NAME] is the wife to [PERSON_NAME] and daughter-in-law to [PERSON_NAME]…" at bounding box center [435, 304] width 722 height 148
click at [154, 346] on p "[PERSON_NAME] is the wife to [PERSON_NAME] and daughter-in-law to [PERSON_NAME]…" at bounding box center [435, 304] width 722 height 148
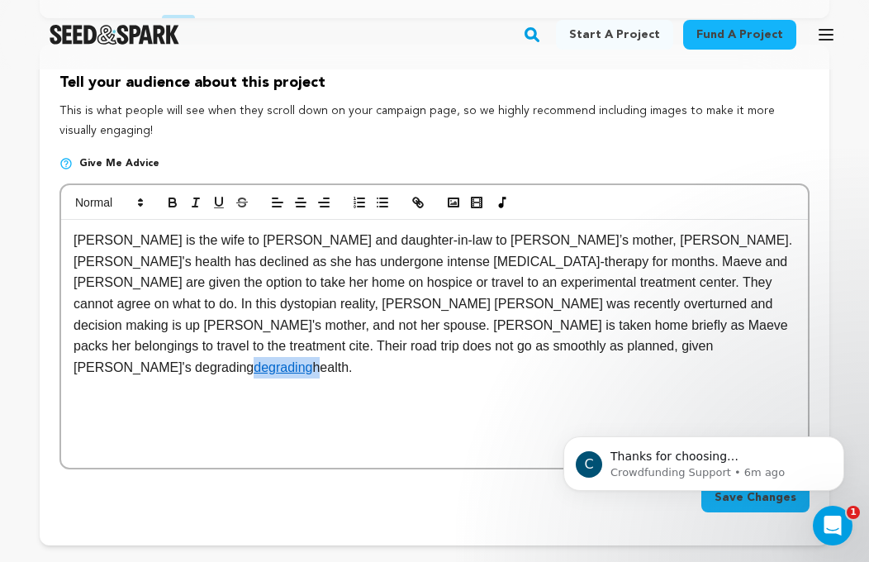
drag, startPoint x: 286, startPoint y: 349, endPoint x: 222, endPoint y: 349, distance: 63.6
click at [222, 349] on p "[PERSON_NAME] is the wife to [PERSON_NAME] and daughter-in-law to [PERSON_NAME]…" at bounding box center [435, 304] width 722 height 148
click at [287, 347] on p "[PERSON_NAME] is the wife to [PERSON_NAME] and daughter-in-law to [PERSON_NAME]…" at bounding box center [435, 304] width 722 height 148
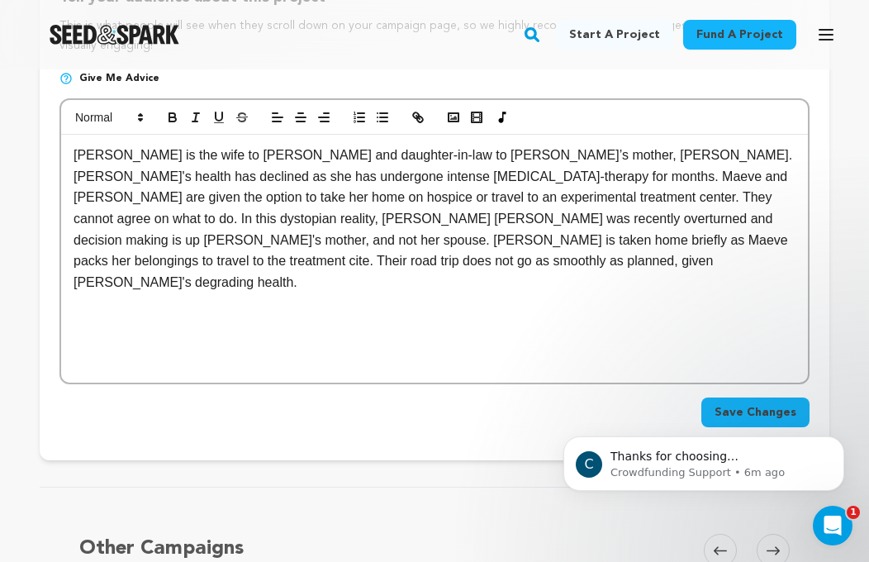
scroll to position [347, 0]
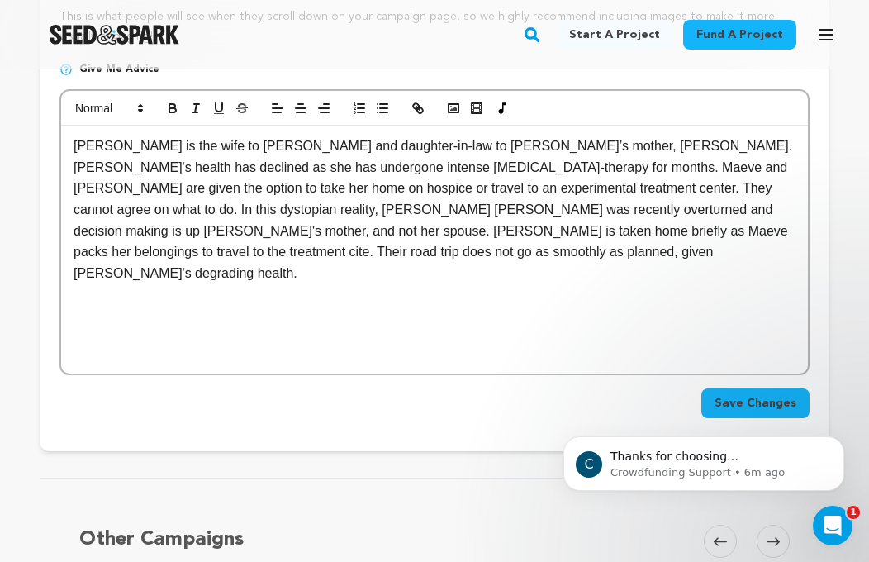
click at [707, 231] on p "[PERSON_NAME] is the wife to [PERSON_NAME] and daughter-in-law to [PERSON_NAME]…" at bounding box center [435, 209] width 722 height 148
click at [743, 238] on p "[PERSON_NAME] is the wife to [PERSON_NAME] and daughter-in-law to [PERSON_NAME]…" at bounding box center [435, 209] width 722 height 148
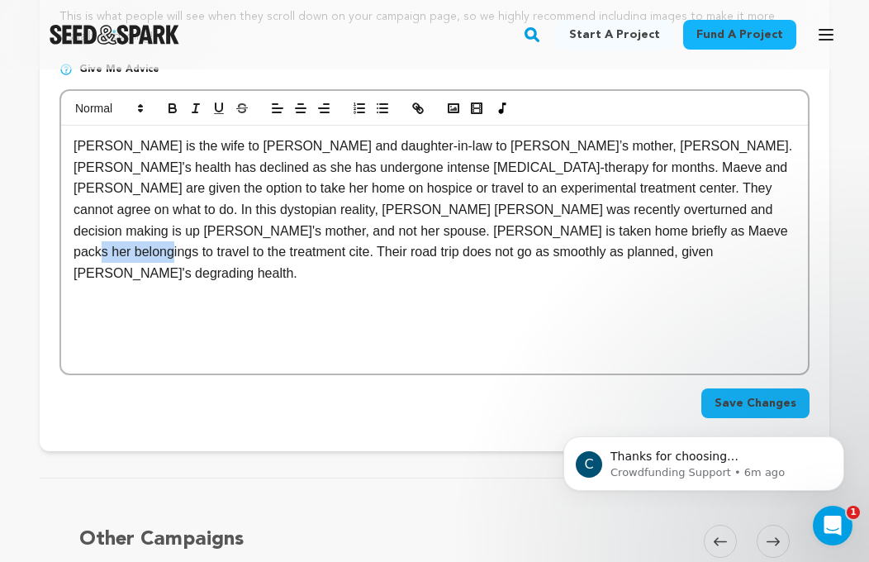
drag, startPoint x: 720, startPoint y: 232, endPoint x: 645, endPoint y: 231, distance: 75.2
click at [645, 231] on p "[PERSON_NAME] is the wife to [PERSON_NAME] and daughter-in-law to [PERSON_NAME]…" at bounding box center [435, 209] width 722 height 148
click at [638, 258] on p "[PERSON_NAME] is the wife to [PERSON_NAME] and daughter-in-law to [PERSON_NAME]…" at bounding box center [435, 209] width 722 height 148
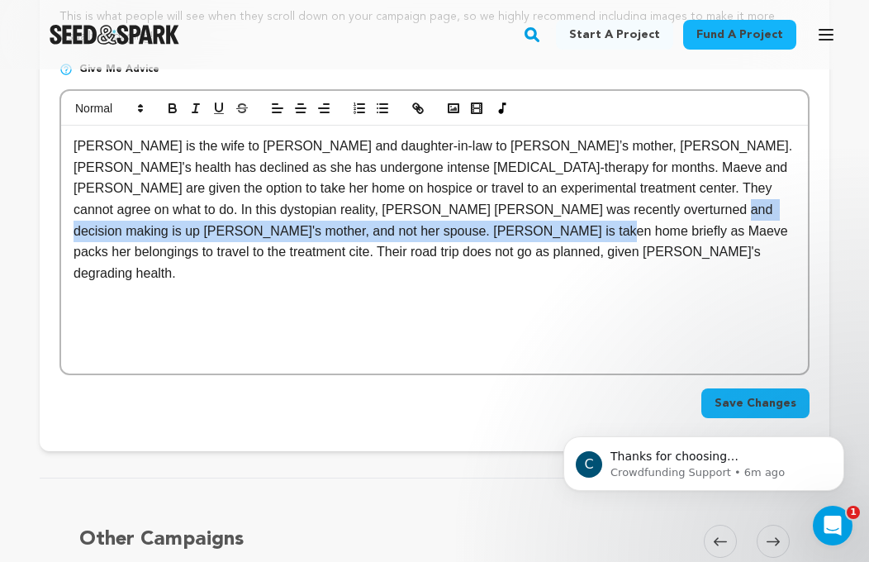
drag, startPoint x: 480, startPoint y: 233, endPoint x: 649, endPoint y: 217, distance: 170.0
click at [649, 217] on p "[PERSON_NAME] is the wife to [PERSON_NAME] and daughter-in-law to [PERSON_NAME]…" at bounding box center [435, 209] width 722 height 148
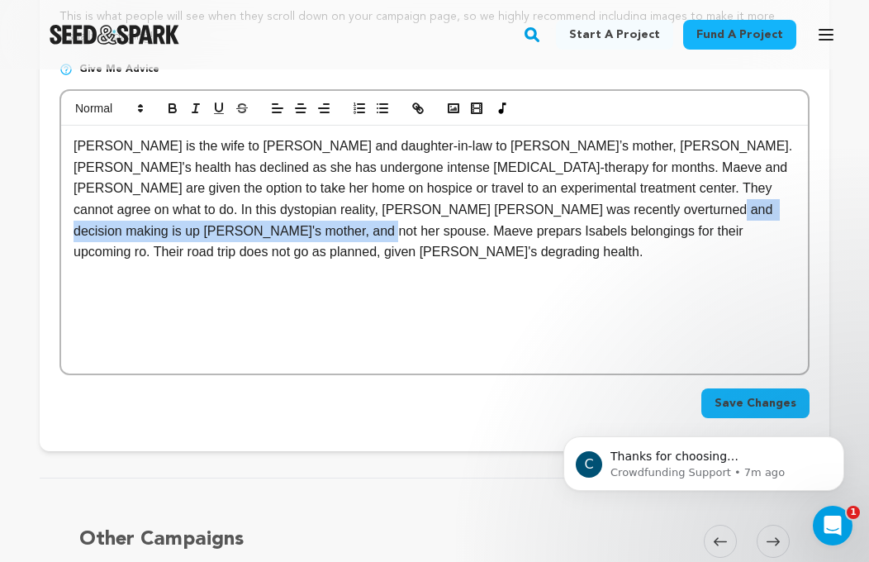
drag, startPoint x: 268, startPoint y: 233, endPoint x: 647, endPoint y: 207, distance: 379.1
click at [647, 207] on p "[PERSON_NAME] is the wife to [PERSON_NAME] and daughter-in-law to [PERSON_NAME]…" at bounding box center [435, 198] width 722 height 127
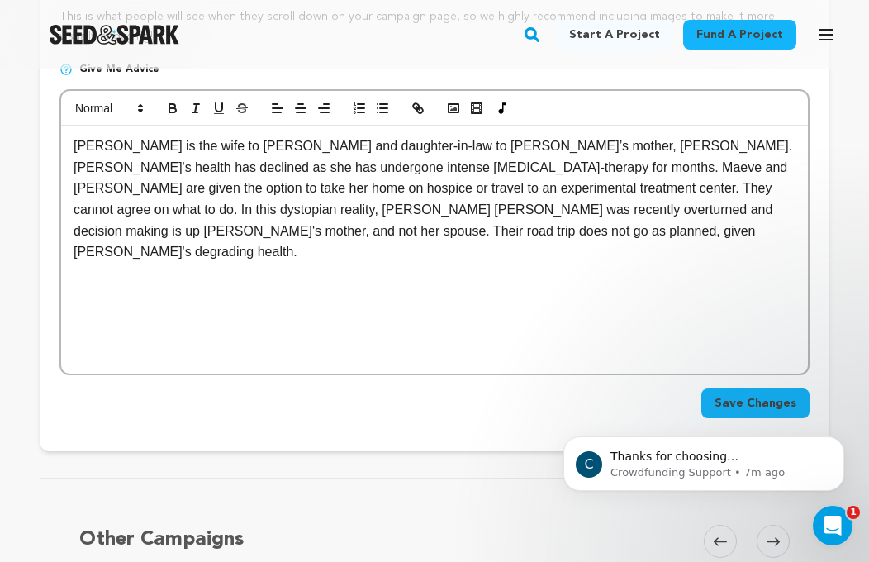
click at [650, 214] on p "[PERSON_NAME] is the wife to [PERSON_NAME] and daughter-in-law to [PERSON_NAME]…" at bounding box center [435, 198] width 722 height 127
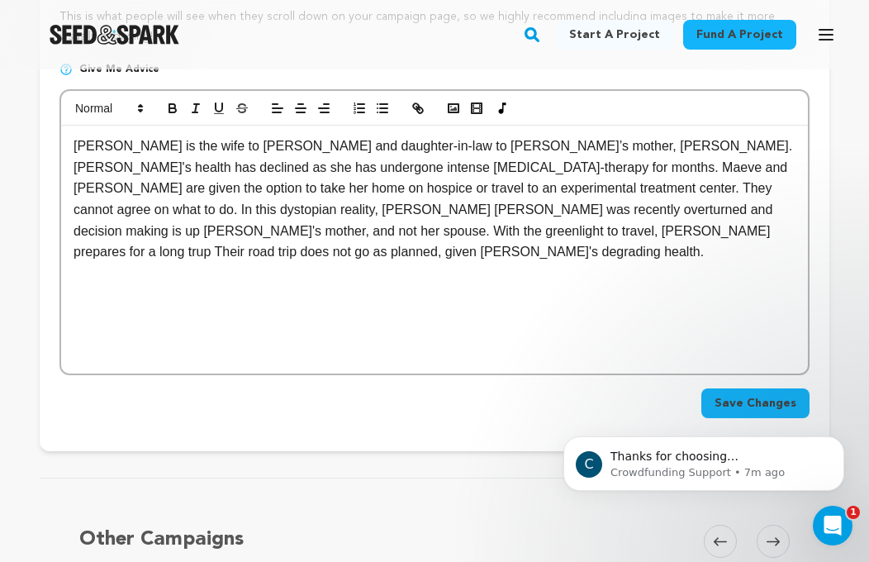
click at [126, 188] on p "[PERSON_NAME] is the wife to [PERSON_NAME] and daughter-in-law to [PERSON_NAME]…" at bounding box center [435, 198] width 722 height 127
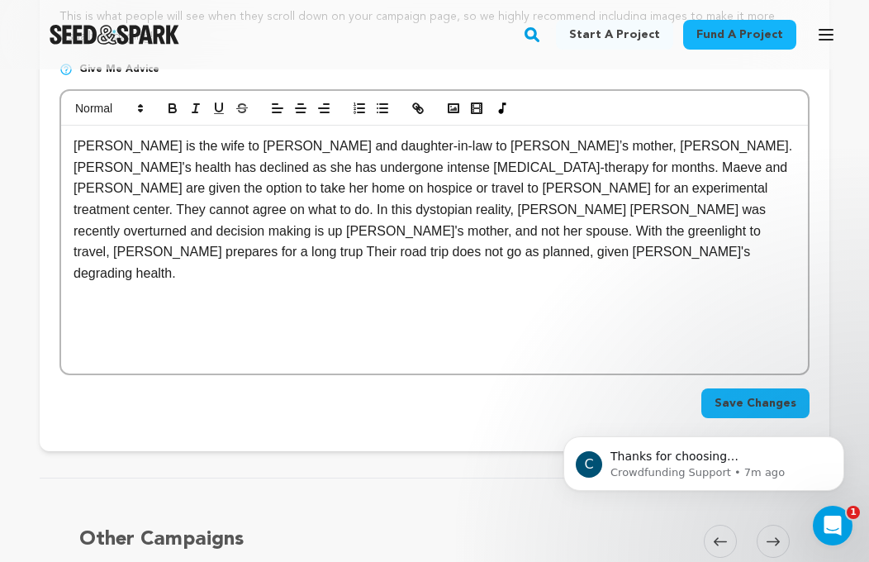
click at [221, 239] on p "[PERSON_NAME] is the wife to [PERSON_NAME] and daughter-in-law to [PERSON_NAME]…" at bounding box center [435, 209] width 722 height 148
click at [375, 188] on p "[PERSON_NAME] is the wife to [PERSON_NAME] and daughter-in-law to [PERSON_NAME]…" at bounding box center [435, 209] width 722 height 148
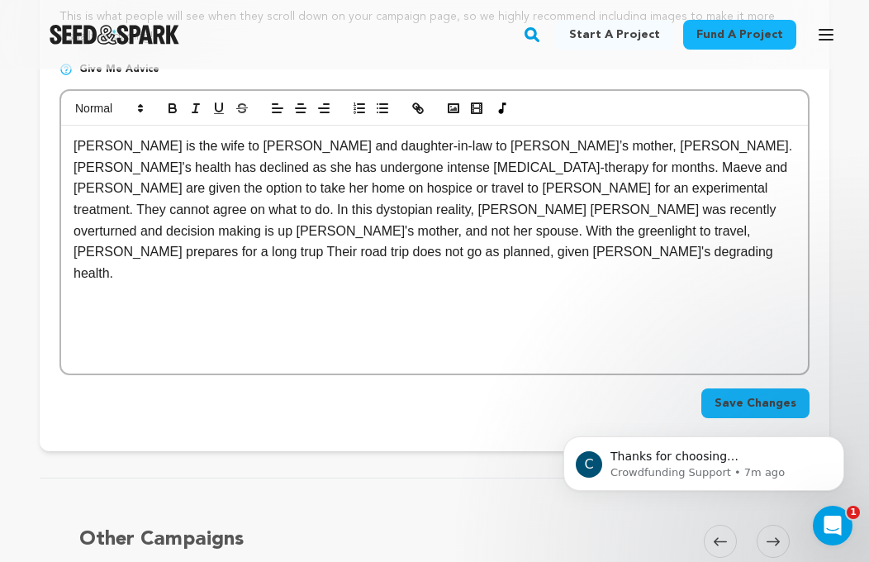
click at [653, 211] on p "[PERSON_NAME] is the wife to [PERSON_NAME] and daughter-in-law to [PERSON_NAME]…" at bounding box center [435, 209] width 722 height 148
click at [759, 199] on p "[PERSON_NAME] is the wife to [PERSON_NAME] and daughter-in-law to [PERSON_NAME]…" at bounding box center [435, 209] width 722 height 148
click at [736, 209] on p "[PERSON_NAME] is the wife to [PERSON_NAME] and daughter-in-law to [PERSON_NAME]…" at bounding box center [435, 209] width 722 height 148
click at [722, 209] on p "[PERSON_NAME] is the wife to [PERSON_NAME] and daughter-in-law to [PERSON_NAME]…" at bounding box center [435, 209] width 722 height 148
click at [664, 209] on p "[PERSON_NAME] is the wife to [PERSON_NAME] and daughter-in-law to [PERSON_NAME]…" at bounding box center [435, 209] width 722 height 148
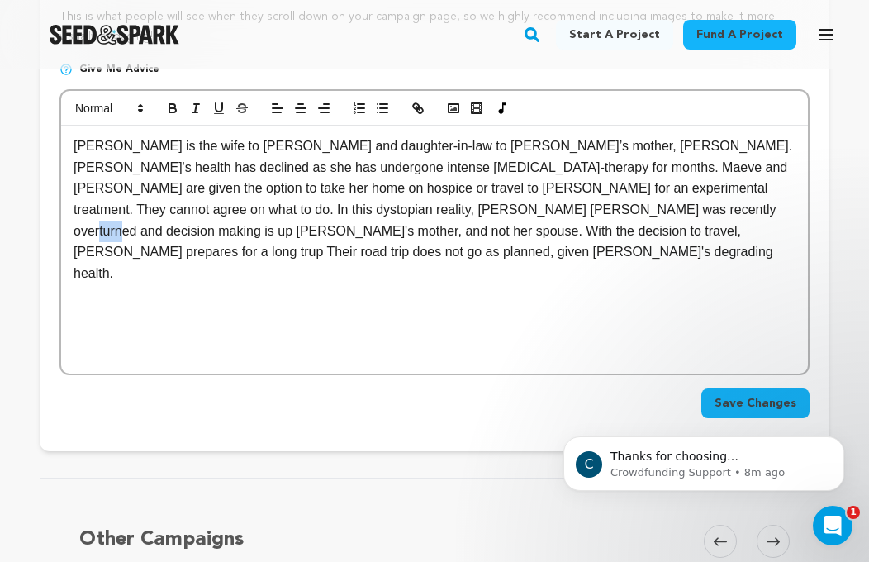
click at [664, 209] on p "[PERSON_NAME] is the wife to [PERSON_NAME] and daughter-in-law to [PERSON_NAME]…" at bounding box center [435, 209] width 722 height 148
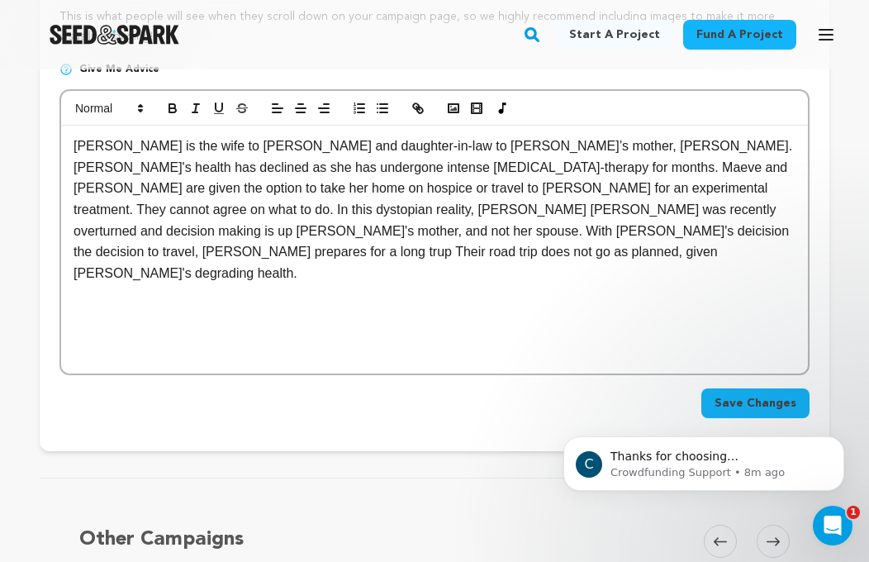
click at [734, 212] on p "[PERSON_NAME] is the wife to [PERSON_NAME] and daughter-in-law to [PERSON_NAME]…" at bounding box center [435, 209] width 722 height 148
click at [382, 230] on p "[PERSON_NAME] is the wife to [PERSON_NAME] and daughter-in-law to [PERSON_NAME]…" at bounding box center [435, 209] width 722 height 148
click at [425, 261] on p "[PERSON_NAME] is the wife to [PERSON_NAME] and daughter-in-law to [PERSON_NAME]…" at bounding box center [435, 209] width 722 height 148
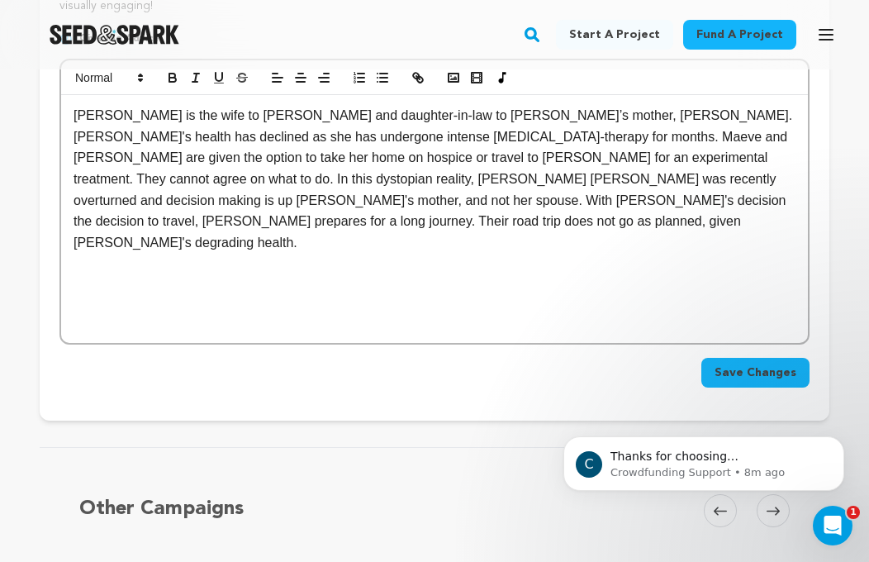
scroll to position [410, 0]
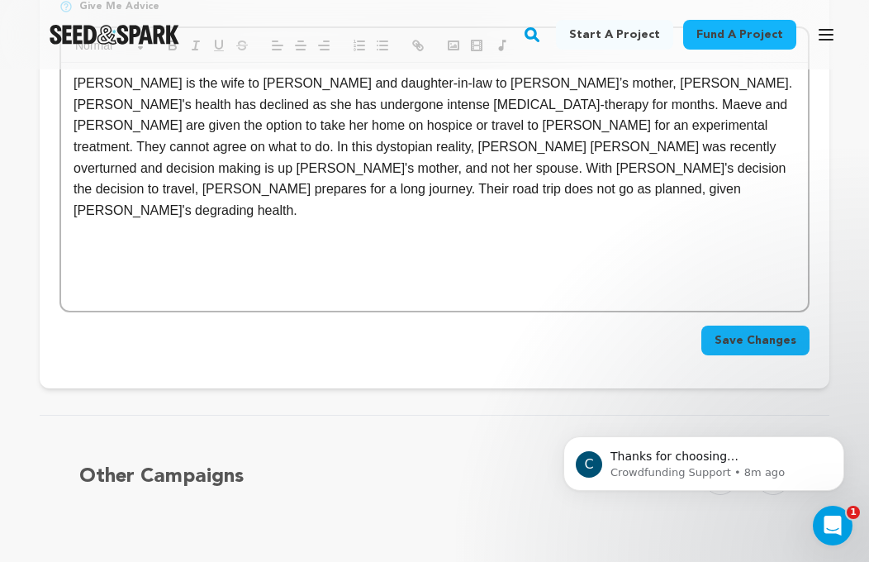
click at [770, 335] on span "Save Changes" at bounding box center [755, 340] width 82 height 17
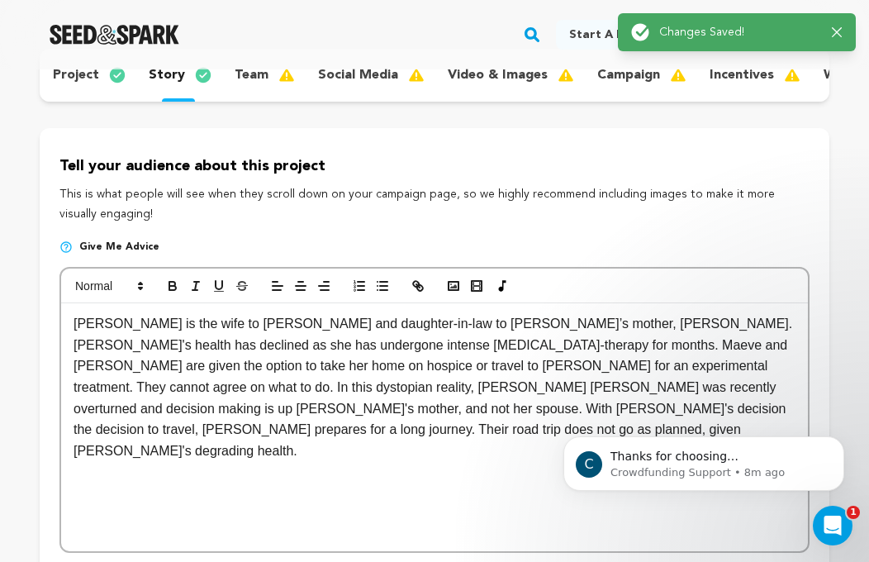
scroll to position [138, 0]
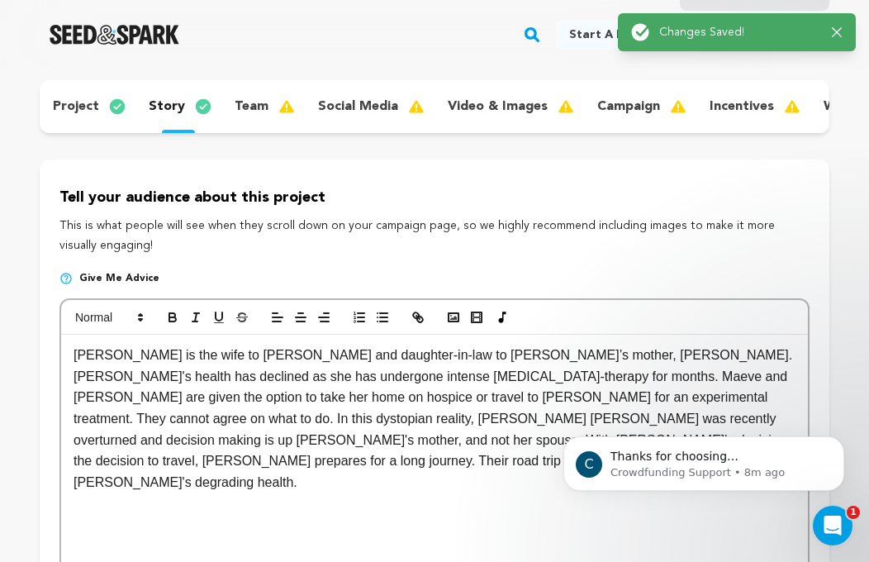
click at [263, 105] on div "team" at bounding box center [262, 106] width 83 height 26
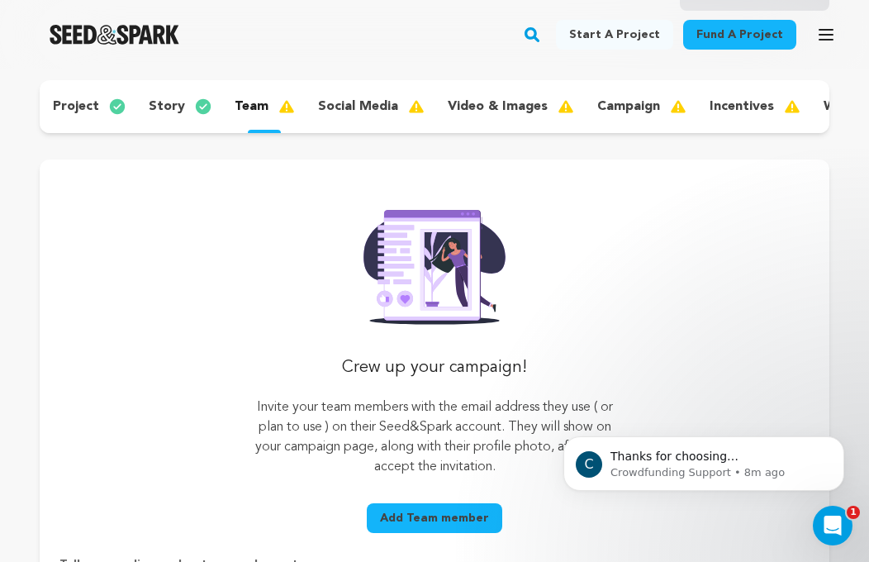
click at [382, 102] on p "social media" at bounding box center [358, 107] width 80 height 20
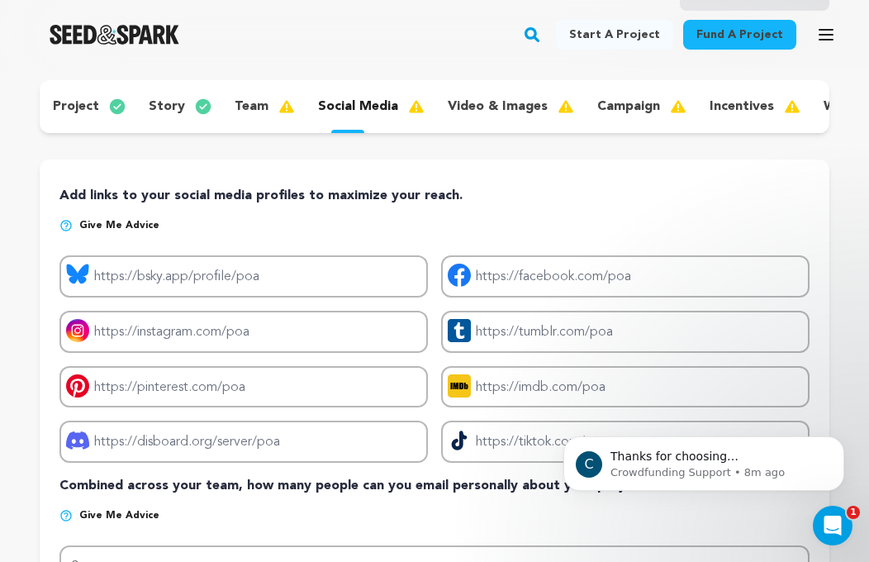
click at [487, 102] on p "video & images" at bounding box center [498, 107] width 100 height 20
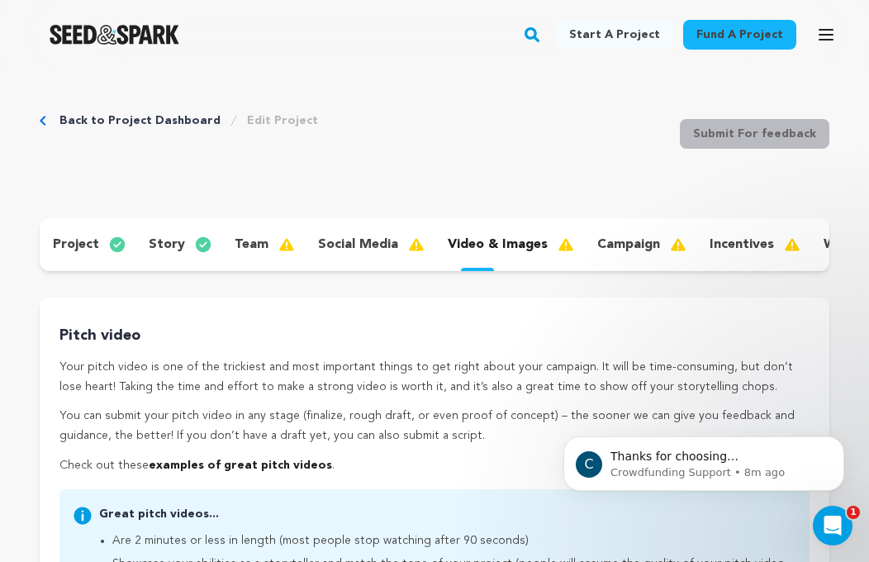
click at [609, 266] on div "project story team social media video & images campaign incentives wishlist acc…" at bounding box center [435, 244] width 790 height 53
click at [619, 253] on p "campaign" at bounding box center [628, 245] width 63 height 20
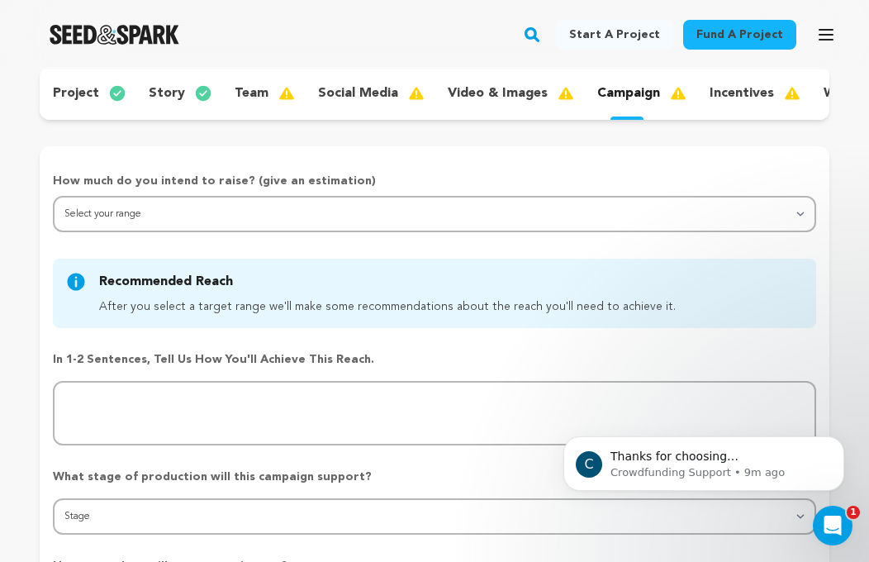
scroll to position [159, 0]
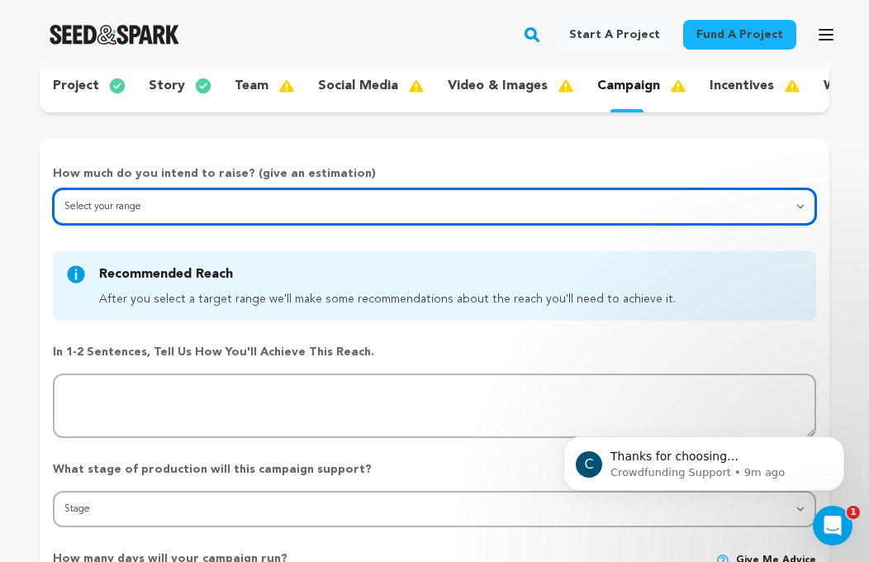
click at [438, 213] on select "Select your range Less than $10k 10k - $14k 15k - $24k 25k - $49k 50k or more" at bounding box center [434, 206] width 763 height 36
select select "1"
click at [53, 188] on select "Select your range Less than $10k 10k - $14k 15k - $24k 25k - $49k 50k or more" at bounding box center [434, 206] width 763 height 36
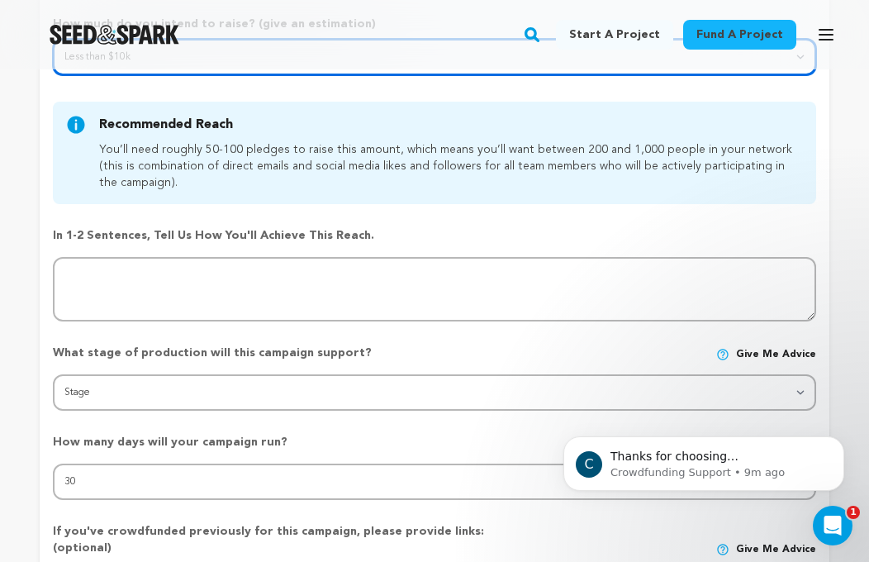
scroll to position [310, 0]
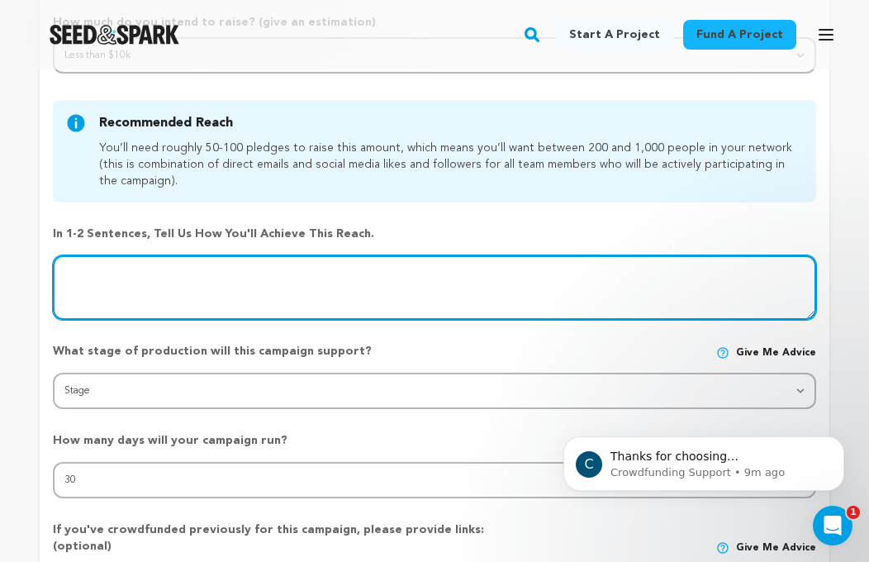
click at [402, 268] on textarea at bounding box center [434, 287] width 763 height 64
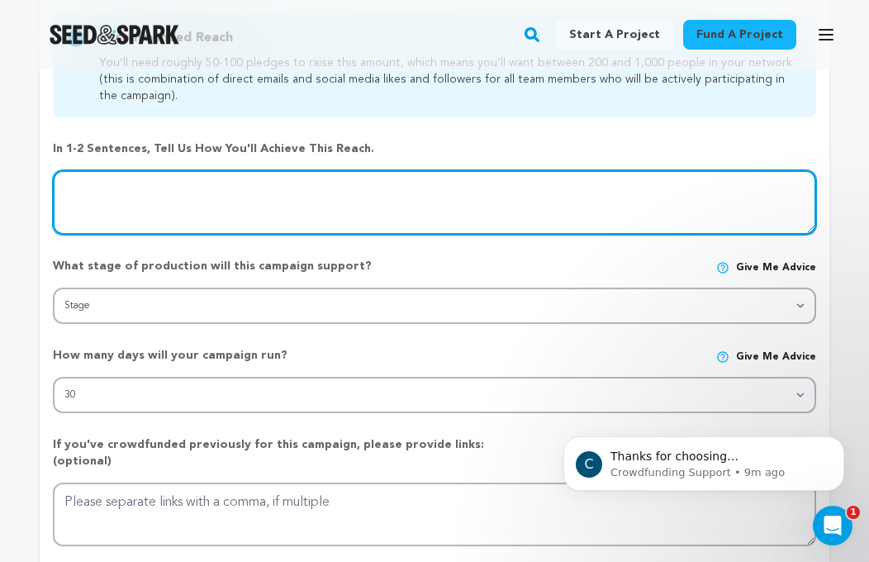
scroll to position [406, 0]
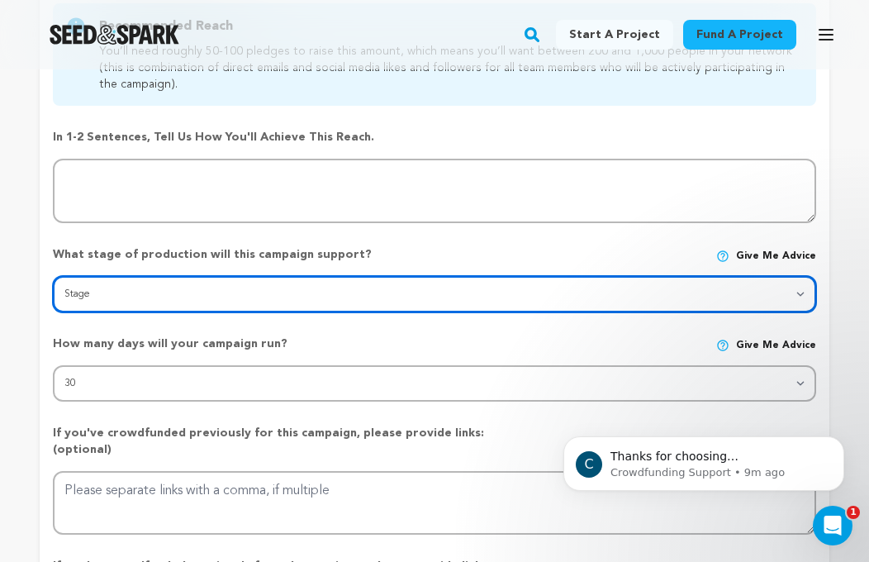
click at [382, 294] on select "Stage DEVELOPMENT PRODUCTION POST-PRODUCTION DISTRIBUTION PRE-PRODUCTION ENHANC…" at bounding box center [434, 294] width 763 height 36
select select "1402"
click at [53, 276] on select "Stage DEVELOPMENT PRODUCTION POST-PRODUCTION DISTRIBUTION PRE-PRODUCTION ENHANC…" at bounding box center [434, 294] width 763 height 36
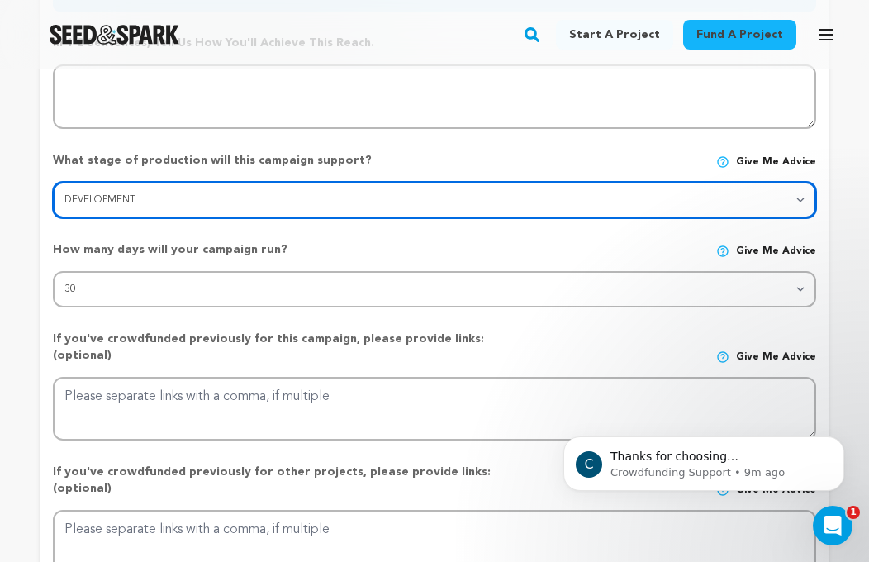
scroll to position [511, 0]
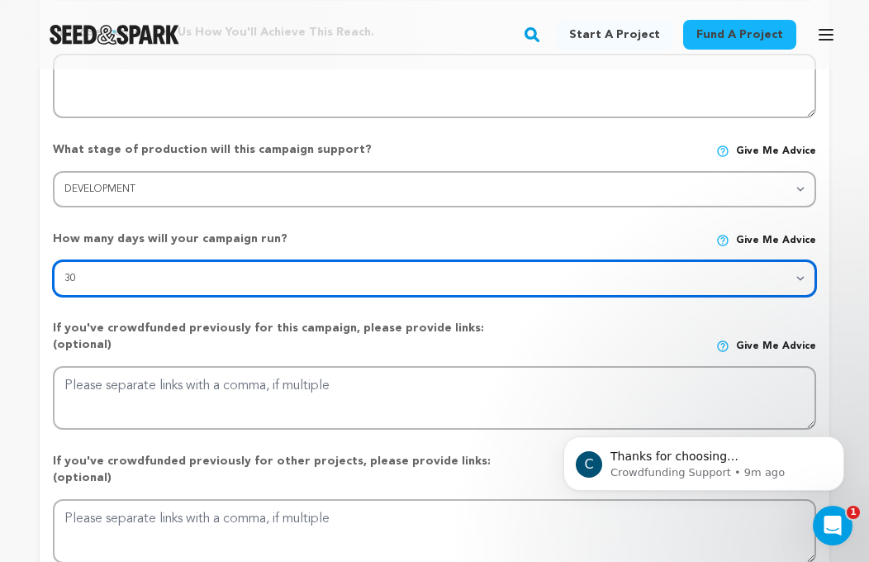
click at [331, 281] on select "30 45 60" at bounding box center [434, 278] width 763 height 36
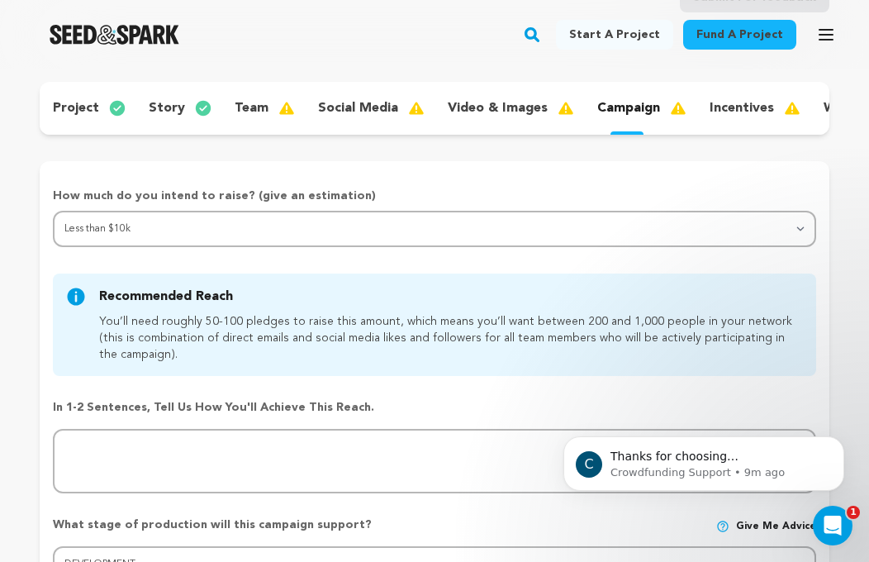
scroll to position [121, 0]
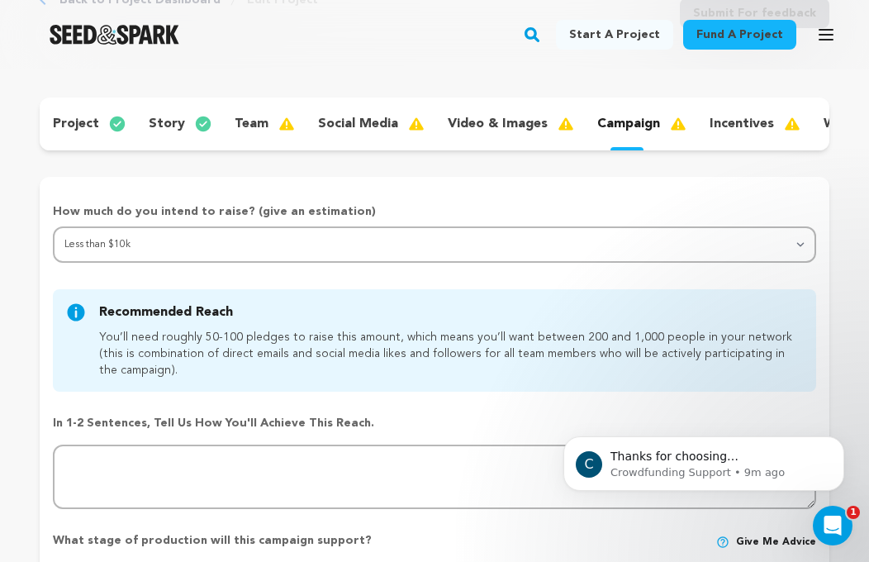
click at [182, 117] on div "story" at bounding box center [178, 124] width 86 height 26
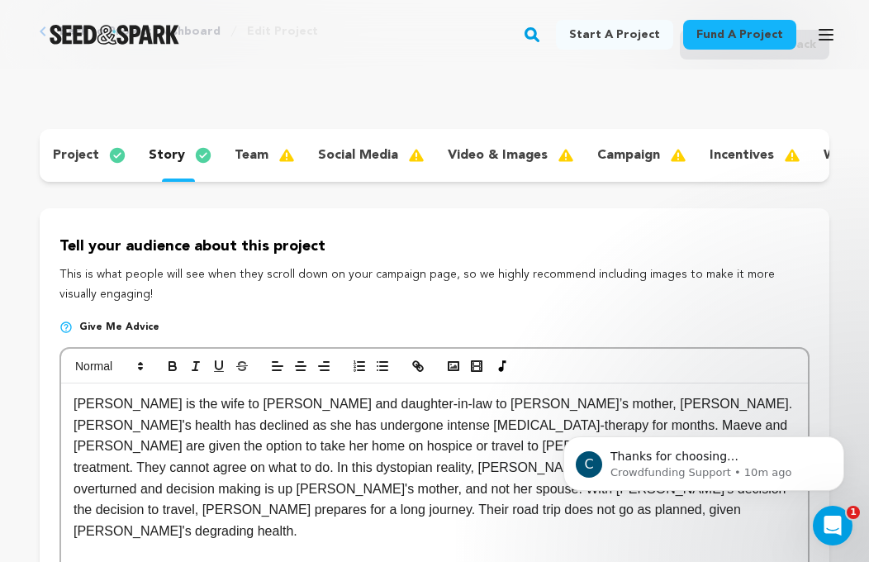
scroll to position [87, 0]
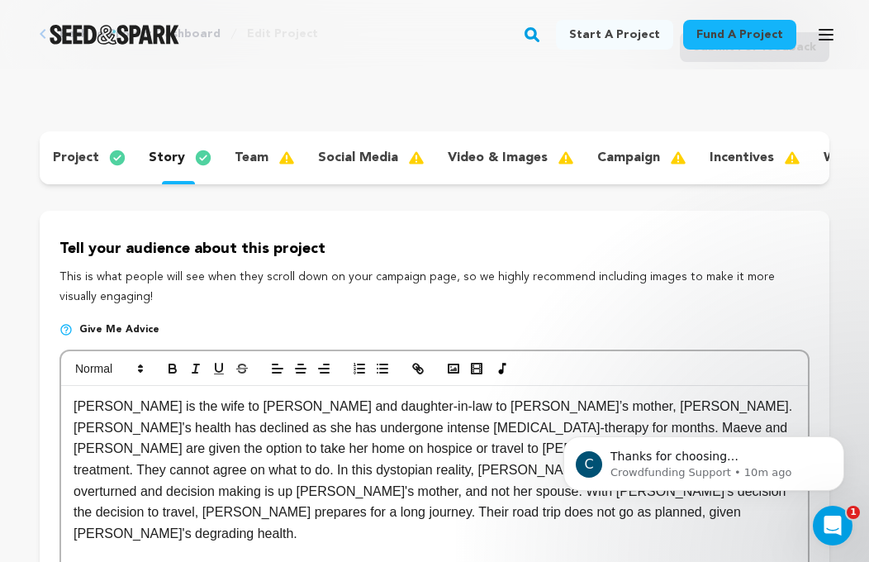
click at [235, 162] on p "team" at bounding box center [252, 158] width 34 height 20
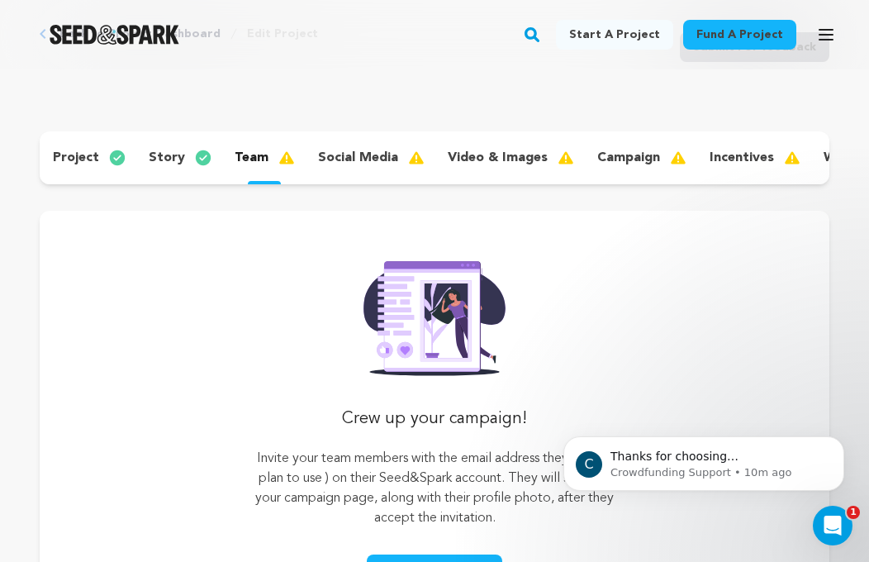
click at [185, 150] on div "story" at bounding box center [178, 158] width 86 height 26
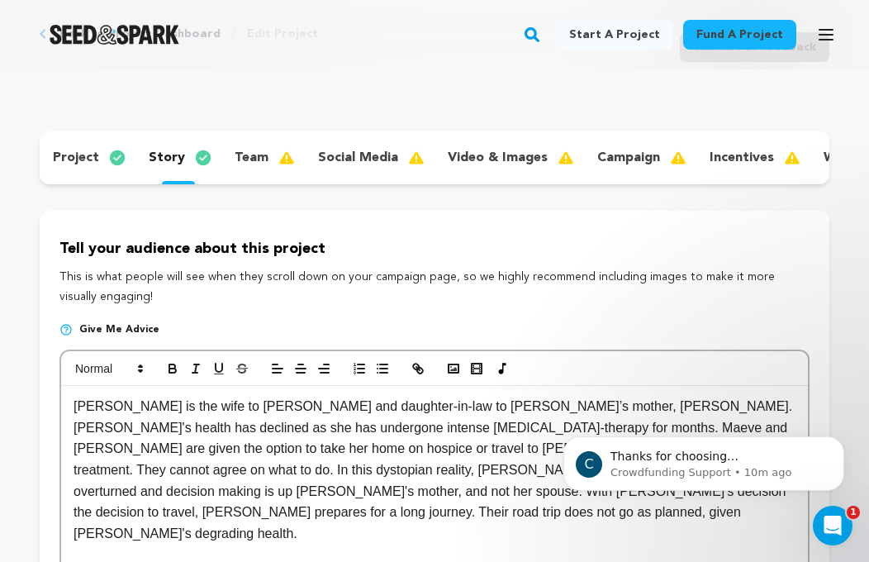
click at [509, 146] on div "video & images" at bounding box center [508, 158] width 149 height 26
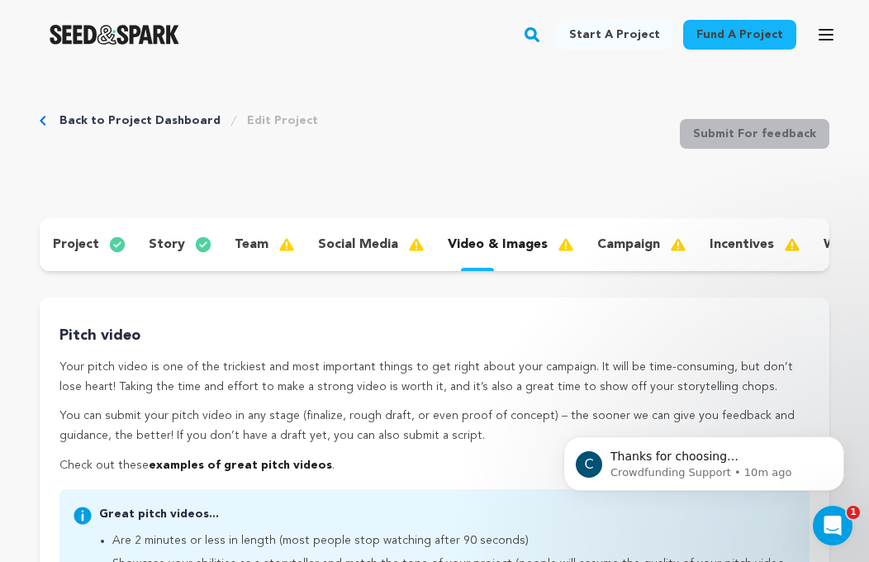
click at [364, 237] on p "social media" at bounding box center [358, 245] width 80 height 20
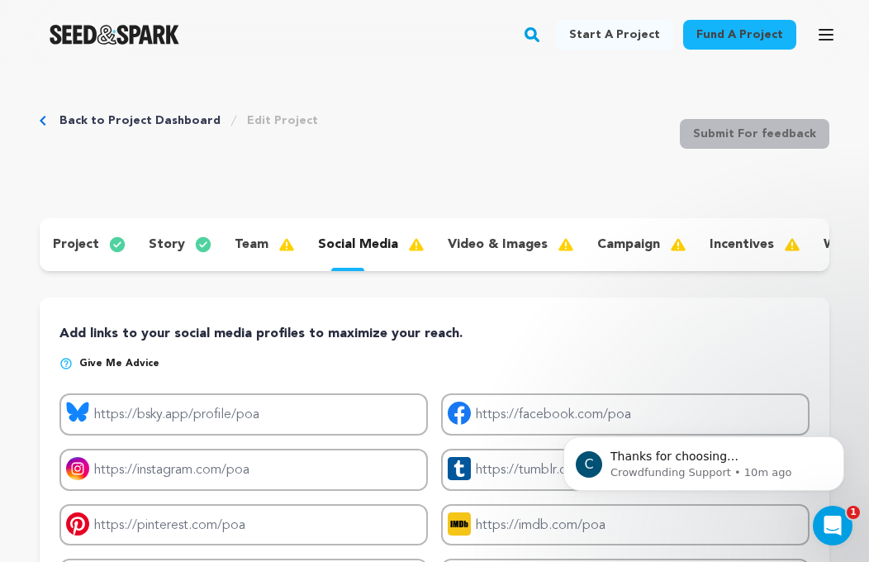
click at [263, 244] on div "team" at bounding box center [262, 244] width 83 height 26
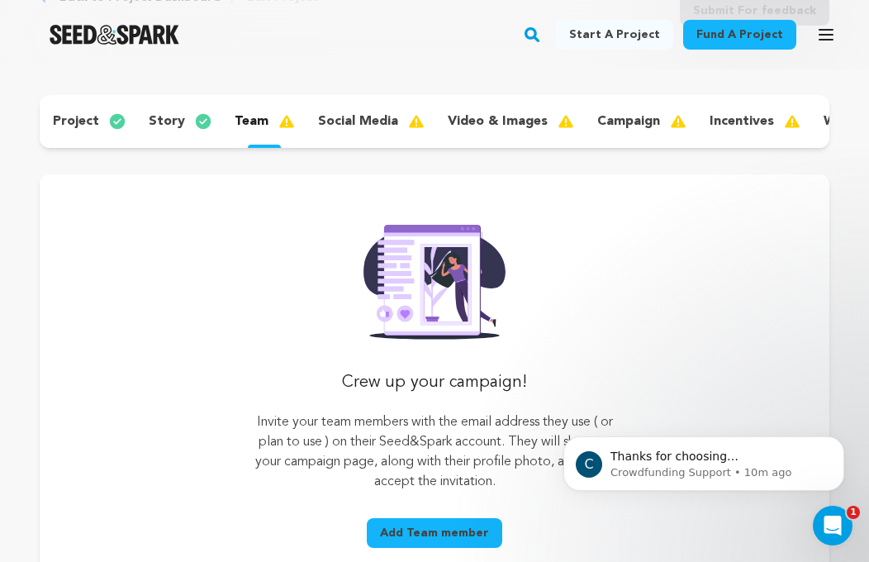
click at [255, 117] on p "team" at bounding box center [252, 121] width 34 height 20
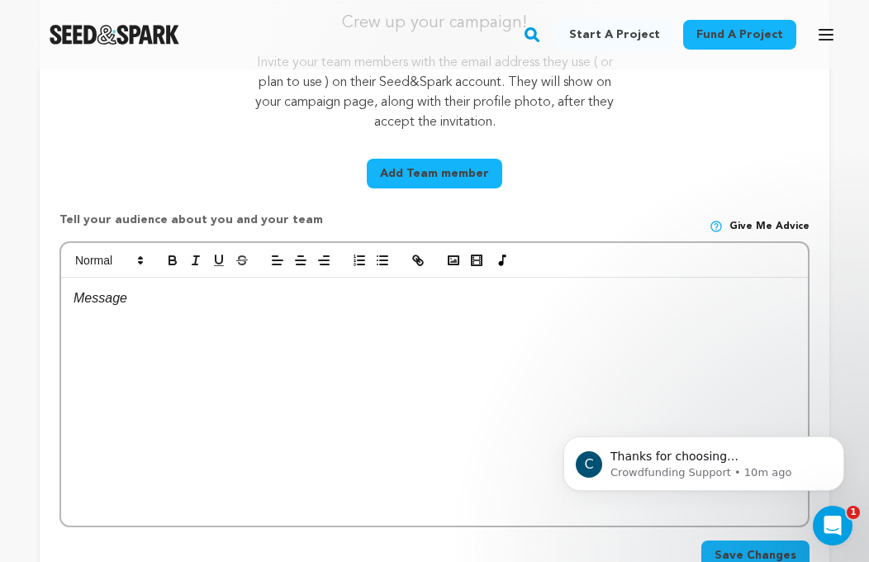
scroll to position [525, 0]
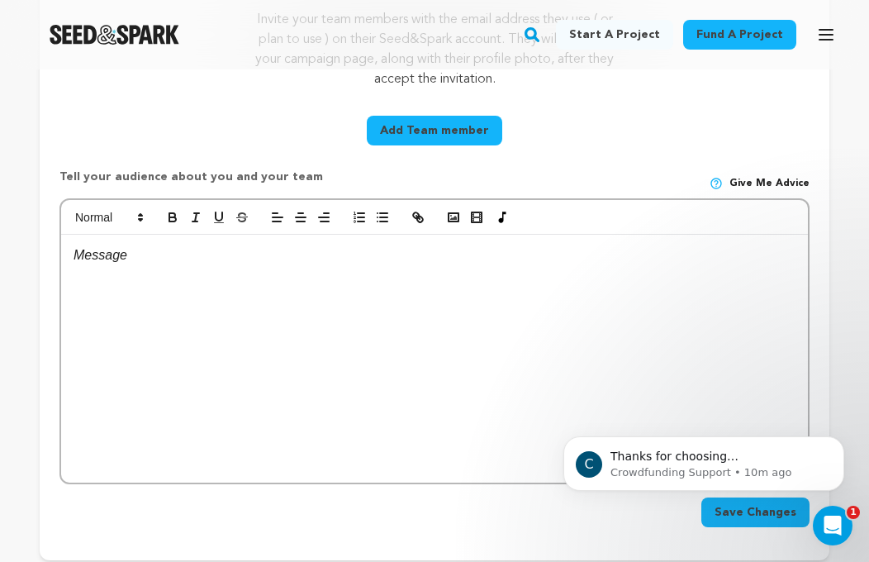
click at [205, 293] on div at bounding box center [434, 359] width 747 height 248
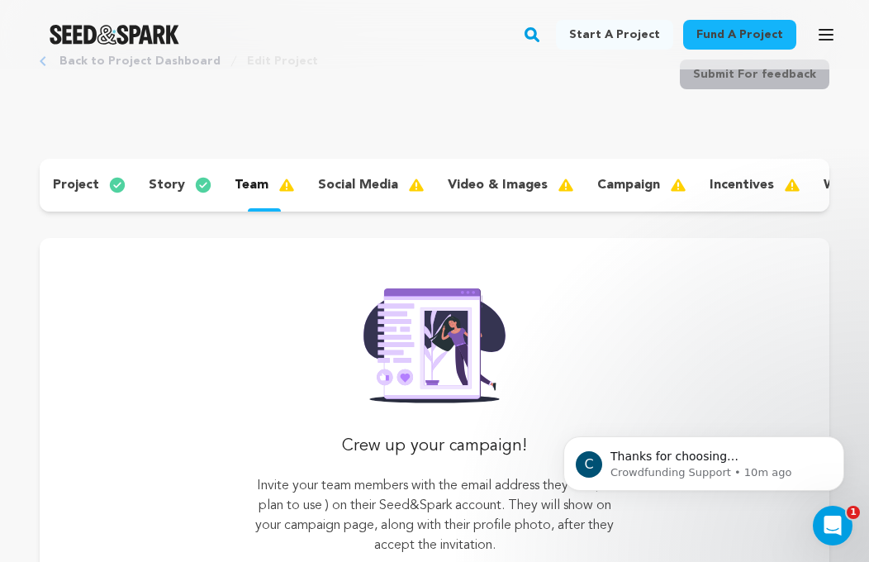
scroll to position [0, 0]
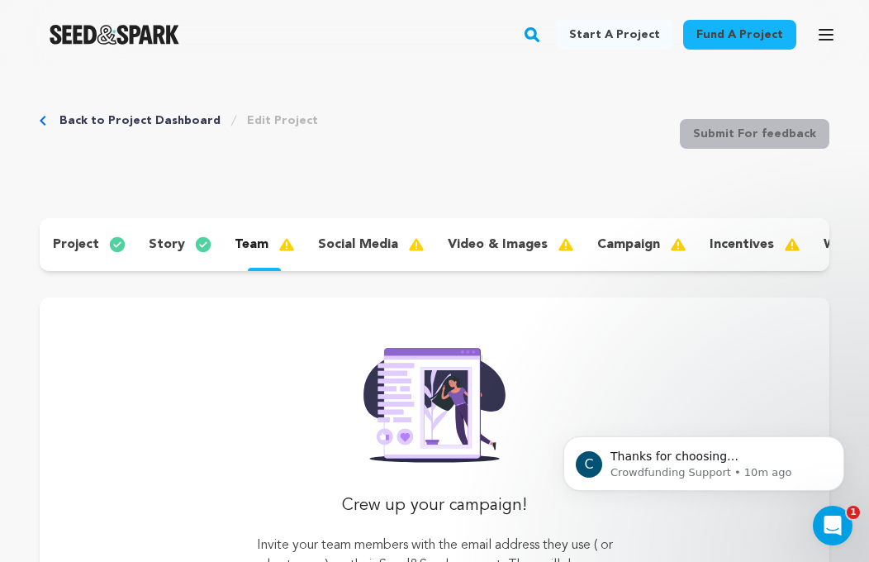
click at [368, 246] on p "social media" at bounding box center [358, 245] width 80 height 20
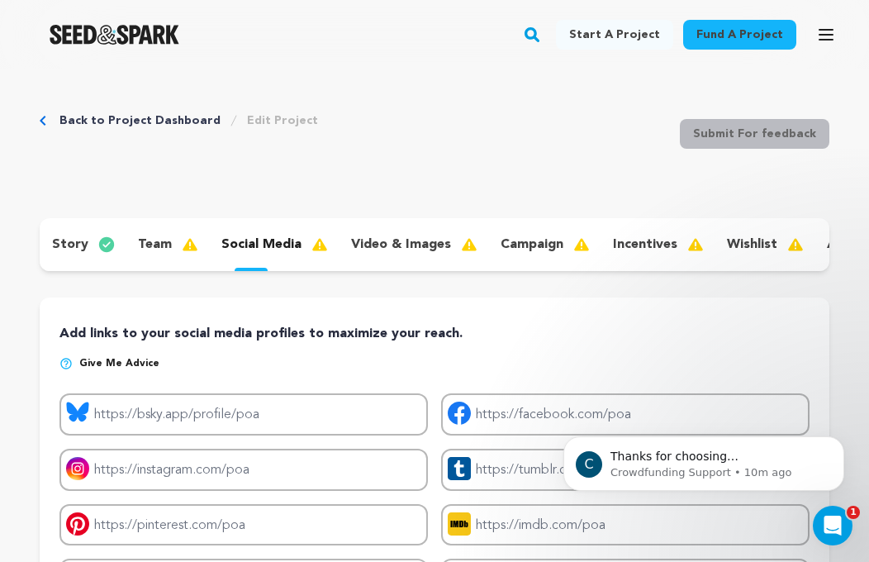
scroll to position [0, 110]
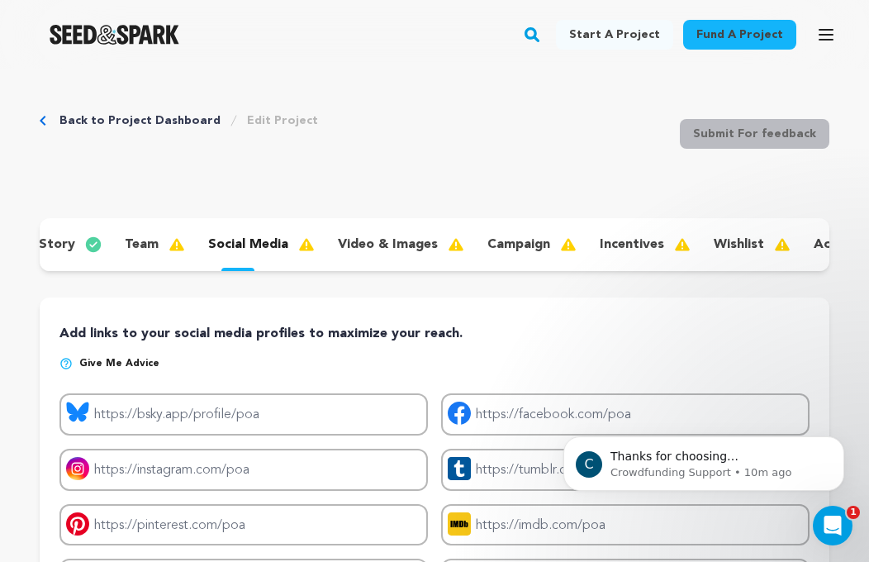
click at [616, 247] on p "incentives" at bounding box center [632, 245] width 64 height 20
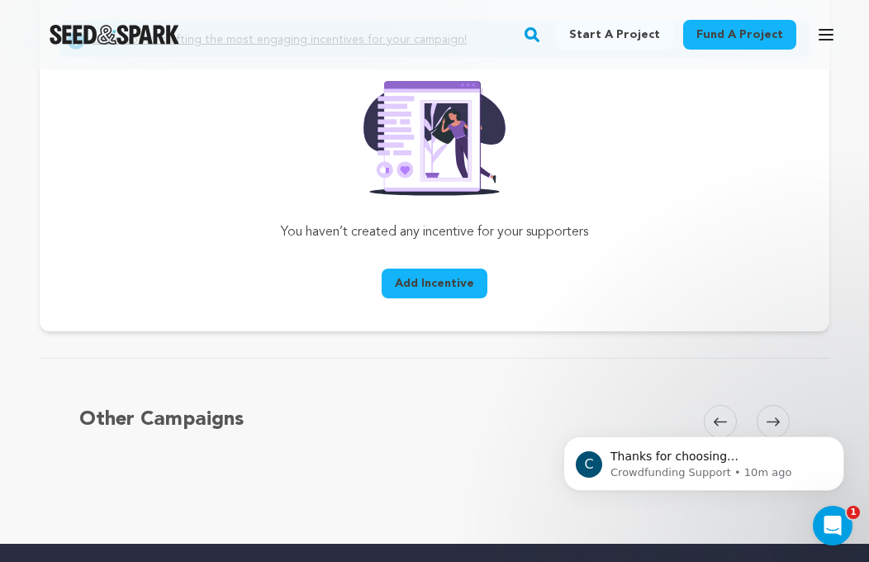
scroll to position [316, 0]
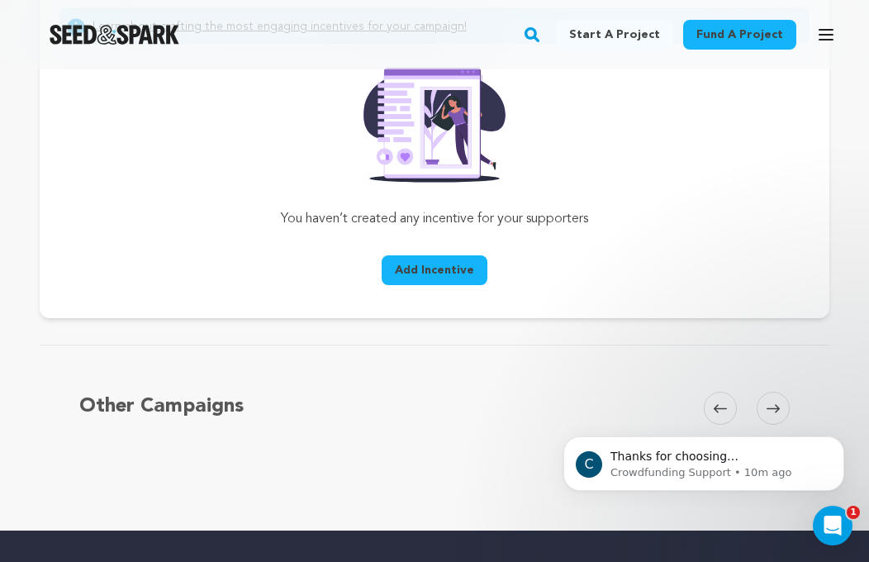
click at [428, 253] on div "Add Incentive" at bounding box center [434, 267] width 375 height 50
click at [424, 259] on button "Add Incentive" at bounding box center [435, 270] width 106 height 30
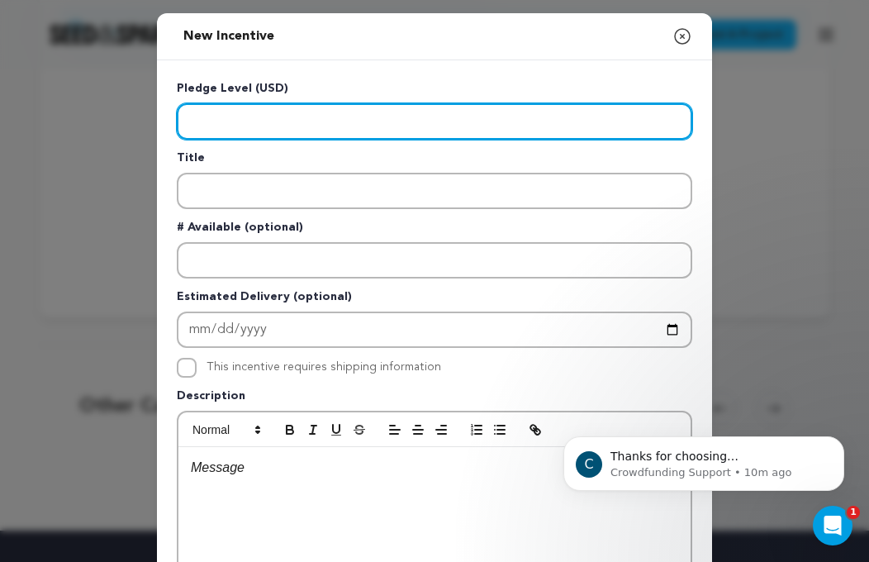
click at [280, 119] on input "Enter level" at bounding box center [434, 121] width 515 height 36
type input "1"
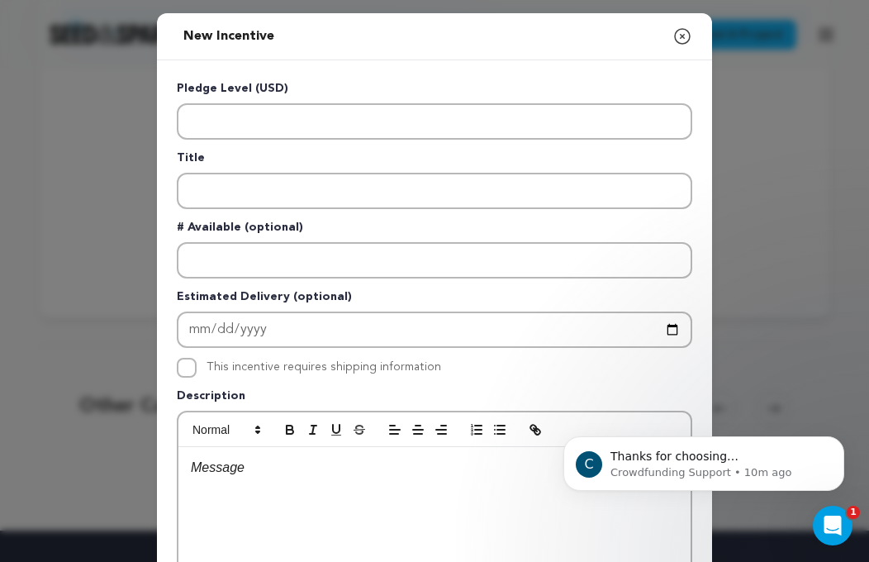
click at [680, 30] on icon "button" at bounding box center [682, 36] width 20 height 20
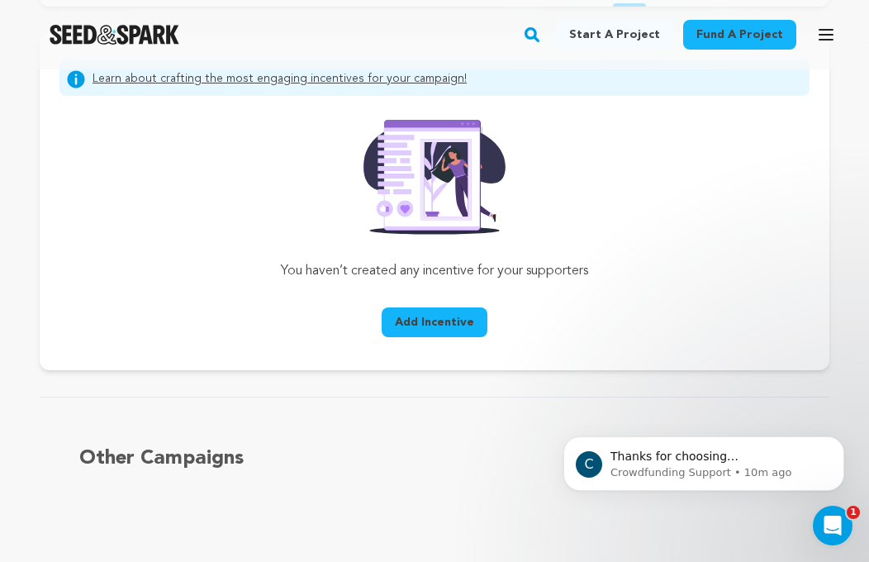
scroll to position [265, 0]
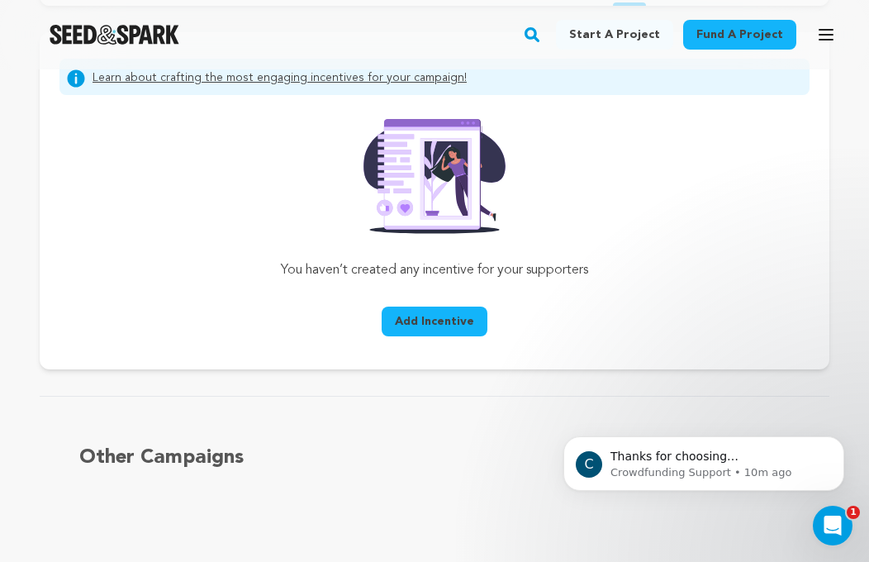
click at [440, 331] on button "Add Incentive" at bounding box center [435, 321] width 106 height 30
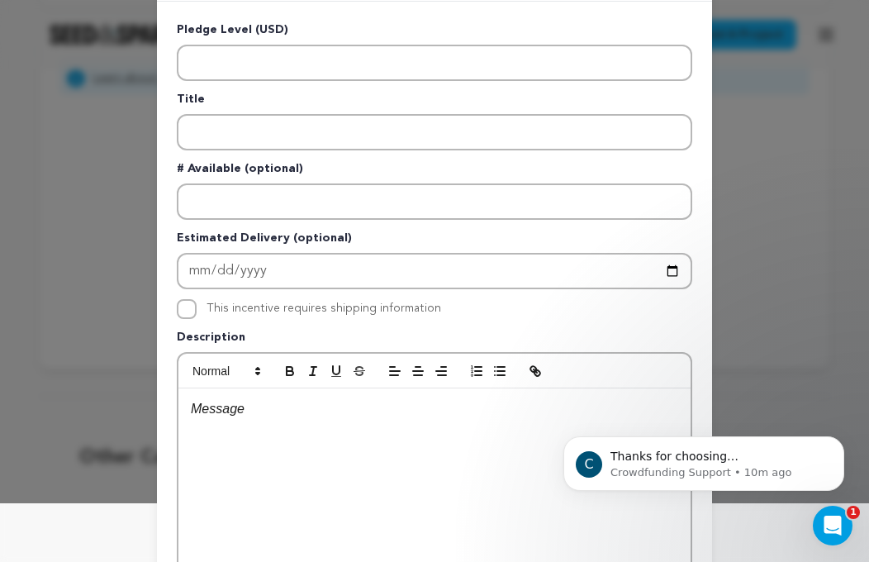
scroll to position [8, 0]
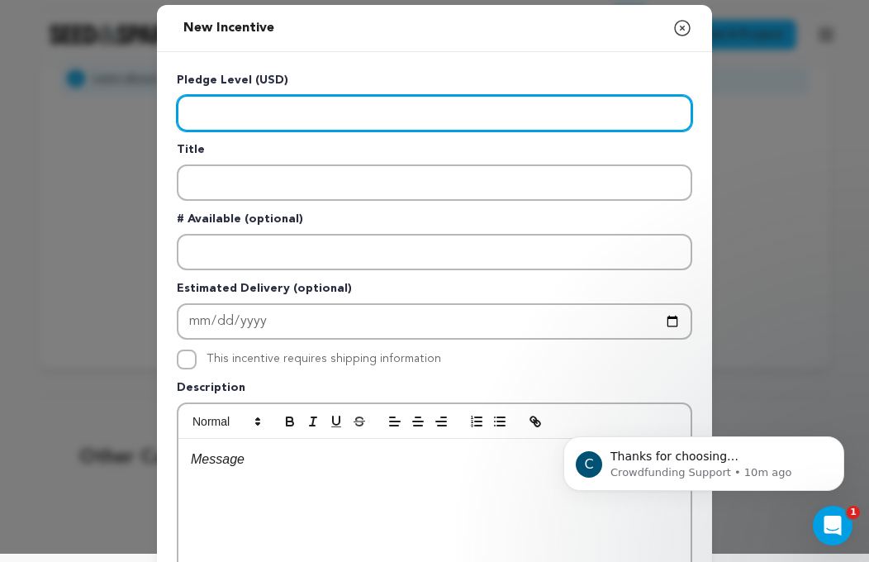
click at [343, 120] on input "Enter level" at bounding box center [434, 113] width 515 height 36
type input "10"
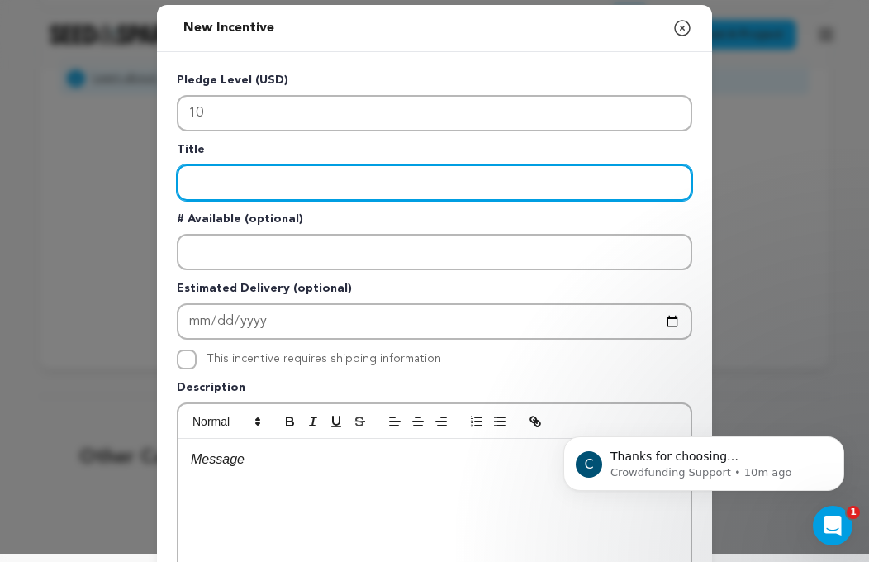
click at [297, 194] on input "Enter title" at bounding box center [434, 182] width 515 height 36
click at [249, 180] on input "Enter title" at bounding box center [434, 182] width 515 height 36
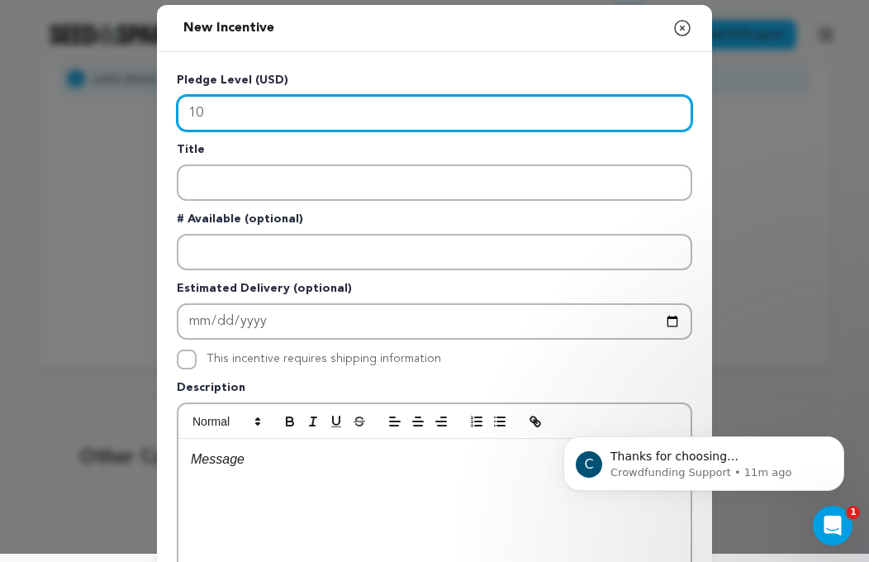
click at [246, 109] on input "10" at bounding box center [434, 113] width 515 height 36
drag, startPoint x: 236, startPoint y: 124, endPoint x: 156, endPoint y: 124, distance: 80.1
click at [156, 124] on div "New Incentive Close modal Pledge Level (USD) 10 Title # Available (optional)" at bounding box center [434, 435] width 869 height 886
drag, startPoint x: 222, startPoint y: 115, endPoint x: 177, endPoint y: 115, distance: 45.4
click at [177, 115] on input "10" at bounding box center [434, 113] width 515 height 36
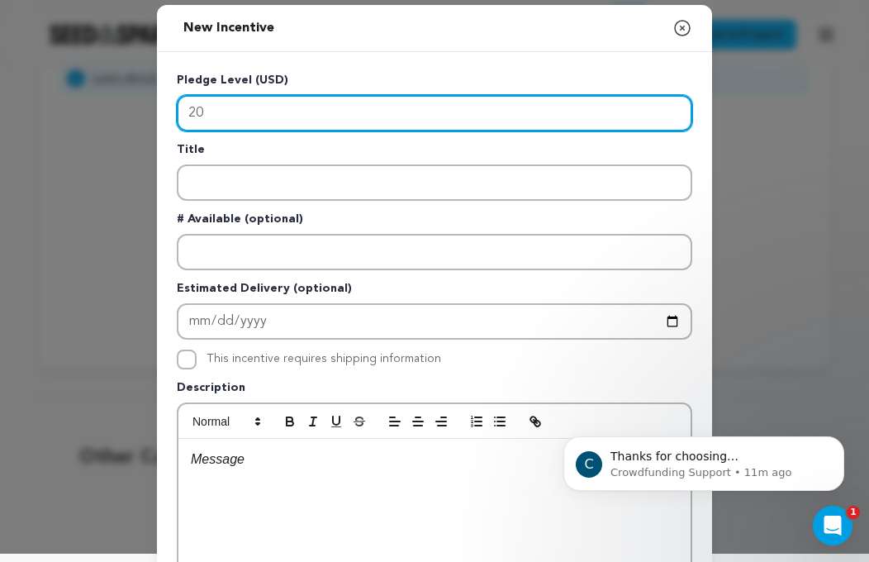
type input "20"
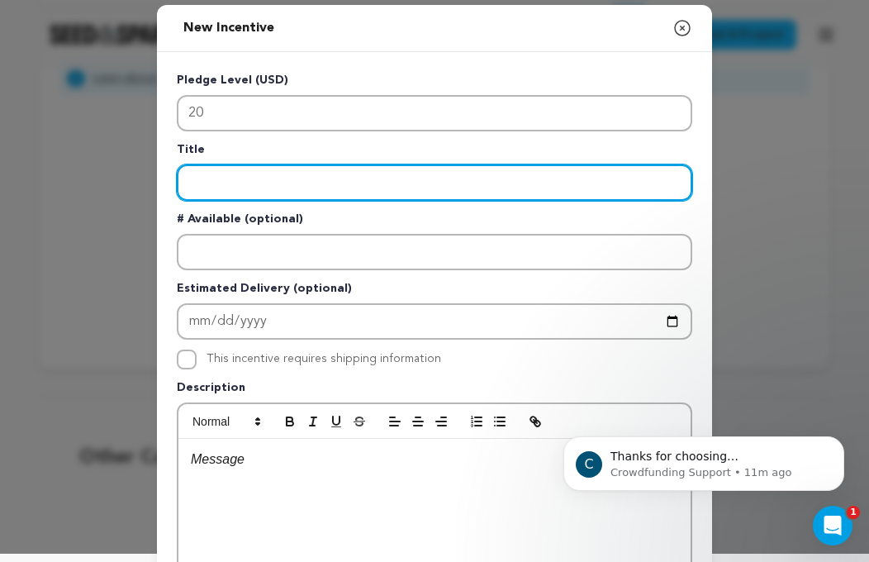
click at [210, 183] on input "Enter title" at bounding box center [434, 182] width 515 height 36
paste input "yellow ribbon"
type input "y"
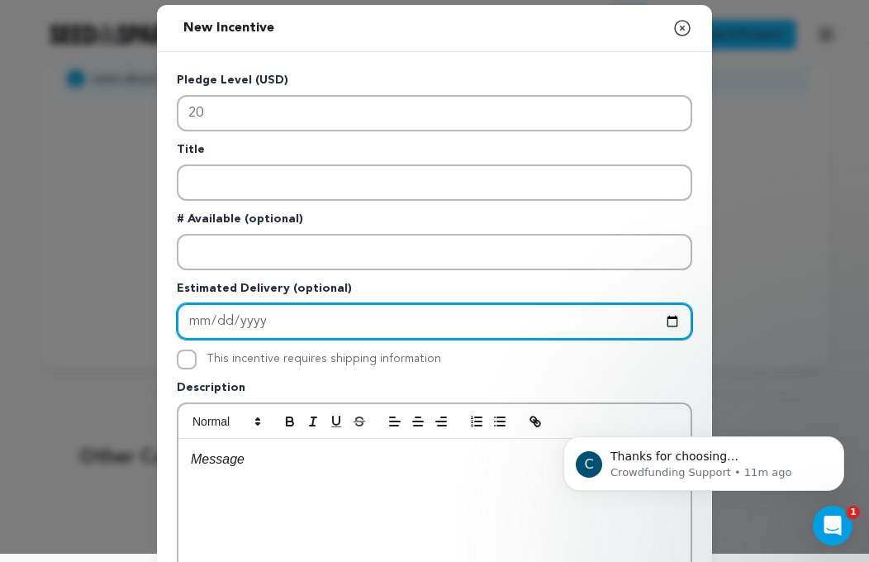
click at [257, 320] on input "Enter Estimated Delivery" at bounding box center [434, 321] width 515 height 36
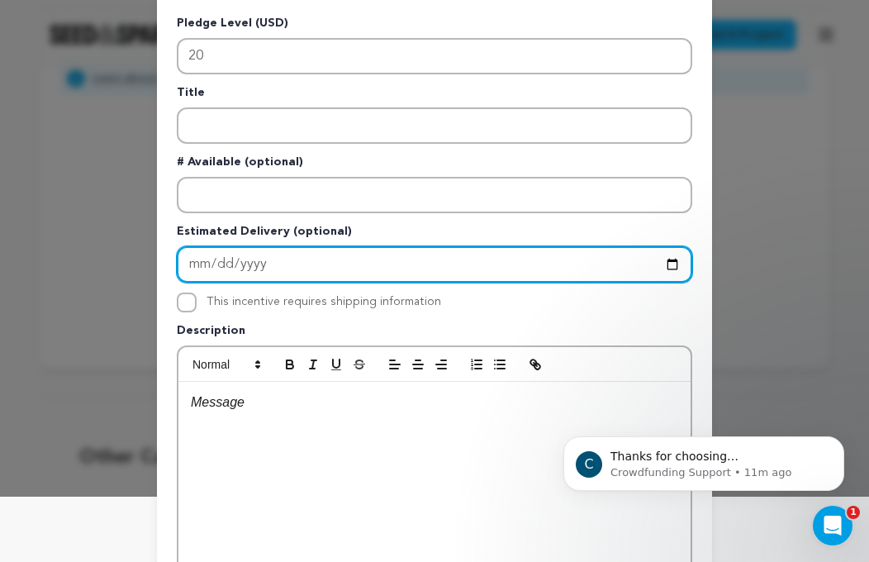
scroll to position [69, 0]
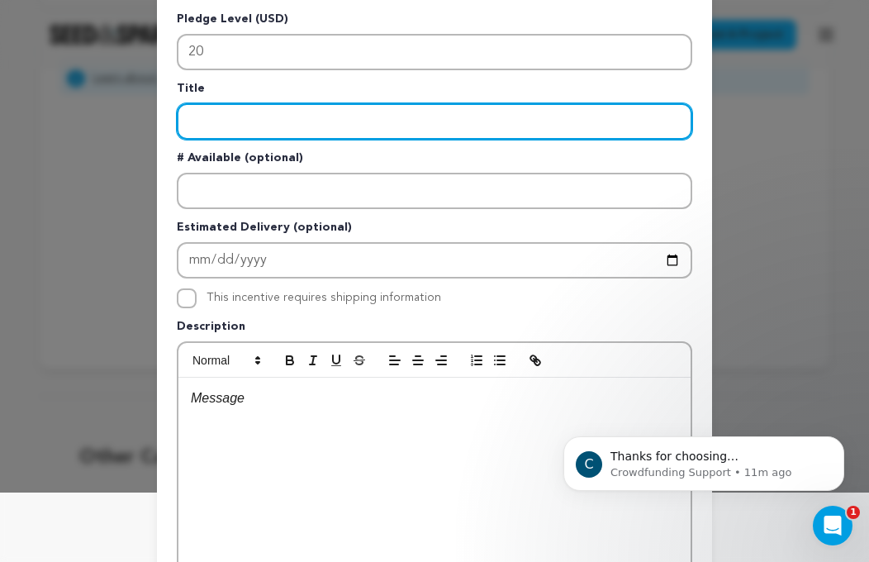
click at [277, 135] on input "Enter title" at bounding box center [434, 121] width 515 height 36
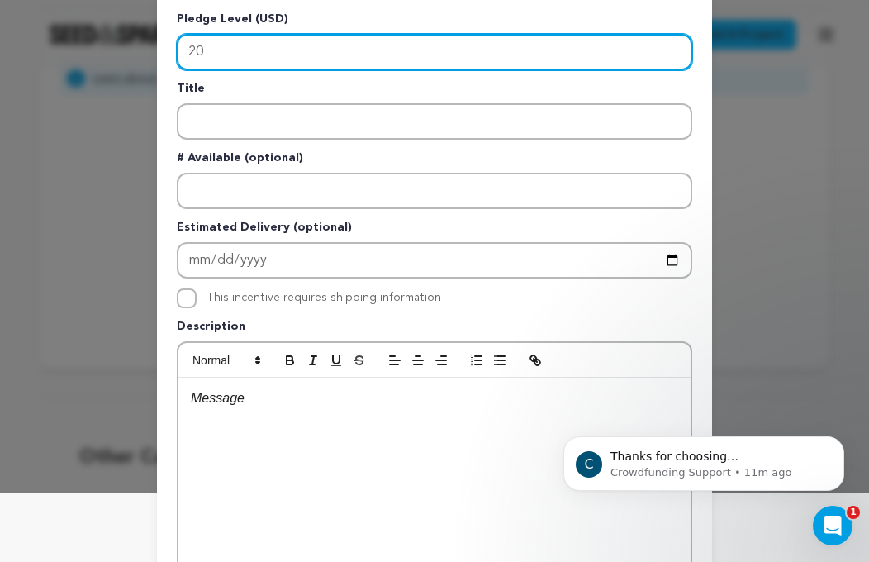
click at [193, 52] on input "20" at bounding box center [434, 52] width 515 height 36
drag, startPoint x: 225, startPoint y: 52, endPoint x: 157, endPoint y: 52, distance: 68.6
click at [157, 52] on div "Pledge Level (USD) 20 Title # Available (optional) Estimated Delivery (optional…" at bounding box center [434, 359] width 555 height 737
drag, startPoint x: 218, startPoint y: 51, endPoint x: 154, endPoint y: 51, distance: 63.6
click at [154, 51] on div "New Incentive Close modal Pledge Level (USD) 10 Title # Available (optional)" at bounding box center [434, 374] width 869 height 886
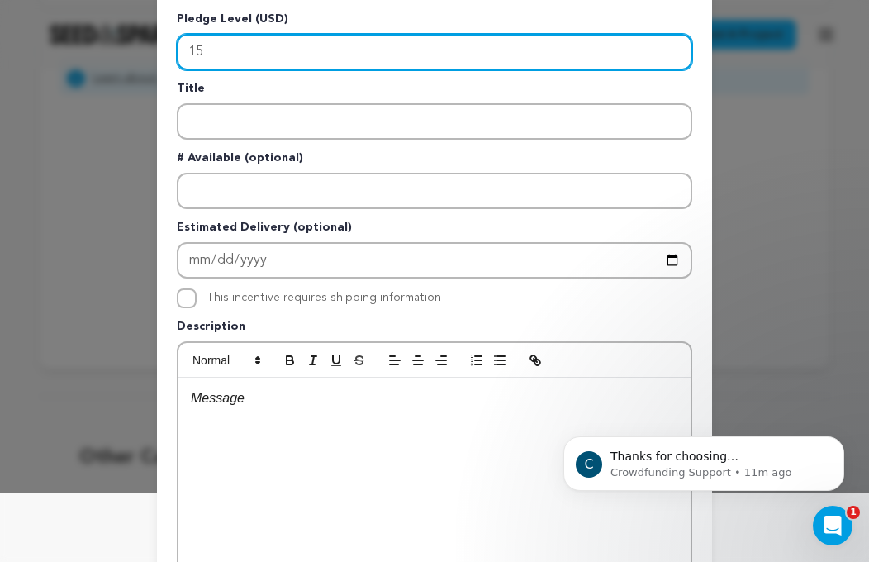
type input "15"
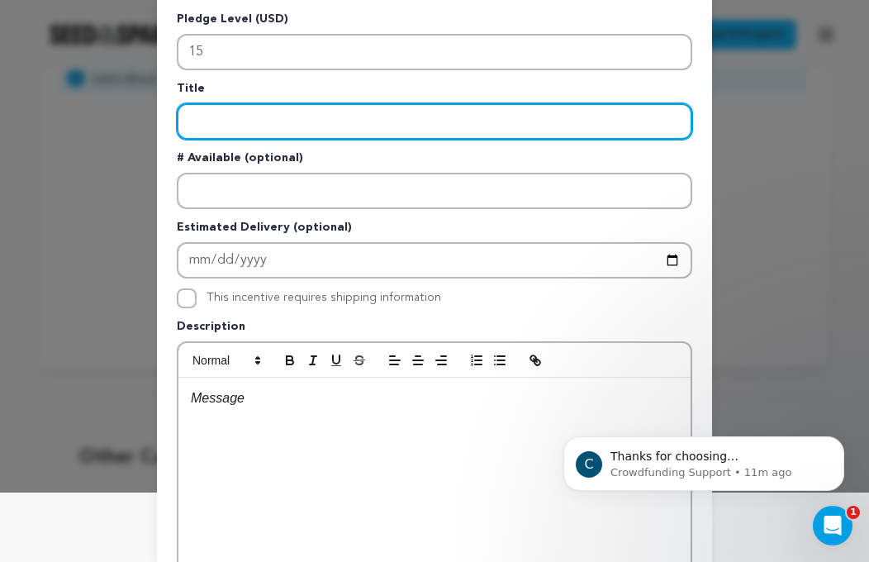
click at [219, 126] on input "Enter title" at bounding box center [434, 121] width 515 height 36
paste input "[MEDICAL_DATA] ribbon"
click at [191, 124] on input "[MEDICAL_DATA] ribbon" at bounding box center [434, 121] width 515 height 36
click at [244, 123] on input "[MEDICAL_DATA] ribbon" at bounding box center [434, 121] width 515 height 36
type input "[MEDICAL_DATA] Ribbon"
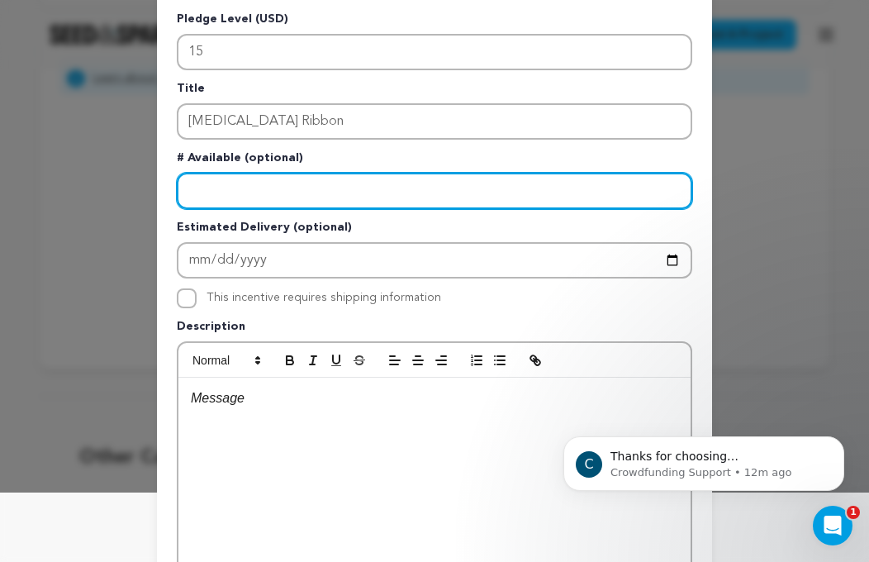
click at [234, 190] on input "Enter number available" at bounding box center [434, 191] width 515 height 36
type input "100"
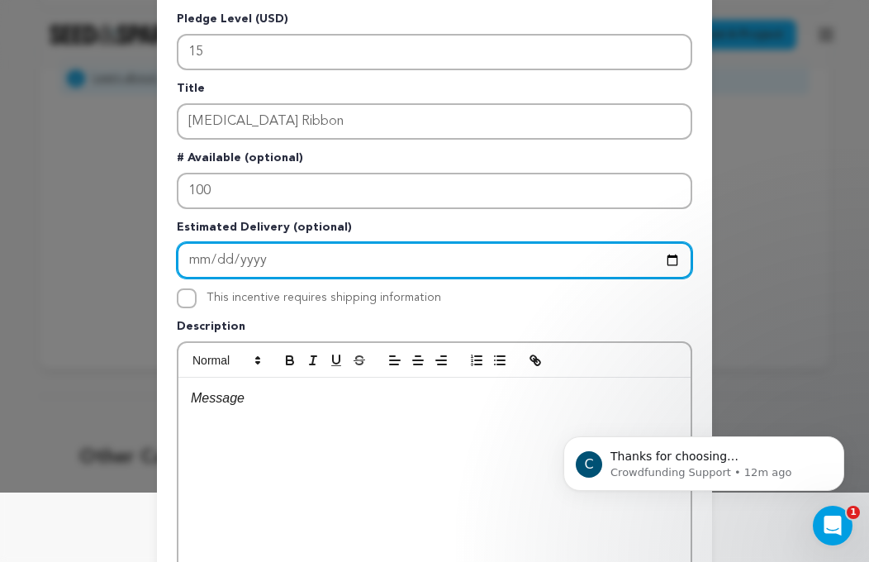
click at [223, 258] on input "Enter Estimated Delivery" at bounding box center [434, 260] width 515 height 36
click at [196, 258] on input "Enter Estimated Delivery" at bounding box center [434, 260] width 515 height 36
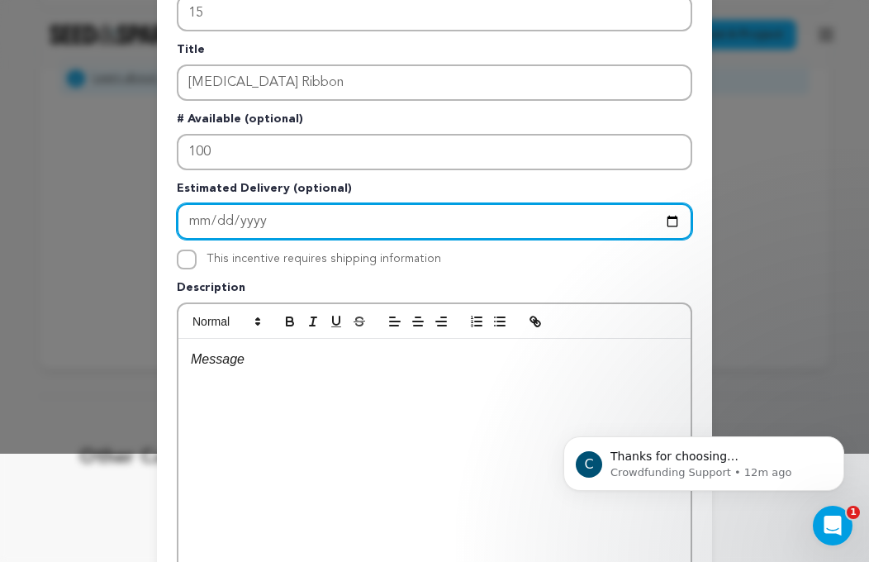
scroll to position [110, 0]
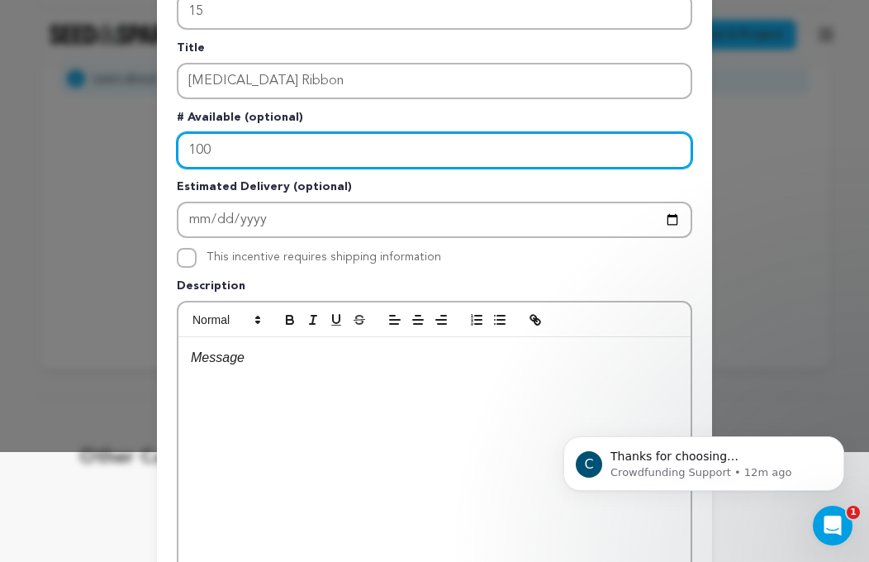
drag, startPoint x: 218, startPoint y: 154, endPoint x: 154, endPoint y: 154, distance: 63.6
click at [154, 154] on div "New Incentive Close modal Pledge Level (USD) 15 Title [MEDICAL_DATA] Ribbon # A…" at bounding box center [434, 333] width 869 height 886
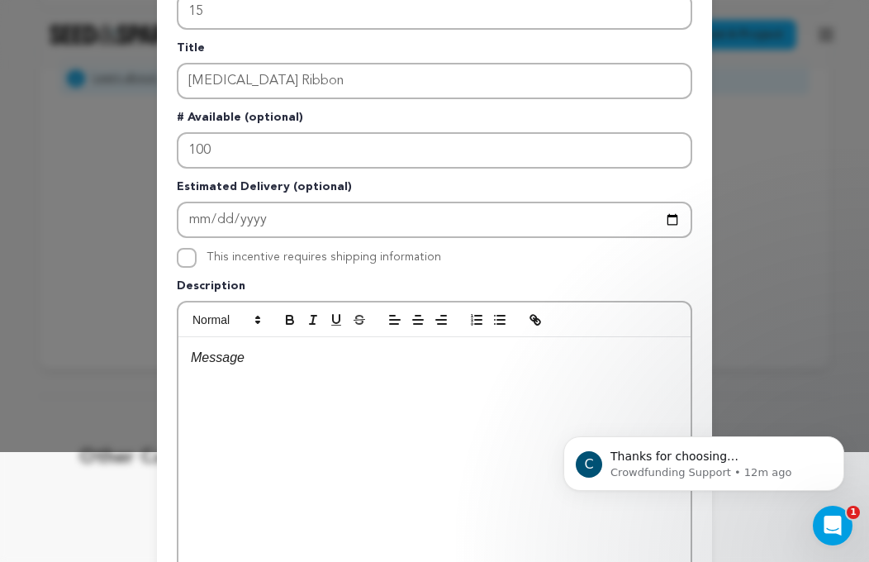
click at [243, 363] on p at bounding box center [434, 357] width 487 height 21
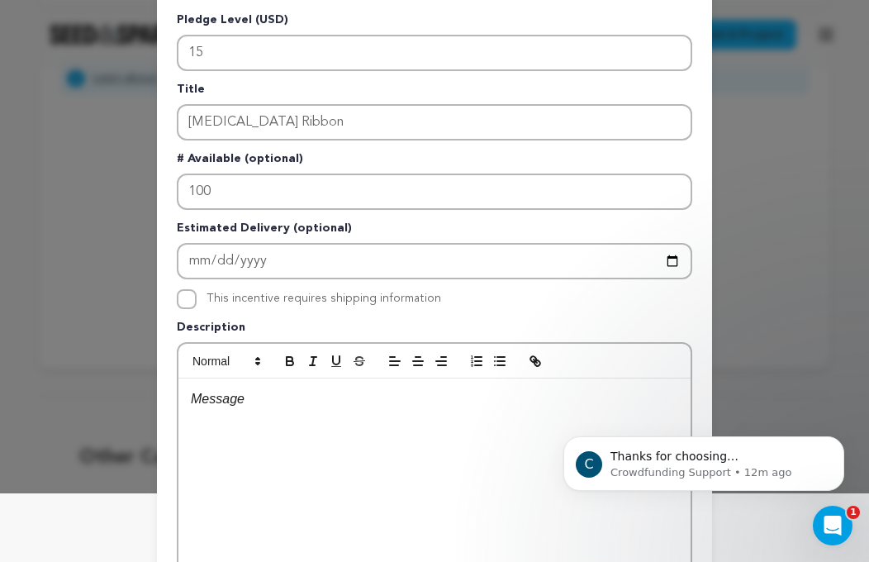
scroll to position [20, 0]
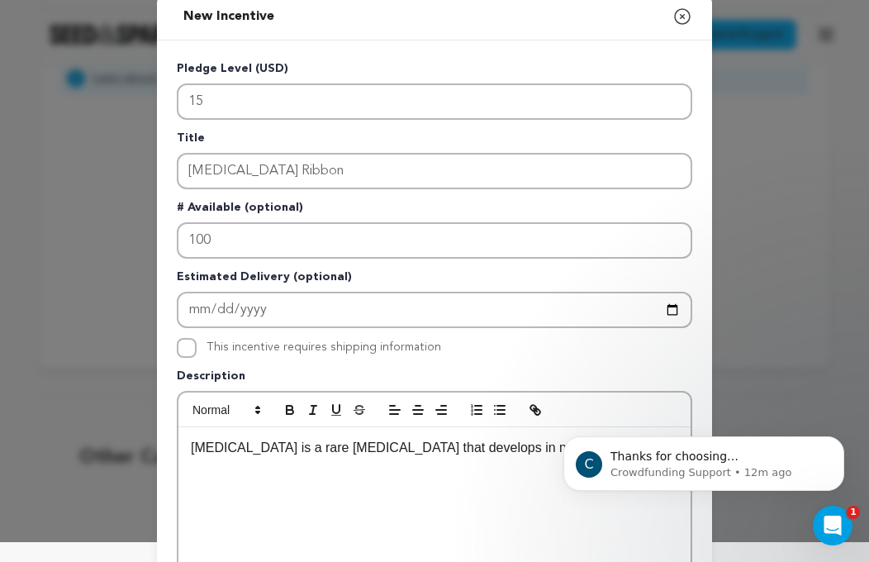
click at [439, 458] on p "[MEDICAL_DATA] is a rare [MEDICAL_DATA] that develops in muscles and bones." at bounding box center [434, 447] width 487 height 21
click at [518, 522] on div "[MEDICAL_DATA] is a rare [MEDICAL_DATA] that develops in the muscles and bones." at bounding box center [434, 551] width 512 height 248
click at [837, 438] on icon "Dismiss notification" at bounding box center [839, 440] width 9 height 9
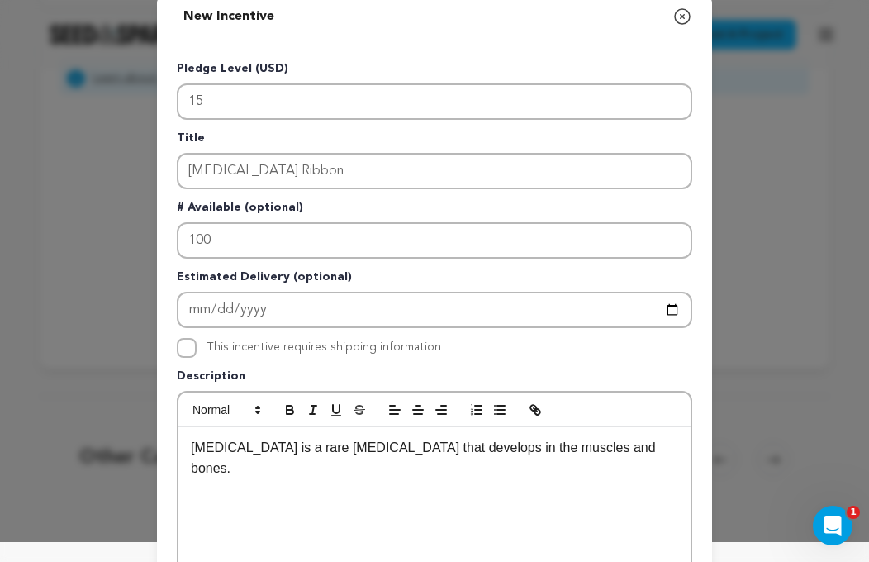
click at [637, 449] on p "[MEDICAL_DATA] is a rare [MEDICAL_DATA] that develops in the muscles and bones." at bounding box center [434, 458] width 487 height 42
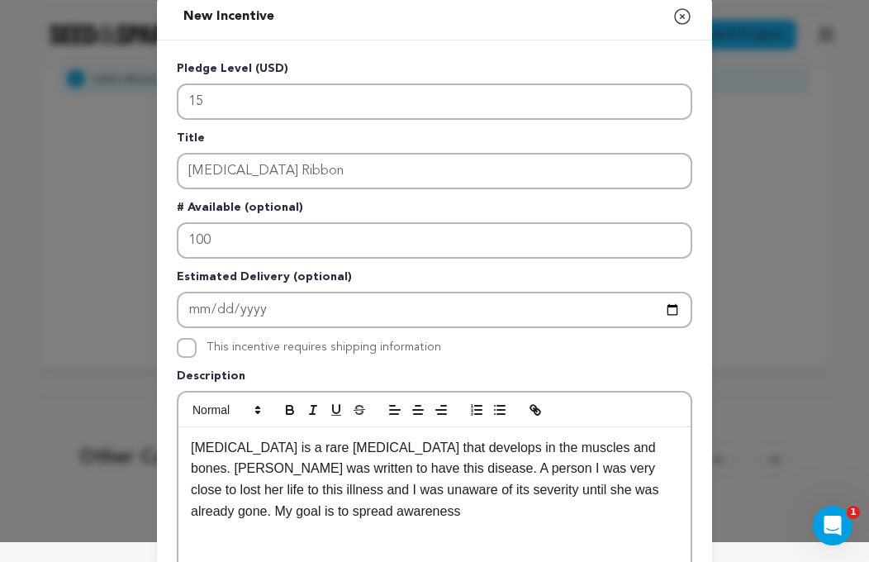
click at [605, 486] on p "[MEDICAL_DATA] is a rare [MEDICAL_DATA] that develops in the muscles and bones.…" at bounding box center [434, 479] width 487 height 84
click at [629, 491] on p "[MEDICAL_DATA] is a rare [MEDICAL_DATA] that develops in the muscles and bones.…" at bounding box center [434, 479] width 487 height 84
click at [491, 505] on p "[MEDICAL_DATA] is a rare [MEDICAL_DATA] that develops in the muscles and bones.…" at bounding box center [434, 479] width 487 height 84
click at [591, 490] on p "[MEDICAL_DATA] is a rare [MEDICAL_DATA] that develops in the muscles and bones.…" at bounding box center [434, 479] width 487 height 84
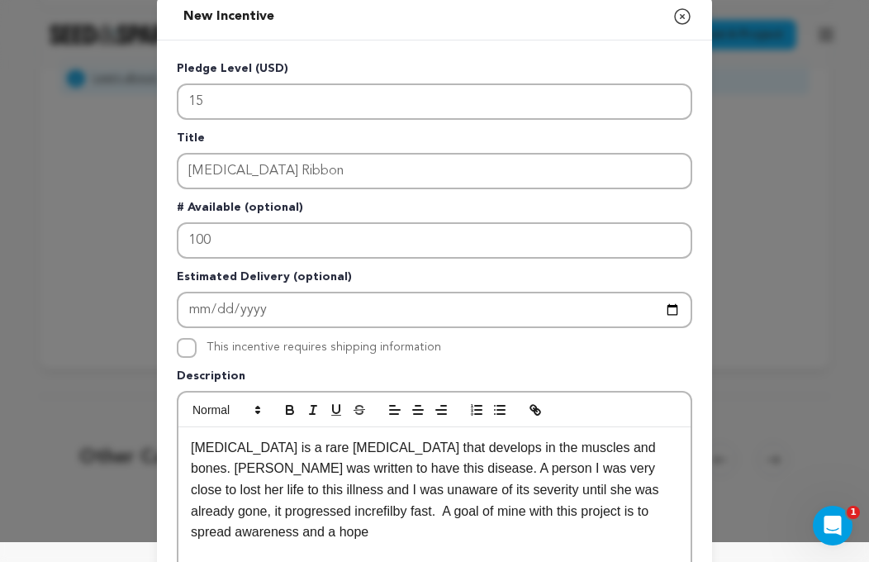
click at [215, 511] on p "[MEDICAL_DATA] is a rare [MEDICAL_DATA] that develops in the muscles and bones.…" at bounding box center [434, 490] width 487 height 106
click at [288, 513] on p "[MEDICAL_DATA] is a rare [MEDICAL_DATA] that develops in the muscles and bones.…" at bounding box center [434, 490] width 487 height 106
drag, startPoint x: 609, startPoint y: 509, endPoint x: 730, endPoint y: 512, distance: 121.5
click at [730, 512] on div "New Incentive Close modal Pledge Level (USD) 15 Title [MEDICAL_DATA] Ribbon # A…" at bounding box center [434, 423] width 869 height 886
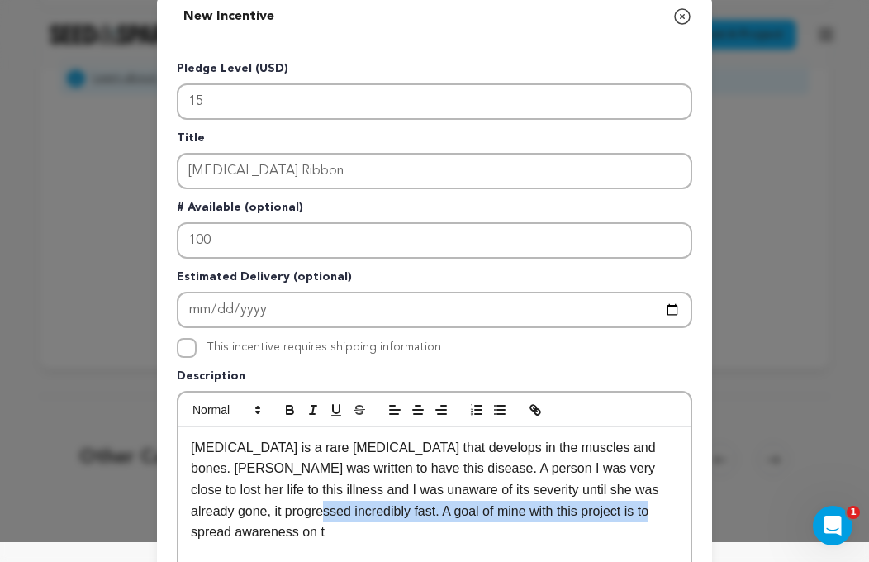
drag, startPoint x: 641, startPoint y: 505, endPoint x: 283, endPoint y: 515, distance: 357.8
click at [283, 515] on p "[MEDICAL_DATA] is a rare [MEDICAL_DATA] that develops in the muscles and bones.…" at bounding box center [434, 490] width 487 height 106
click at [420, 516] on p "[MEDICAL_DATA] is a rare [MEDICAL_DATA] that develops in the muscles and bones.…" at bounding box center [434, 490] width 487 height 106
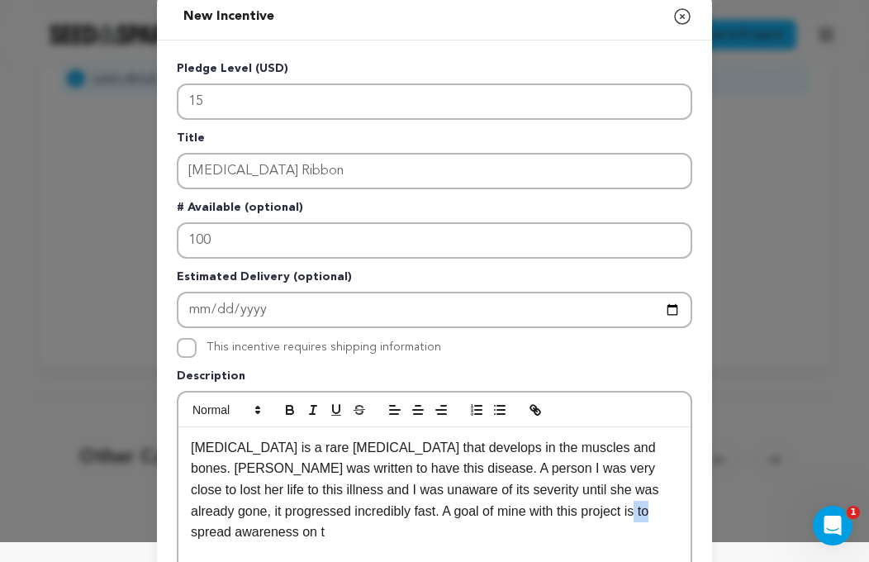
drag, startPoint x: 645, startPoint y: 510, endPoint x: 615, endPoint y: 516, distance: 30.3
click at [615, 516] on p "[MEDICAL_DATA] is a rare [MEDICAL_DATA] that develops in the muscles and bones.…" at bounding box center [434, 490] width 487 height 106
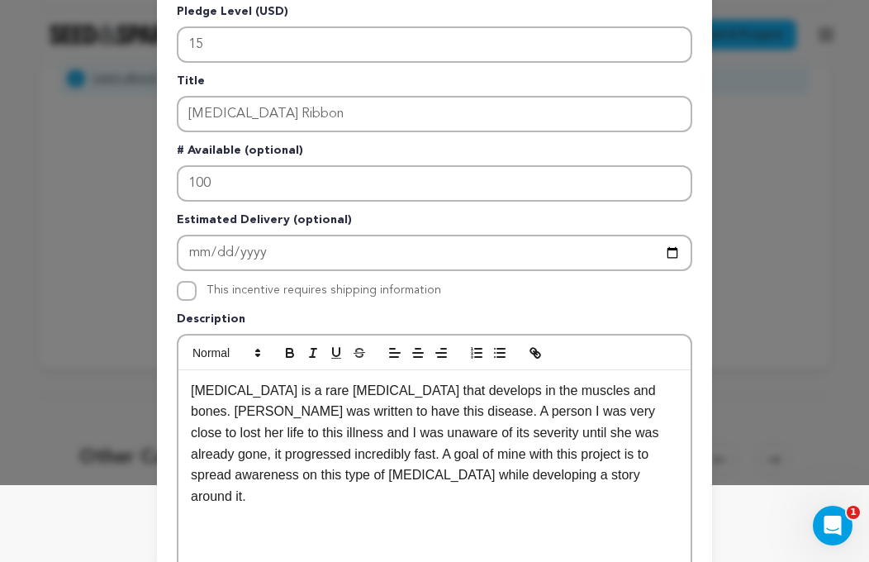
scroll to position [89, 0]
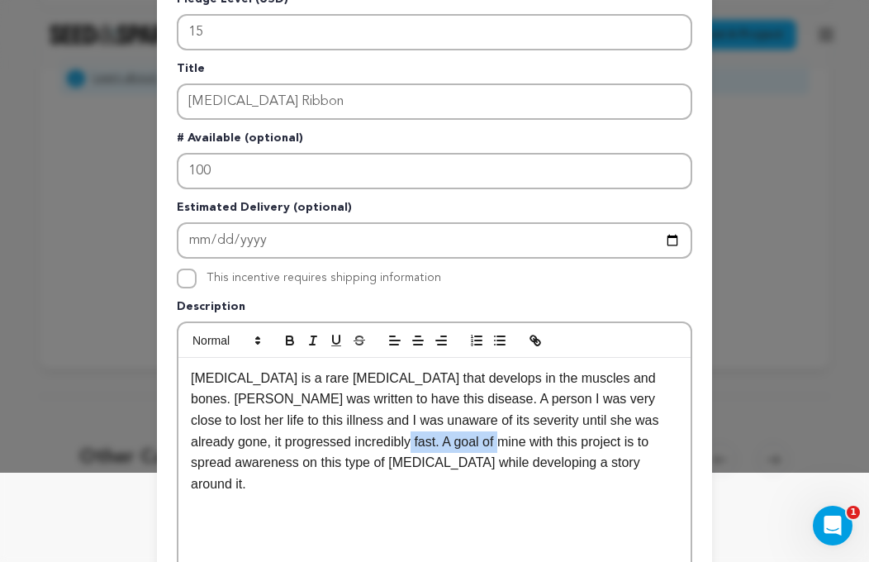
drag, startPoint x: 467, startPoint y: 443, endPoint x: 372, endPoint y: 443, distance: 95.8
click at [372, 443] on p "[MEDICAL_DATA] is a rare [MEDICAL_DATA] that develops in the muscles and bones.…" at bounding box center [434, 431] width 487 height 127
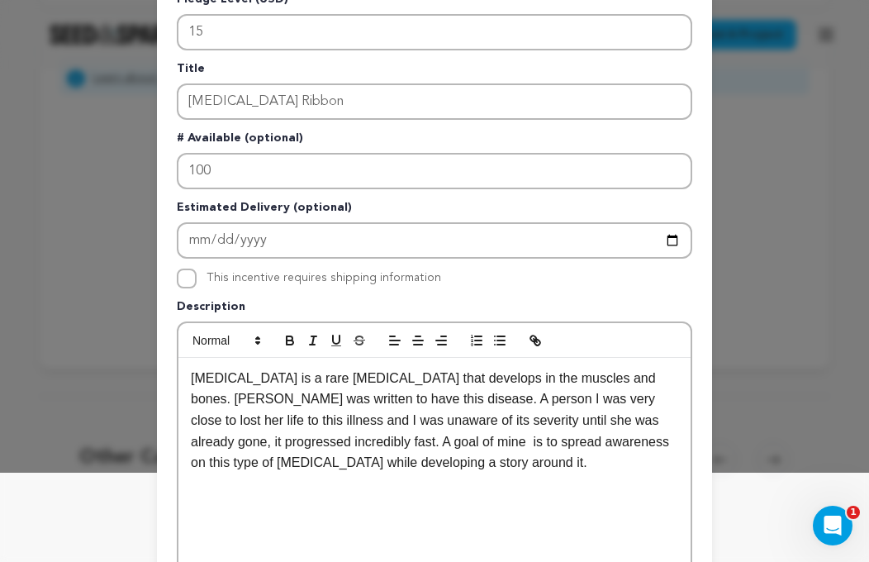
click at [439, 464] on p "[MEDICAL_DATA] is a rare [MEDICAL_DATA] that develops in the muscles and bones.…" at bounding box center [434, 421] width 487 height 106
click at [372, 438] on p "[MEDICAL_DATA] is a rare [MEDICAL_DATA] that develops in the muscles and bones.…" at bounding box center [434, 421] width 487 height 106
click at [385, 462] on p "[MEDICAL_DATA] is a rare [MEDICAL_DATA] that develops in the muscles and bones.…" at bounding box center [434, 421] width 487 height 106
click at [271, 467] on p "[MEDICAL_DATA] is a rare [MEDICAL_DATA] that develops in the muscles and bones.…" at bounding box center [434, 421] width 487 height 106
click at [444, 456] on p "[MEDICAL_DATA] is a rare [MEDICAL_DATA] that develops in the muscles and bones.…" at bounding box center [434, 421] width 487 height 106
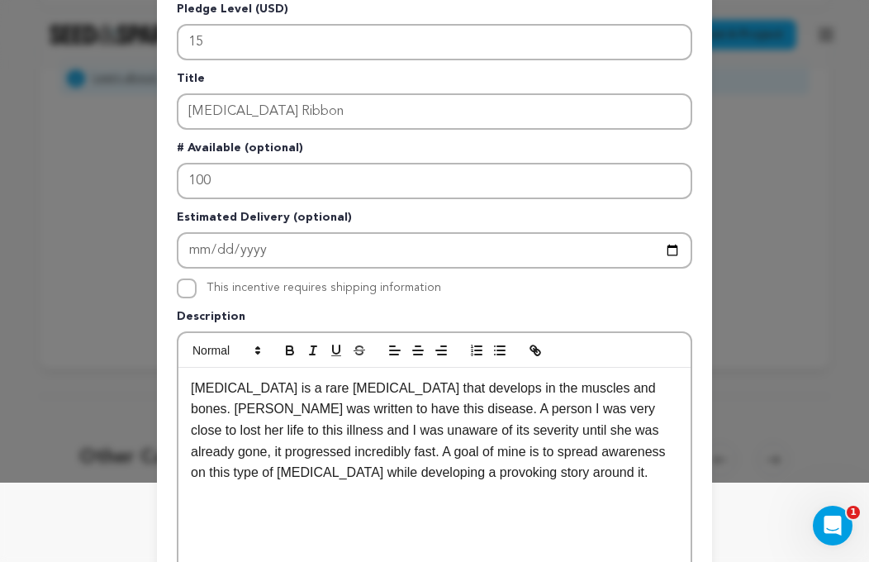
scroll to position [83, 0]
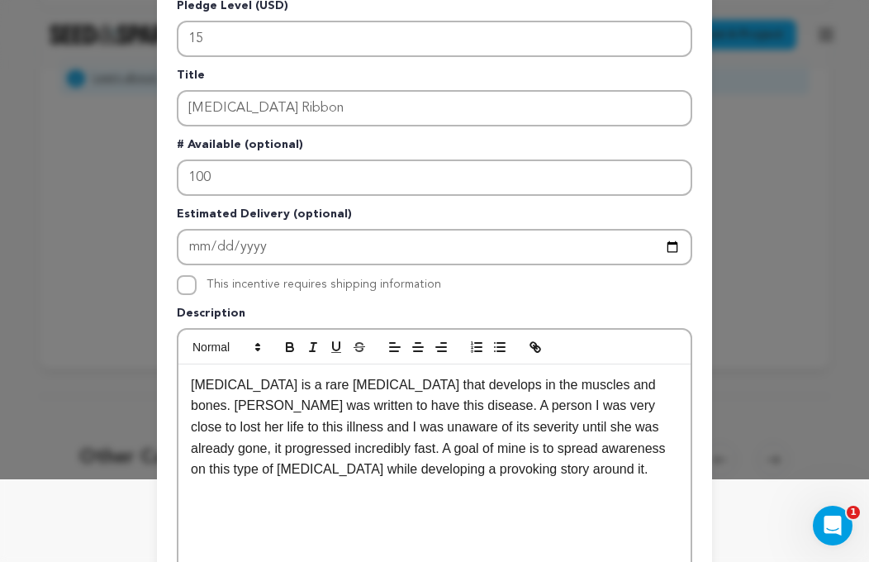
click at [282, 446] on p "[MEDICAL_DATA] is a rare [MEDICAL_DATA] that develops in the muscles and bones.…" at bounding box center [434, 427] width 487 height 106
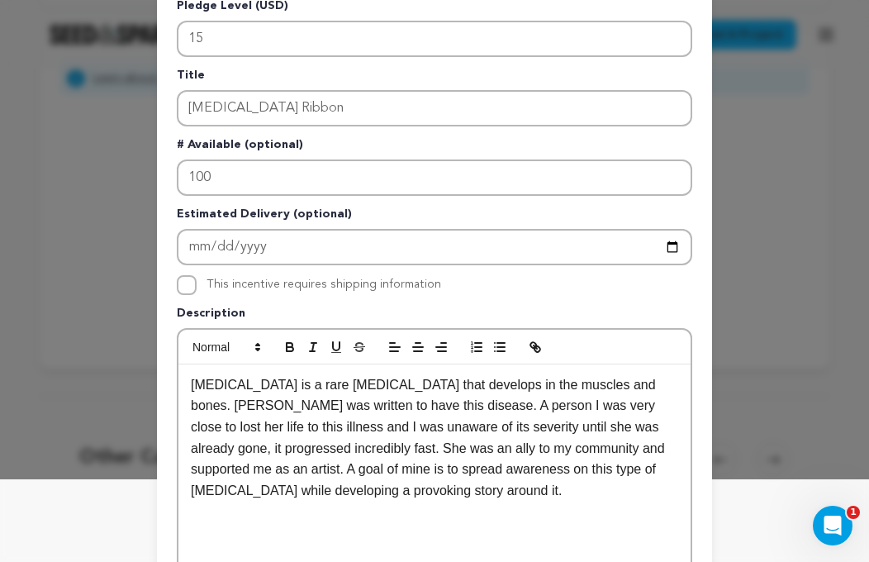
click at [400, 448] on p "[MEDICAL_DATA] is a rare [MEDICAL_DATA] that develops in the muscles and bones.…" at bounding box center [434, 437] width 487 height 127
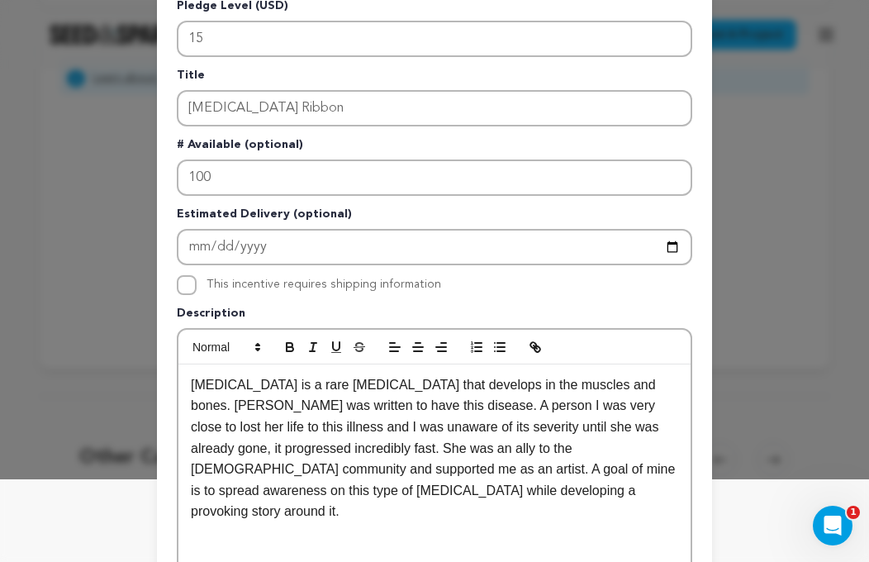
click at [510, 482] on p "[MEDICAL_DATA] is a rare [MEDICAL_DATA] that develops in the muscles and bones.…" at bounding box center [434, 448] width 487 height 148
click at [232, 465] on p "[MEDICAL_DATA] is a rare [MEDICAL_DATA] that develops in the muscles and bones.…" at bounding box center [434, 448] width 487 height 148
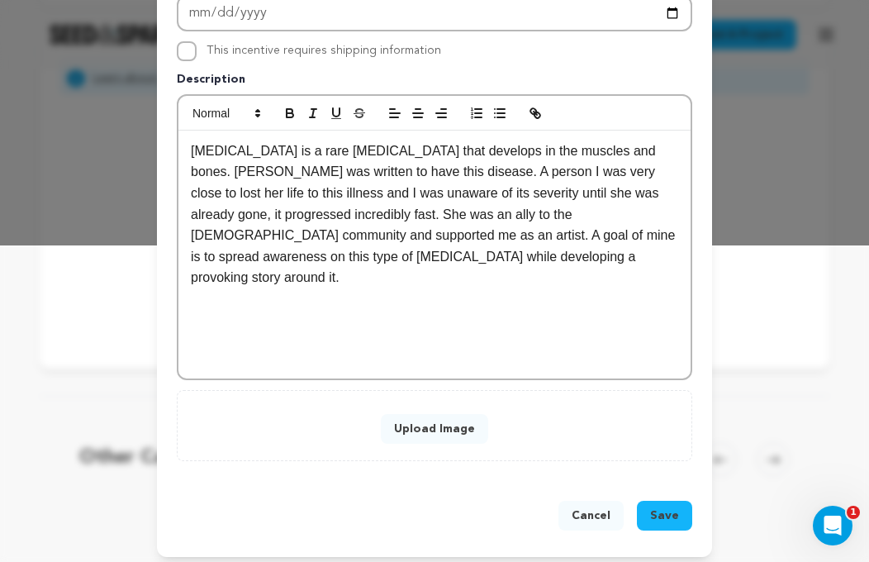
scroll to position [325, 0]
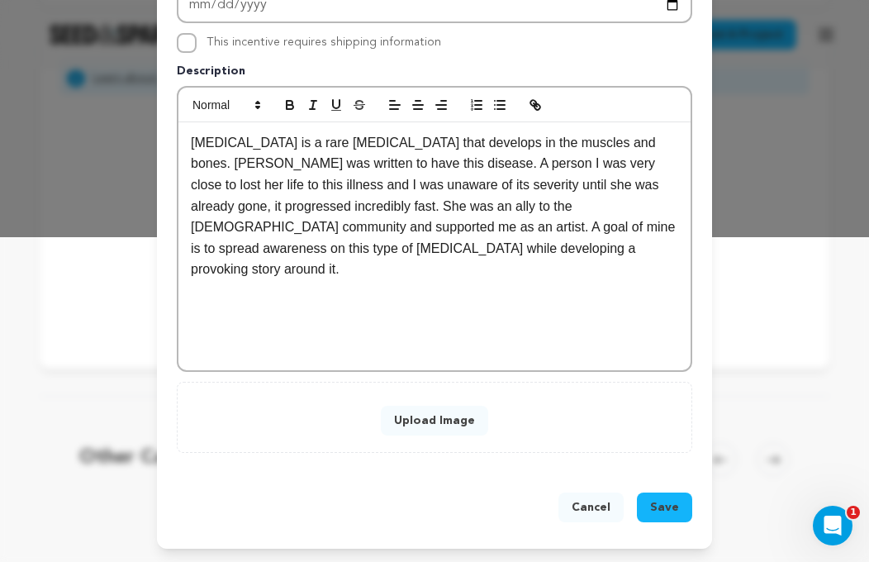
click at [448, 428] on button "Upload Image" at bounding box center [434, 421] width 107 height 30
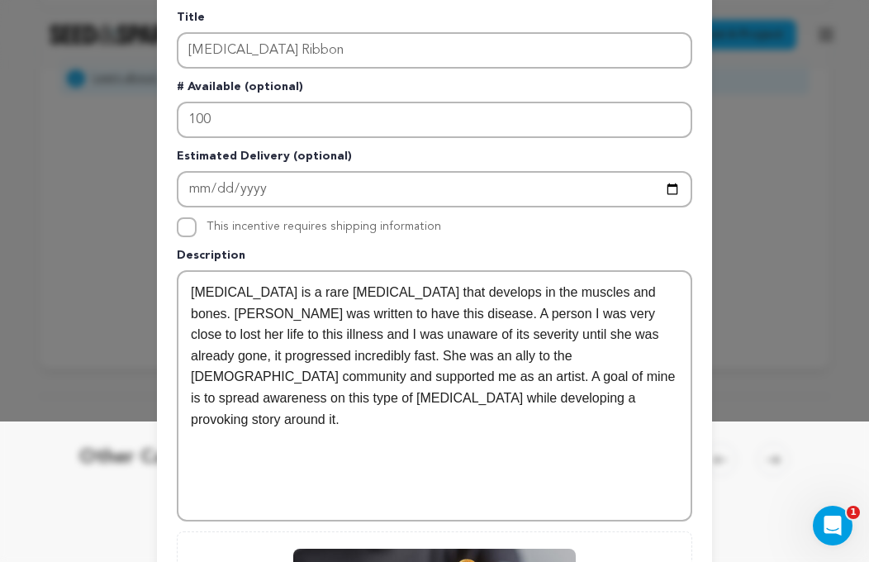
scroll to position [458, 0]
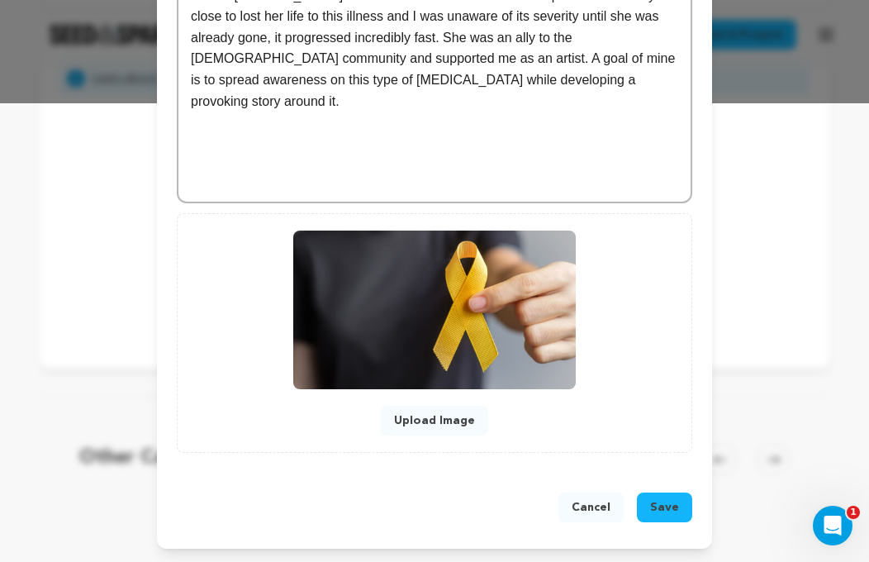
click at [662, 496] on button "Save" at bounding box center [664, 507] width 55 height 30
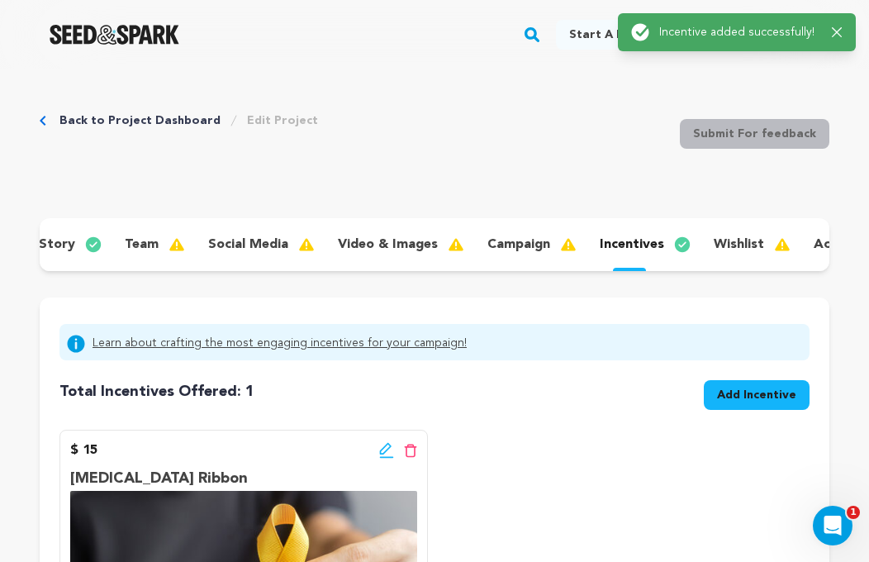
scroll to position [0, 0]
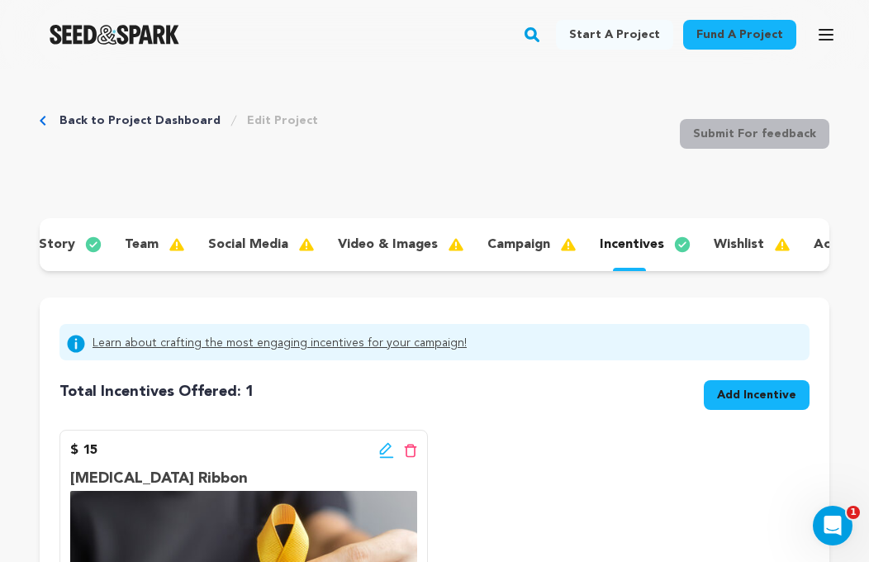
click at [751, 397] on span "Add Incentive" at bounding box center [756, 395] width 79 height 17
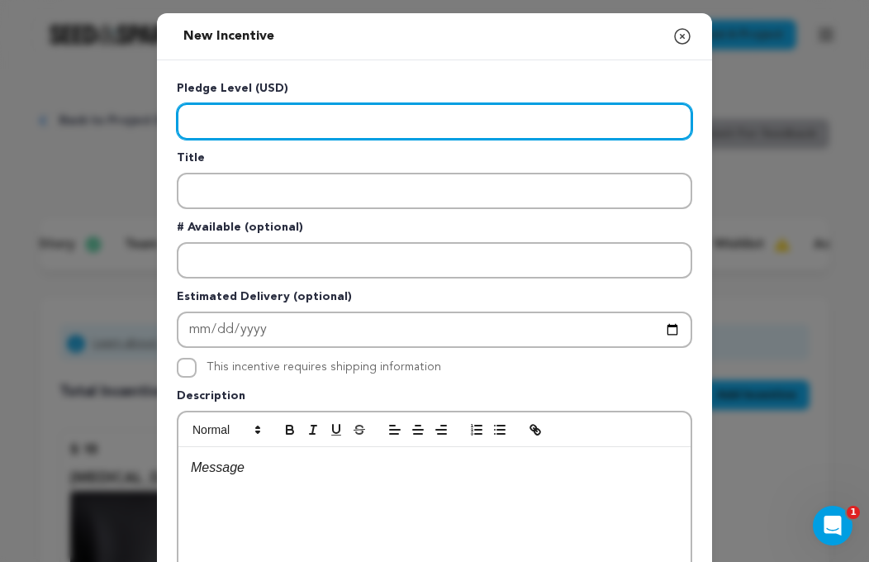
click at [389, 111] on input "Enter level" at bounding box center [434, 121] width 515 height 36
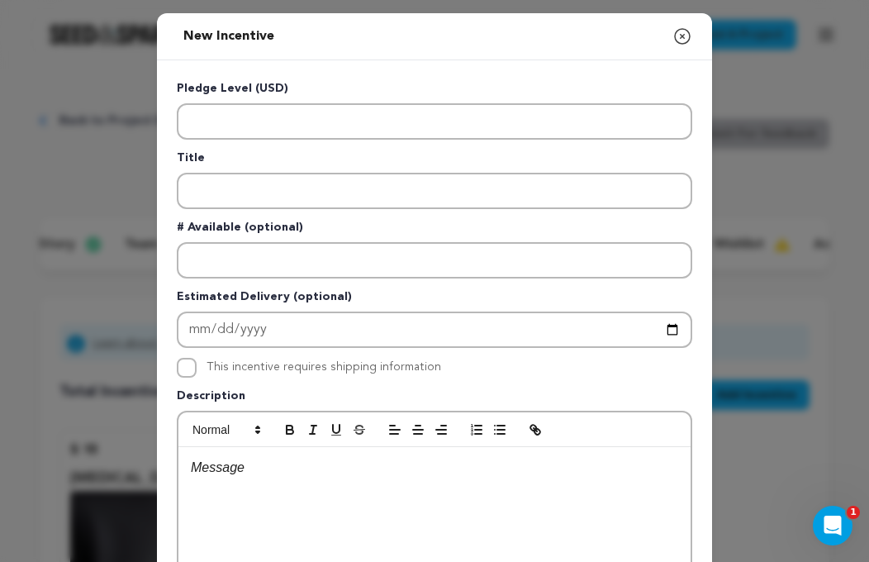
click at [682, 37] on icon "button" at bounding box center [682, 36] width 20 height 20
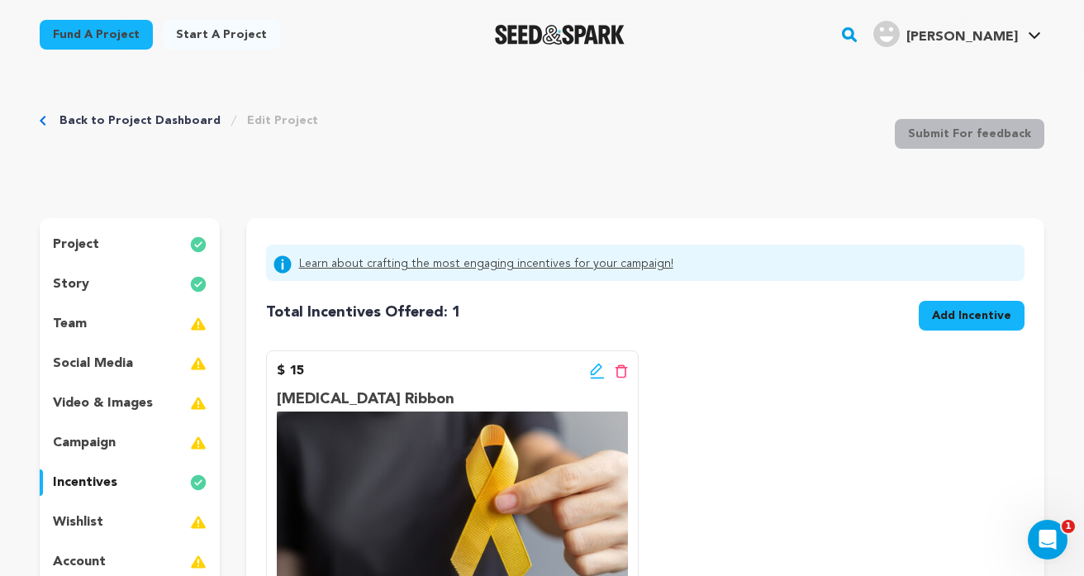
click at [704, 357] on div "$ 15 Edit incentive button Delete incentive button [MEDICAL_DATA] Ribbon" at bounding box center [645, 550] width 758 height 401
click at [107, 482] on p "incentives" at bounding box center [85, 482] width 64 height 20
click at [956, 319] on span "Add Incentive" at bounding box center [971, 315] width 79 height 17
